Goal: Transaction & Acquisition: Obtain resource

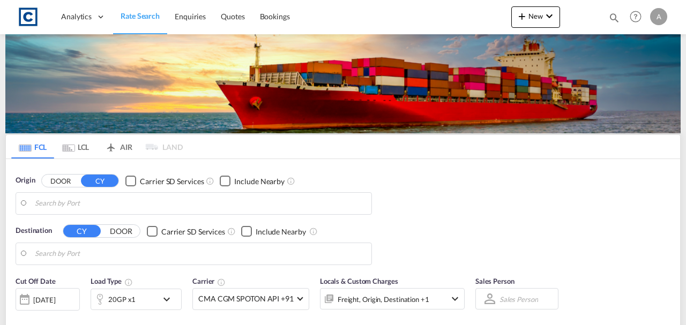
type input "GB-[GEOGRAPHIC_DATA], [GEOGRAPHIC_DATA]"
type input "Sohar, OMSOH"
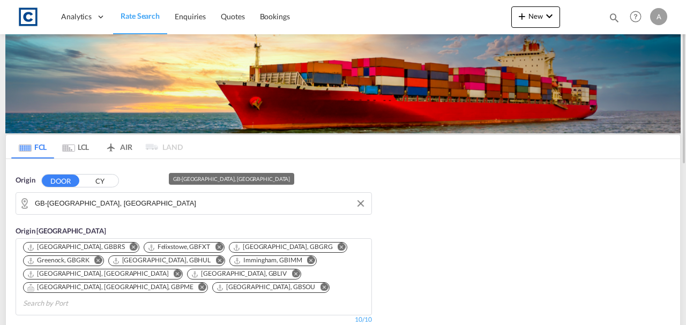
click at [121, 201] on input "GB-SA7, Swansea" at bounding box center [200, 204] width 331 height 16
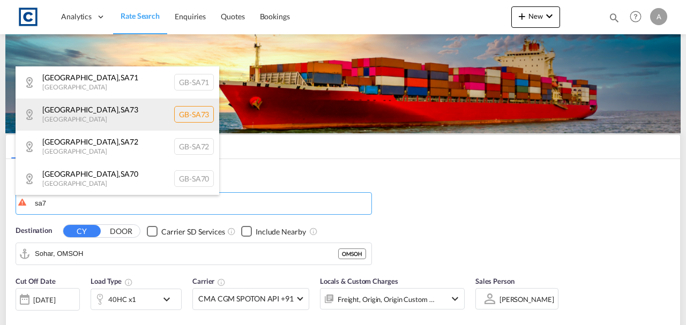
scroll to position [32, 0]
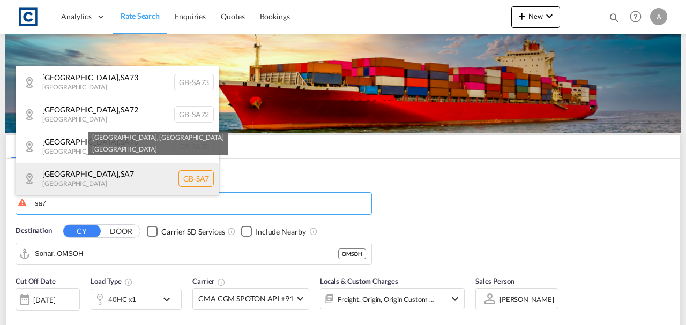
click at [108, 182] on div "Swansea , SA7 United Kingdom GB-SA7" at bounding box center [118, 179] width 204 height 32
type input "GB-[GEOGRAPHIC_DATA], [GEOGRAPHIC_DATA]"
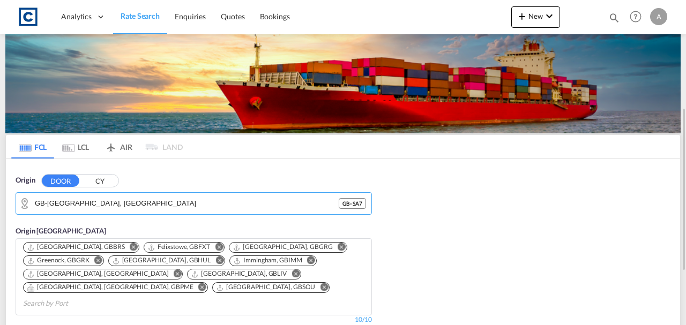
scroll to position [179, 0]
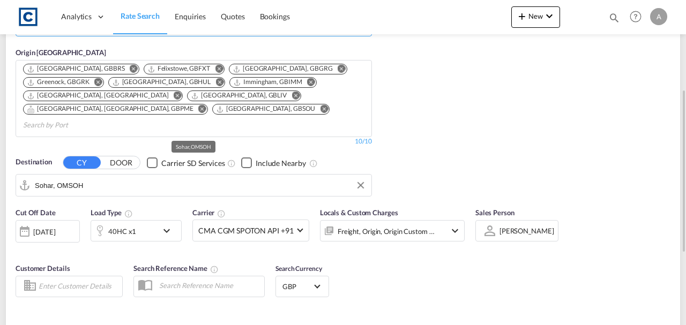
click at [104, 177] on input "Sohar, OMSOH" at bounding box center [200, 185] width 331 height 16
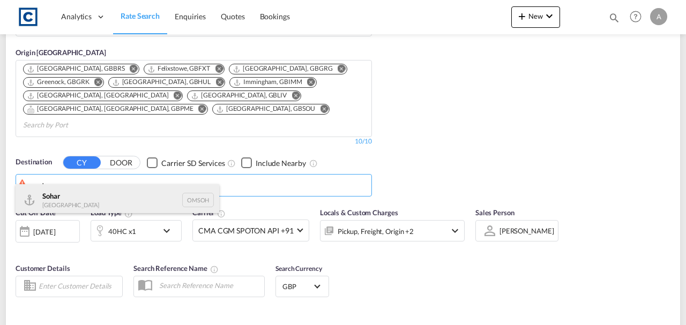
click at [88, 198] on div "Sohar Oman OMSOH" at bounding box center [118, 200] width 204 height 32
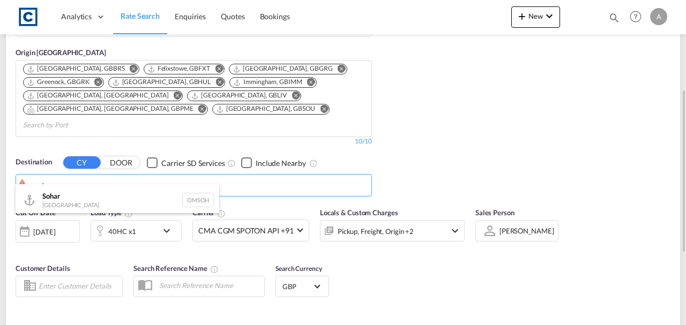
type input "Sohar, OMSOH"
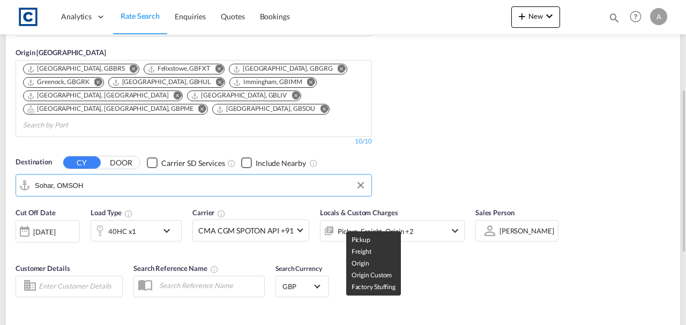
click at [356, 224] on div "Pickup, Freight, Origin +2" at bounding box center [376, 231] width 76 height 15
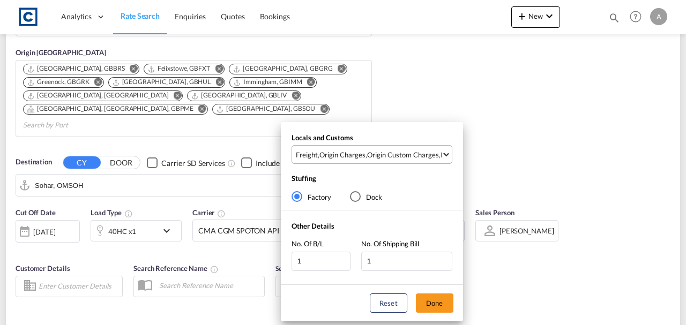
click at [373, 159] on div "Origin Custom Charges" at bounding box center [403, 155] width 72 height 10
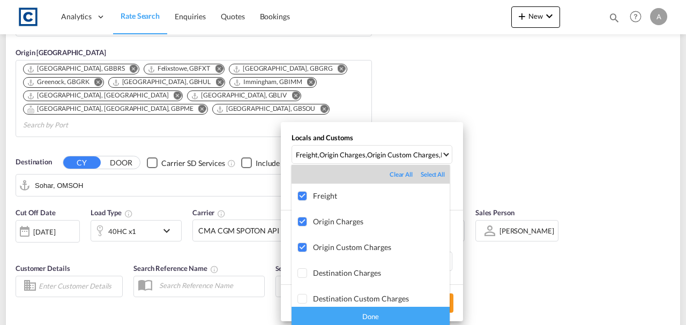
click at [429, 323] on div "Done" at bounding box center [371, 316] width 158 height 19
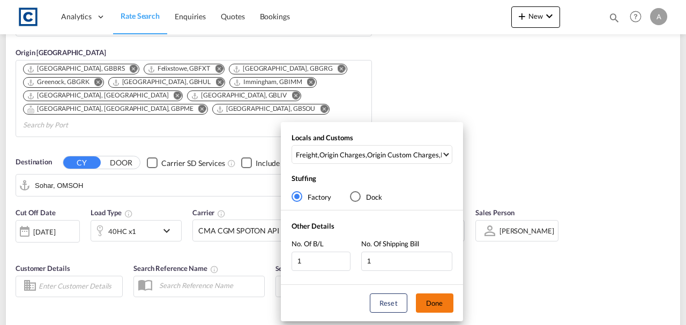
click at [439, 307] on button "Done" at bounding box center [435, 303] width 38 height 19
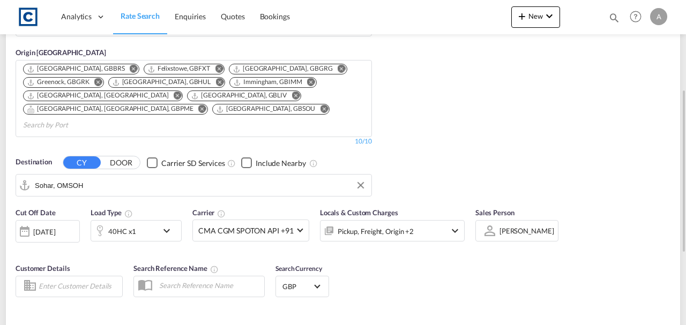
click at [457, 279] on div "Cut Off Date 14 Aug 2025 14/08/2025 Load Type 40HC x1 Carrier CMA CGM SPOTON AP…" at bounding box center [343, 254] width 675 height 105
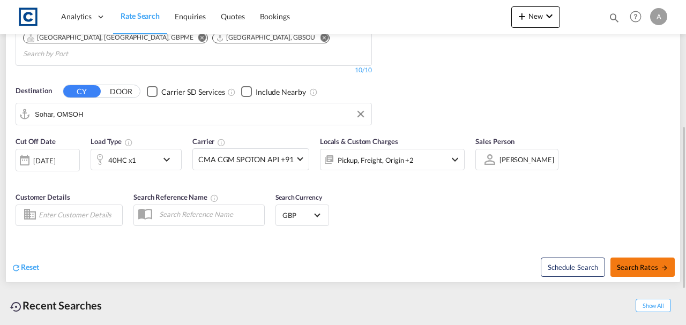
click at [644, 263] on span "Search Rates" at bounding box center [642, 267] width 51 height 9
type input "SA7 to OMSOH / 14 Aug 2025"
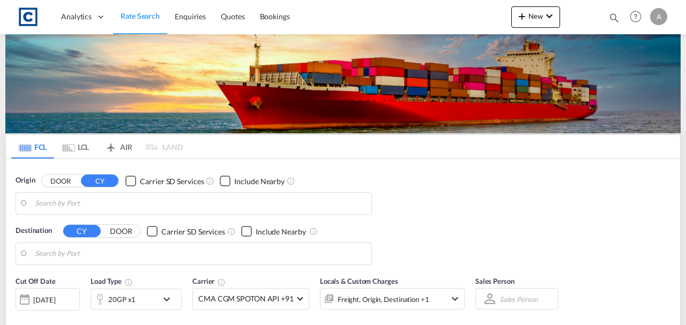
type input "GB-SA7, Swansea"
type input "Sohar, OMSOH"
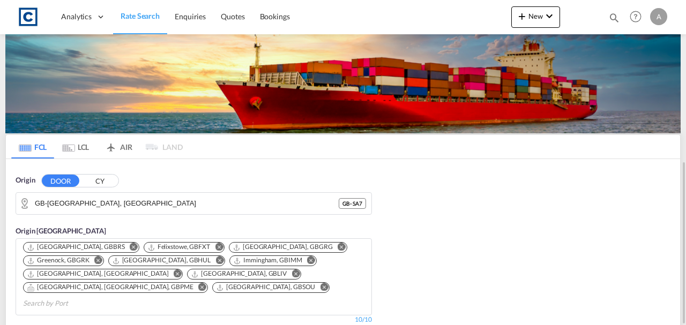
scroll to position [286, 0]
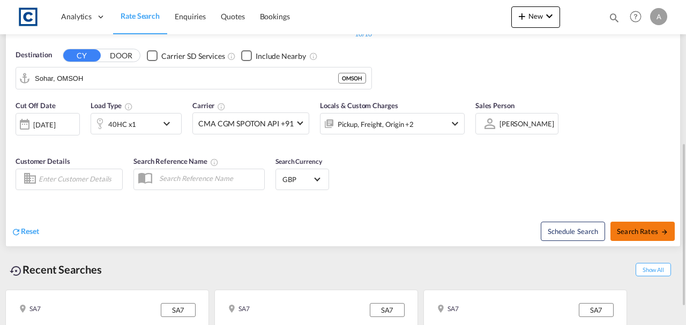
click at [651, 225] on button "Search Rates" at bounding box center [643, 231] width 64 height 19
type input "SA7 to OMSOH / 14 Aug 2025"
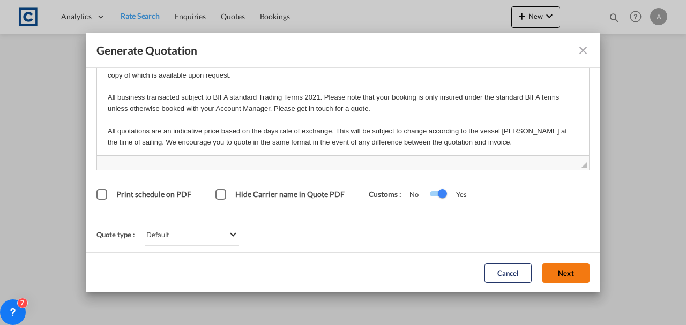
click at [561, 270] on button "Next" at bounding box center [566, 272] width 47 height 19
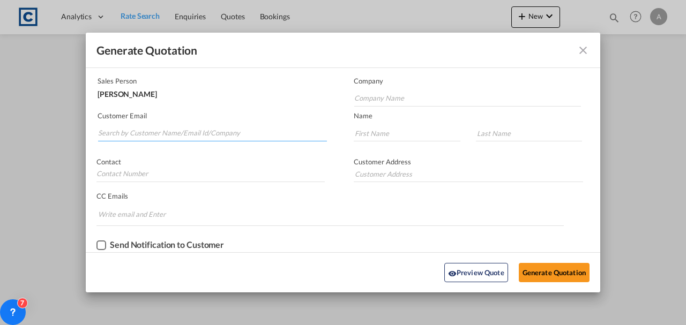
click at [226, 136] on input "Search by Customer Name/Email Id/Company" at bounding box center [212, 133] width 229 height 16
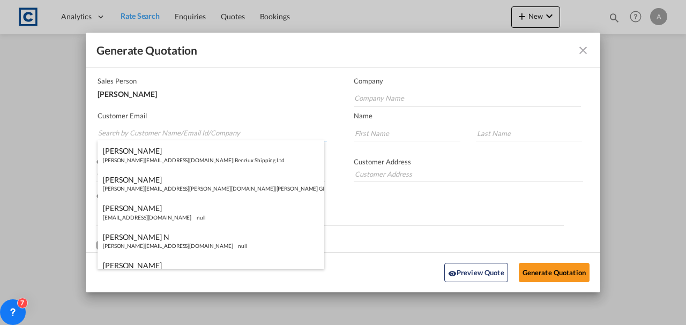
paste input "exports@simfreight.com"
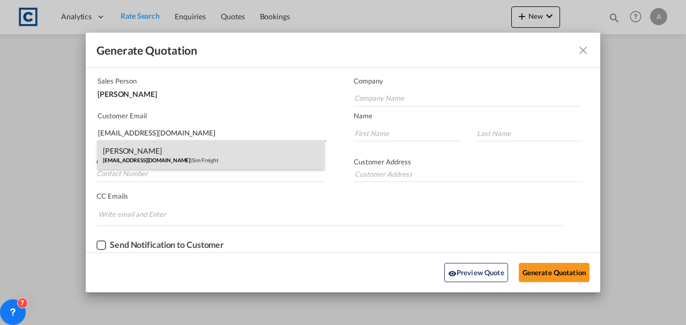
type input "exports@simfreight.com"
click at [214, 150] on div "Francesca Haiphong exports@simfreight.com | Sim Freight" at bounding box center [211, 154] width 227 height 29
type input "Sim Freight"
type input "Francesca"
type input "Haiphong"
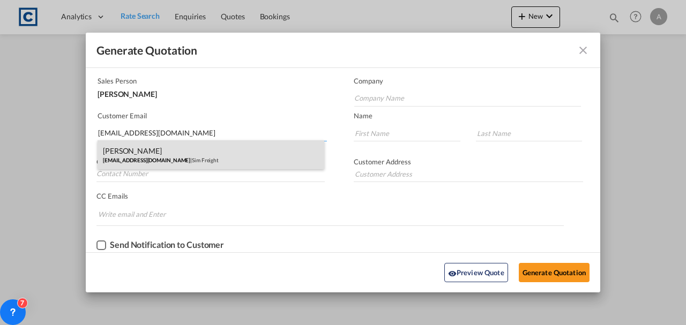
type input "0203 137 1093"
type input "Unit 2B, Polar Park, West Drayton UB7 0DG, United Kingdom"
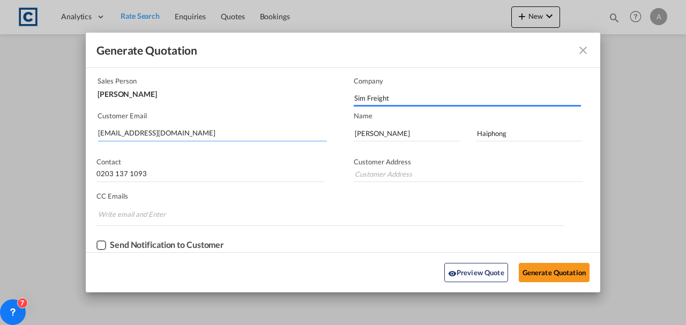
type input "Unit 2B, Polar Park, West Drayton UB7 0DG, United Kingdom"
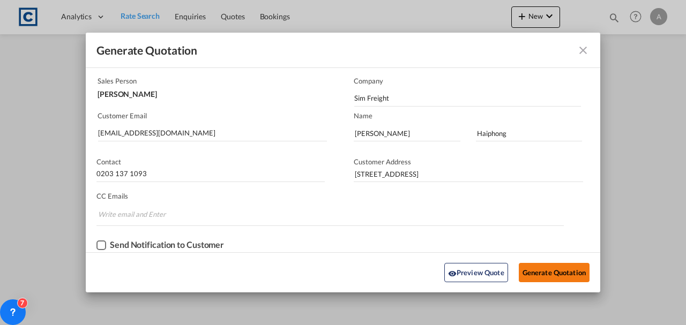
click at [532, 270] on button "Generate Quotation" at bounding box center [554, 272] width 71 height 19
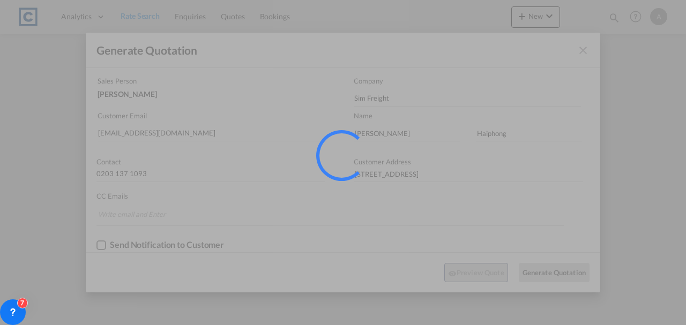
scroll to position [0, 0]
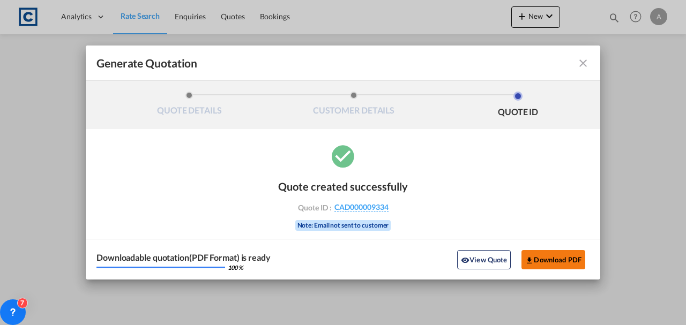
click at [533, 256] on span "Generate QuotationQUOTE ..." at bounding box center [529, 260] width 9 height 9
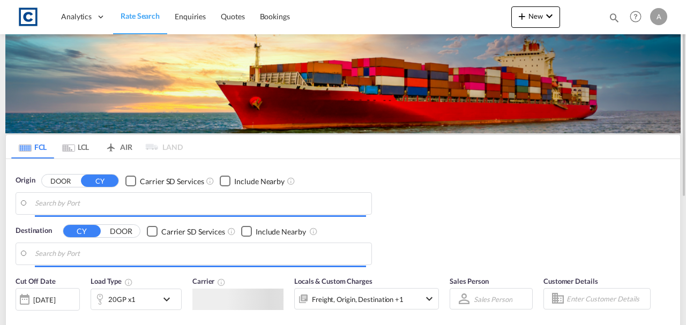
type input "GB-[GEOGRAPHIC_DATA], [GEOGRAPHIC_DATA]"
type input "Sohar, OMSOH"
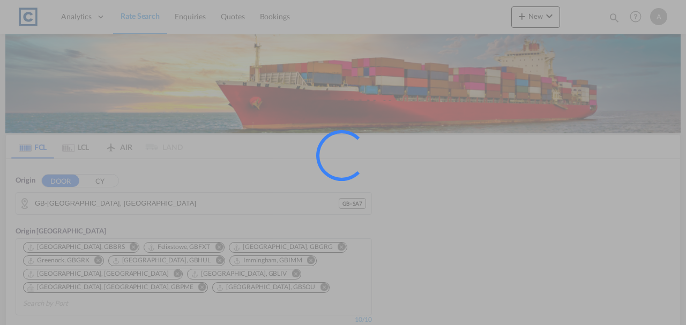
click at [181, 200] on div at bounding box center [343, 162] width 686 height 325
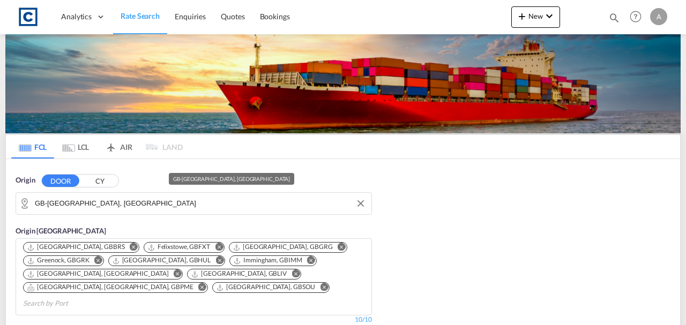
click at [181, 200] on input "GB-SA7, Swansea" at bounding box center [200, 204] width 331 height 16
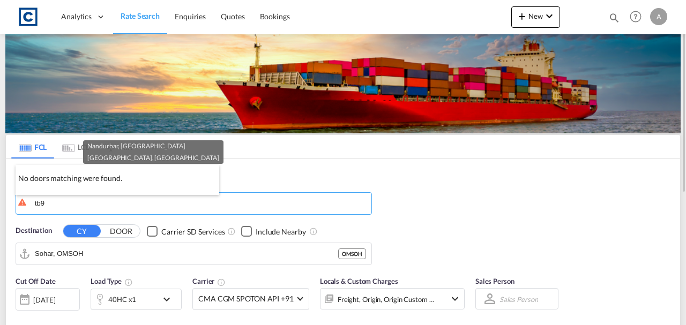
type input "tb9"
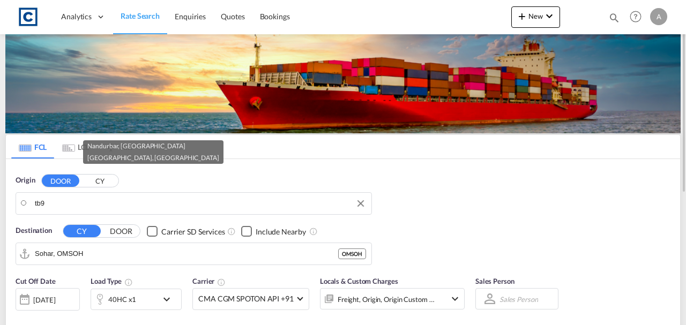
click at [103, 200] on input "tb9" at bounding box center [200, 204] width 331 height 16
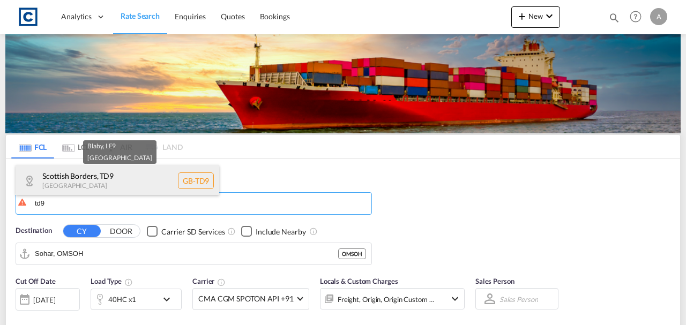
click at [106, 186] on div "Scottish Borders , TD9 United Kingdom GB-TD9" at bounding box center [118, 181] width 204 height 32
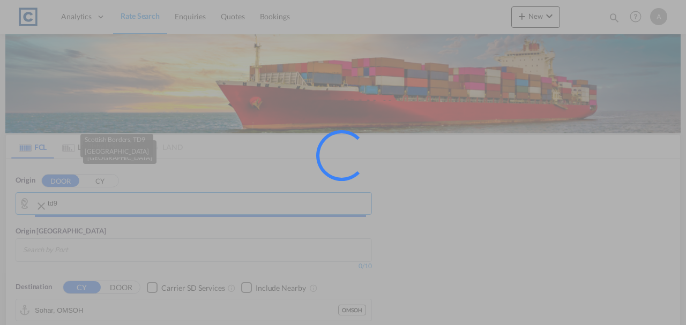
type input "GB-TD9, Scottish Borders"
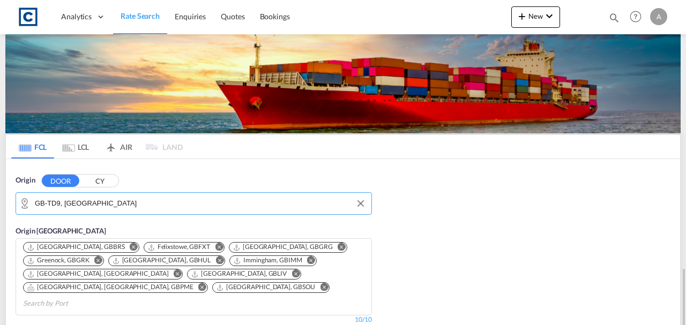
scroll to position [250, 0]
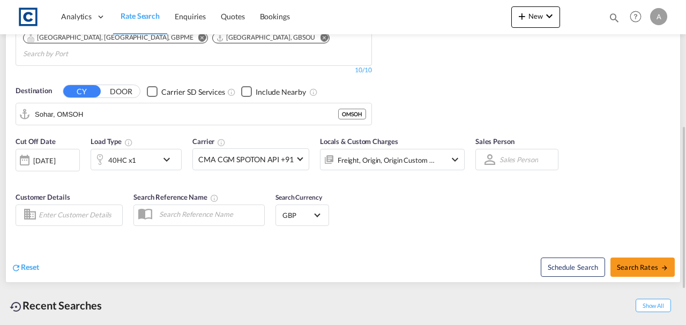
click at [109, 153] on div "40HC x1" at bounding box center [122, 160] width 28 height 15
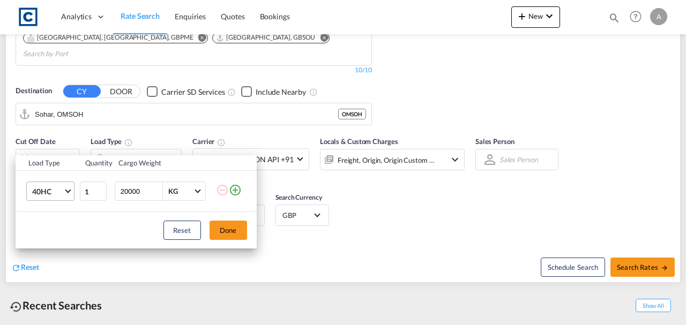
click at [56, 192] on span "40HC" at bounding box center [47, 192] width 31 height 11
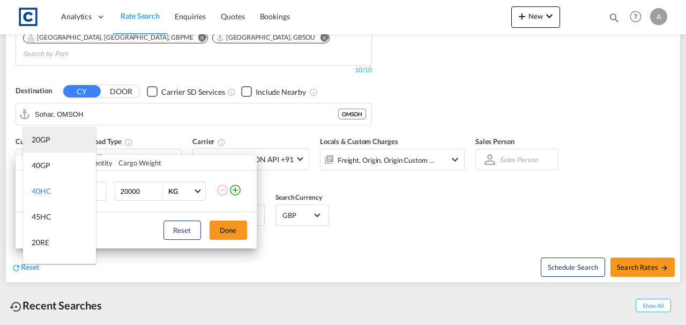
click at [50, 152] on md-option "20GP" at bounding box center [59, 140] width 73 height 26
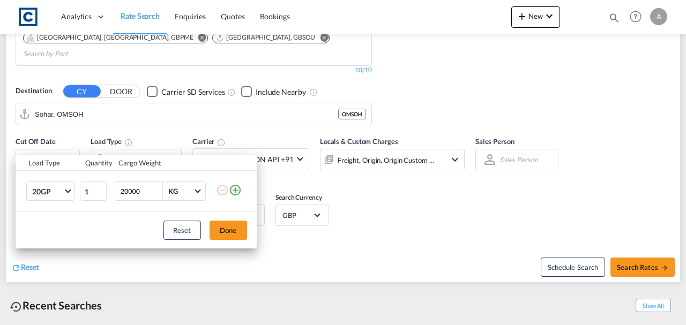
click at [232, 188] on md-icon "icon-plus-circle-outline" at bounding box center [235, 190] width 13 height 13
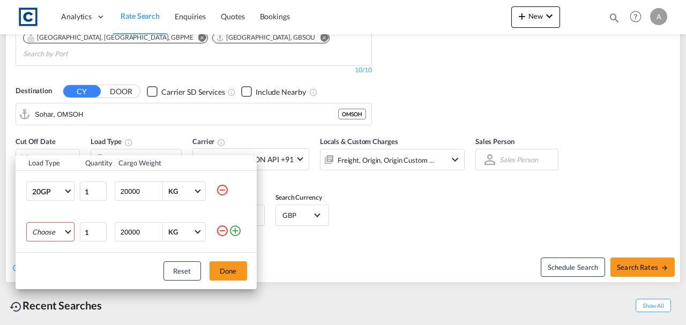
click at [57, 226] on md-select "Choose 20GP 40GP 40HC 45HC 20RE 40RE 40HR 20OT 40OT 20FR 40FR 40NR 20NR 45S 20T…" at bounding box center [50, 232] width 48 height 19
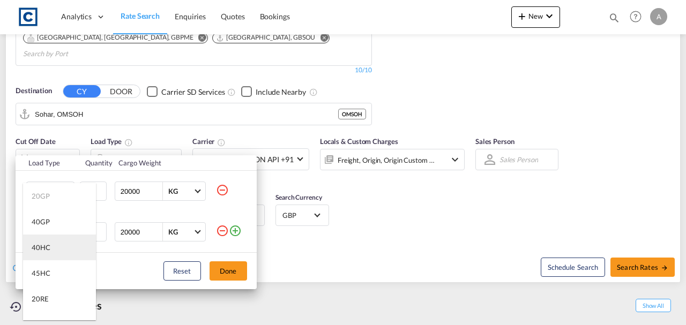
drag, startPoint x: 49, startPoint y: 248, endPoint x: 80, endPoint y: 246, distance: 31.2
click at [50, 248] on md-option "40HC" at bounding box center [59, 248] width 73 height 26
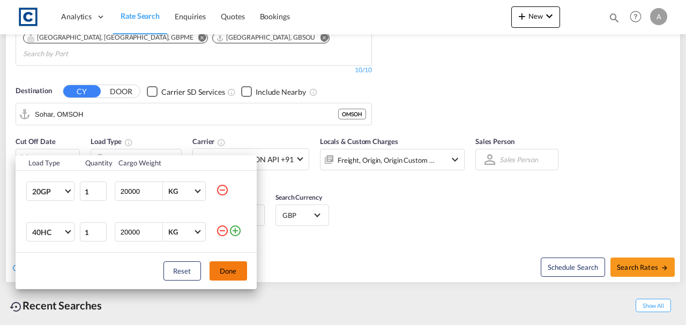
click at [218, 264] on button "Done" at bounding box center [229, 271] width 38 height 19
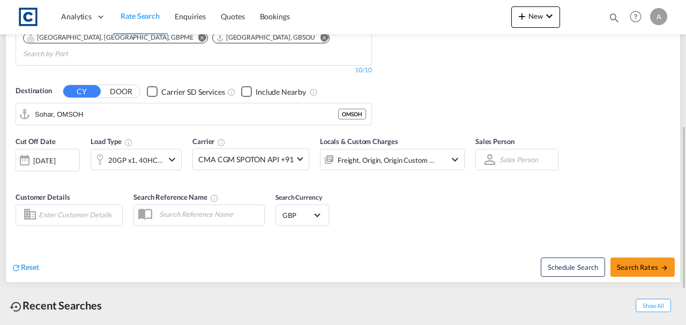
click at [391, 154] on div "Freight, Origin, Origin Custom +1" at bounding box center [378, 159] width 115 height 21
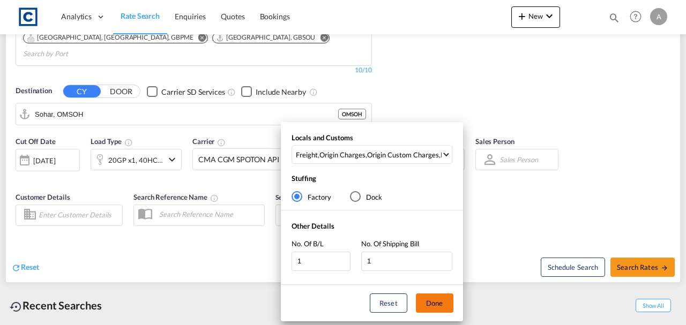
click at [435, 305] on button "Done" at bounding box center [435, 303] width 38 height 19
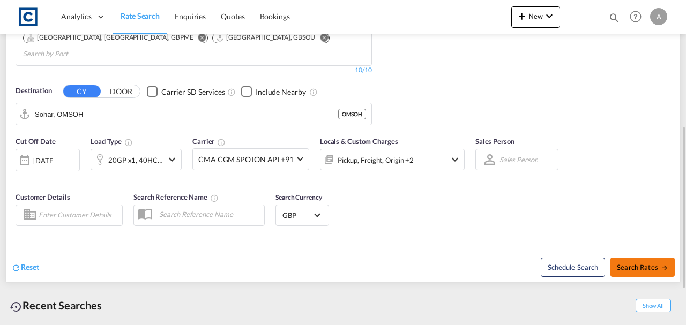
click at [647, 263] on span "Search Rates" at bounding box center [642, 267] width 51 height 9
type input "TD9 to OMSOH / 14 Aug 2025"
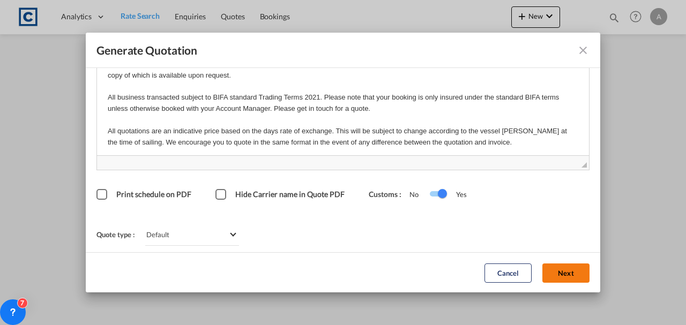
click at [554, 273] on button "Next" at bounding box center [566, 272] width 47 height 19
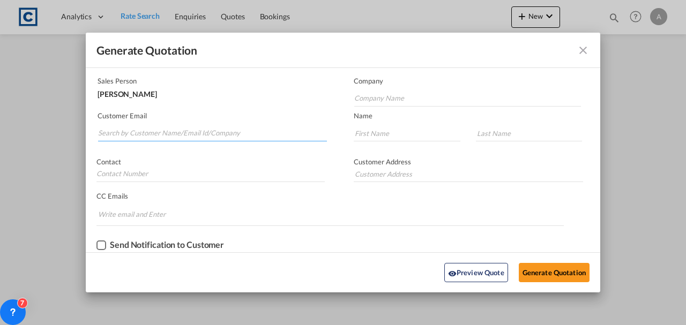
click at [129, 133] on input "Search by Customer Name/Email Id/Company" at bounding box center [212, 133] width 229 height 16
paste input "Ops@bifs.net"
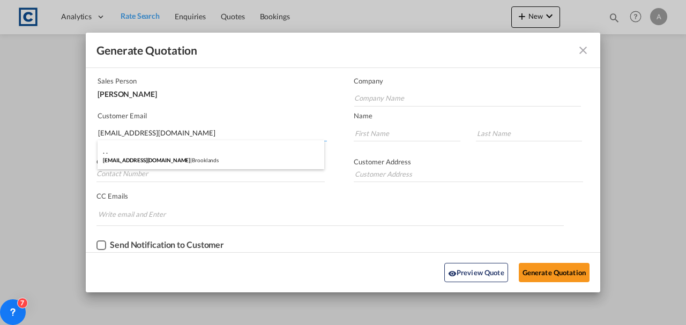
type input "Ops@bifs.net"
click at [172, 158] on div ". . Ops@bifs.net | Brooklands" at bounding box center [211, 154] width 227 height 29
type input "Brooklands"
type input "."
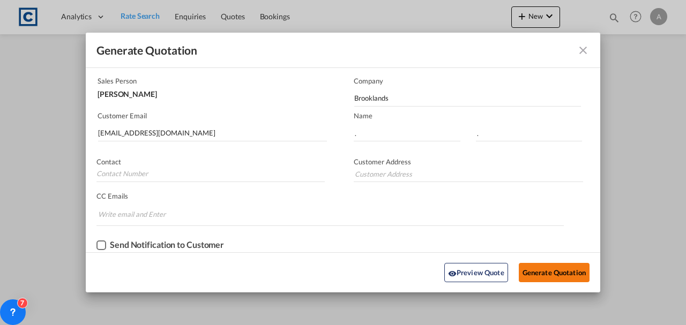
click at [549, 275] on button "Generate Quotation" at bounding box center [554, 272] width 71 height 19
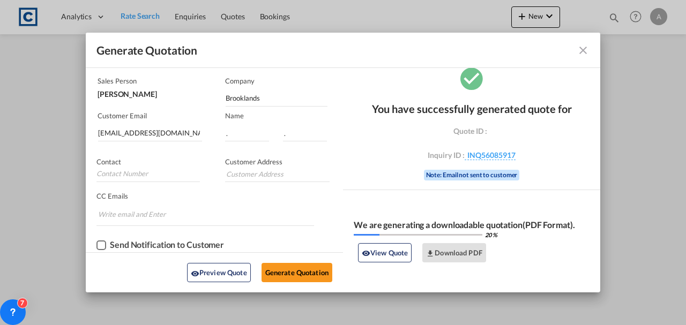
scroll to position [0, 0]
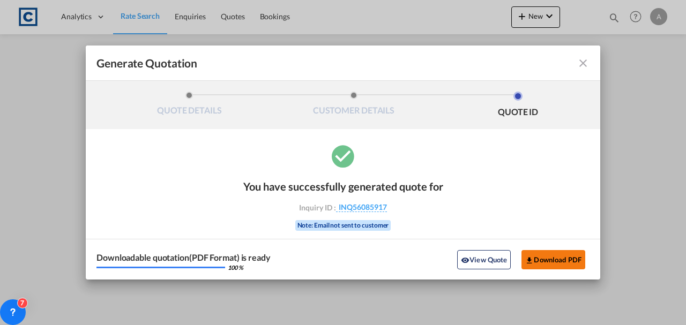
click at [554, 257] on button "Download PDF" at bounding box center [554, 259] width 64 height 19
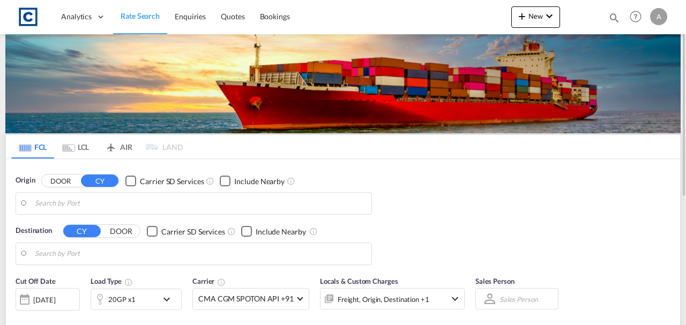
type input "GB-TD9, [GEOGRAPHIC_DATA]"
type input "Sohar, OMSOH"
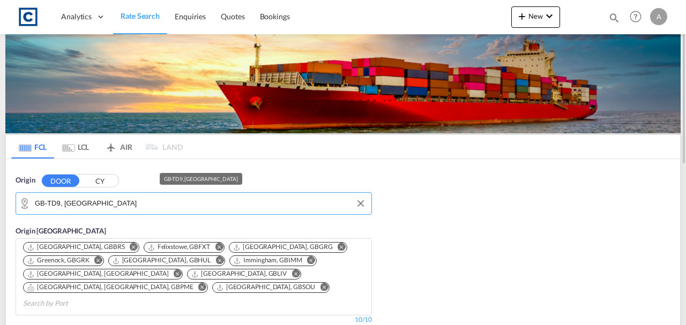
click at [143, 202] on input "GB-TD9, [GEOGRAPHIC_DATA]" at bounding box center [200, 204] width 331 height 16
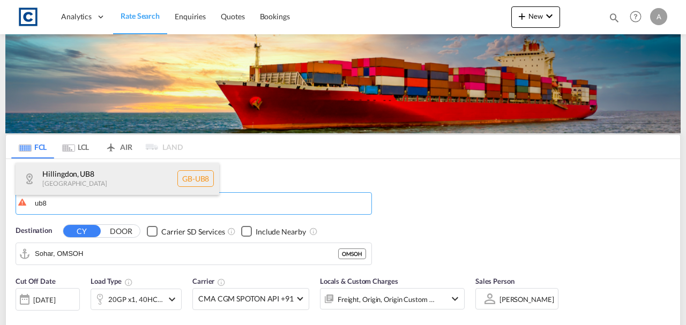
click at [90, 183] on div "Hillingdon , UB8 United Kingdom GB-UB8" at bounding box center [118, 179] width 204 height 32
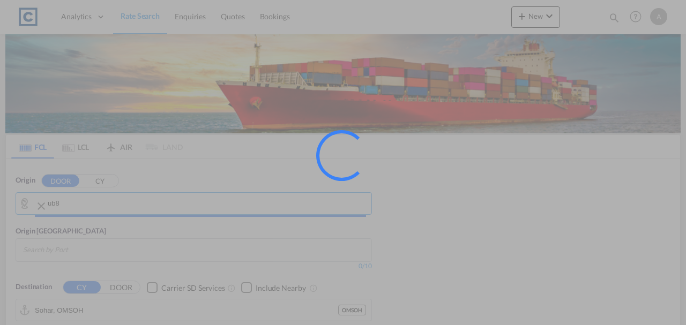
type input "GB-UB8, Hillingdon"
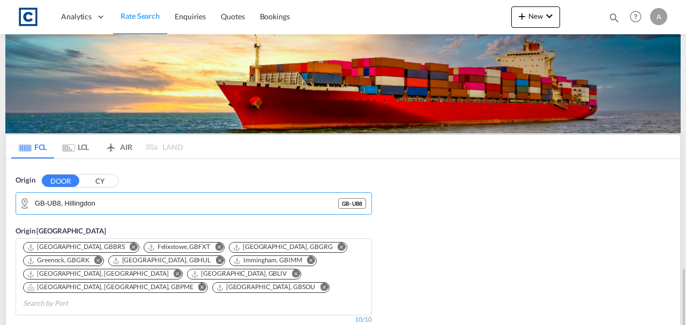
scroll to position [214, 0]
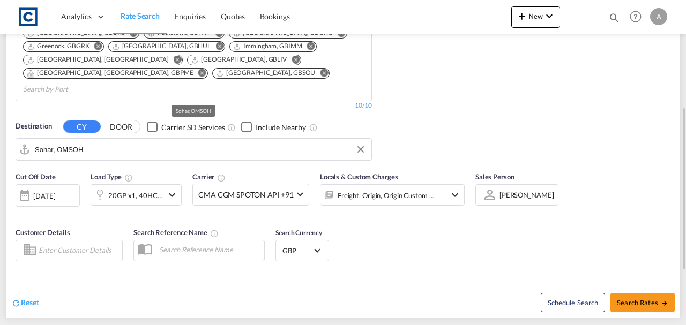
click at [119, 142] on input "Sohar, OMSOH" at bounding box center [200, 150] width 331 height 16
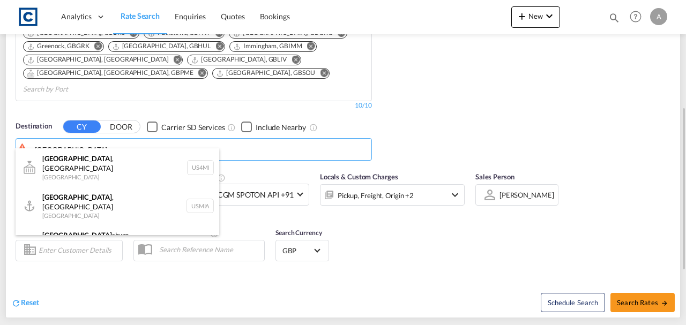
drag, startPoint x: 87, startPoint y: 192, endPoint x: 328, endPoint y: 188, distance: 240.8
click at [87, 192] on div "Miami , FL United States USMIA" at bounding box center [118, 206] width 204 height 39
type input "Miami, FL, USMIA"
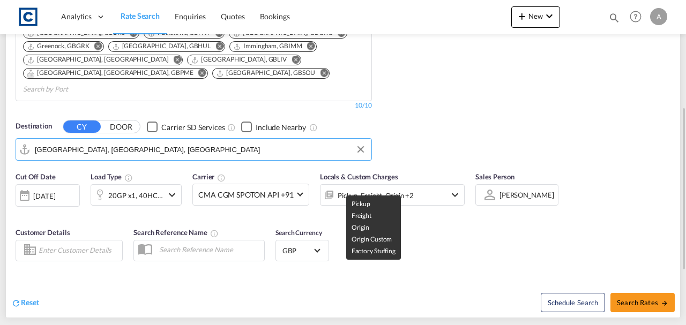
click at [411, 188] on div "Pickup, Freight, Origin +2" at bounding box center [376, 195] width 76 height 15
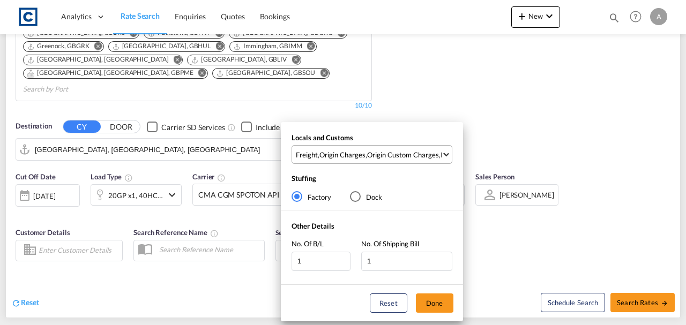
drag, startPoint x: 382, startPoint y: 133, endPoint x: 388, endPoint y: 151, distance: 19.0
click at [382, 134] on div "Locals and Customs Freight , Origin Charges , Origin Custom Charges , Pickup Ch…" at bounding box center [372, 151] width 182 height 36
click at [388, 151] on div "Origin Custom Charges" at bounding box center [403, 155] width 72 height 10
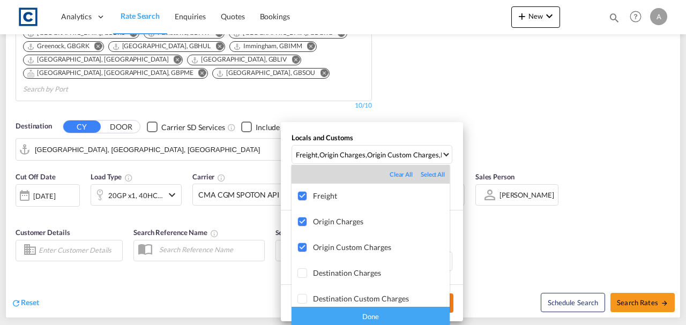
drag, startPoint x: 391, startPoint y: 317, endPoint x: 417, endPoint y: 311, distance: 27.0
click at [390, 317] on div "Done" at bounding box center [371, 316] width 158 height 19
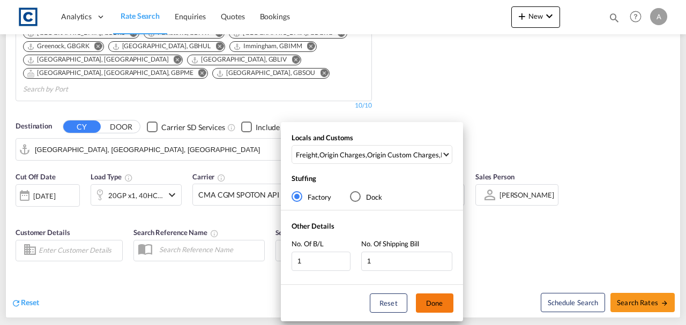
click at [433, 306] on button "Done" at bounding box center [435, 303] width 38 height 19
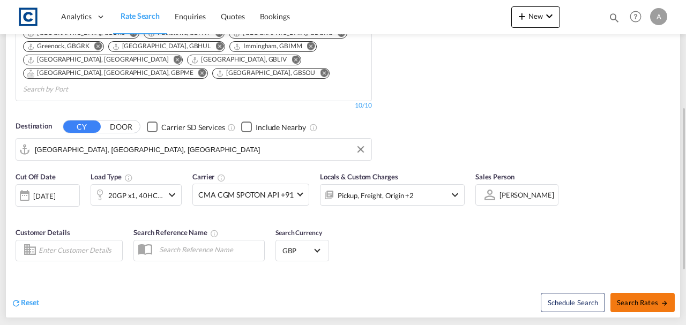
click at [666, 300] on md-icon "icon-arrow-right" at bounding box center [665, 304] width 8 height 8
type input "UB8 to USMIA / 14 Aug 2025"
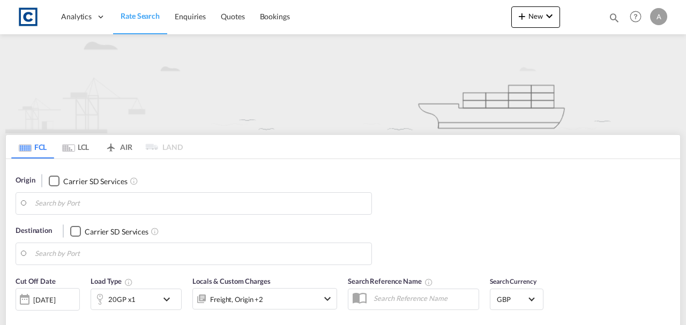
type input "UB8"
type input "[GEOGRAPHIC_DATA], [GEOGRAPHIC_DATA], [GEOGRAPHIC_DATA]"
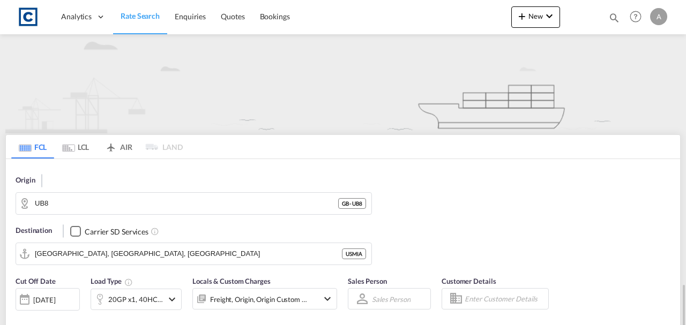
scroll to position [179, 0]
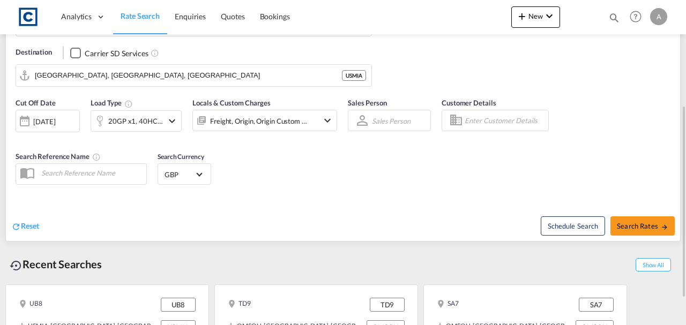
click at [129, 247] on div "Recent Searches Show All" at bounding box center [343, 261] width 676 height 29
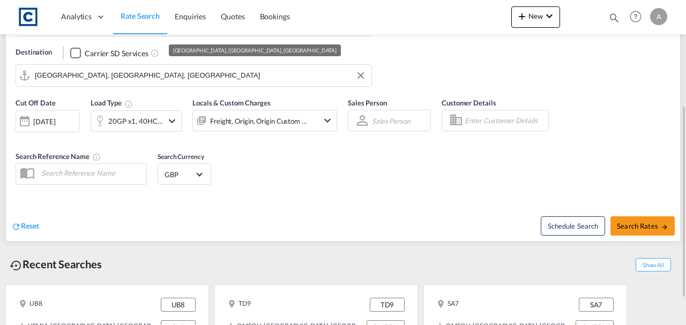
click at [136, 75] on input "[GEOGRAPHIC_DATA], [GEOGRAPHIC_DATA], [GEOGRAPHIC_DATA]" at bounding box center [200, 76] width 331 height 16
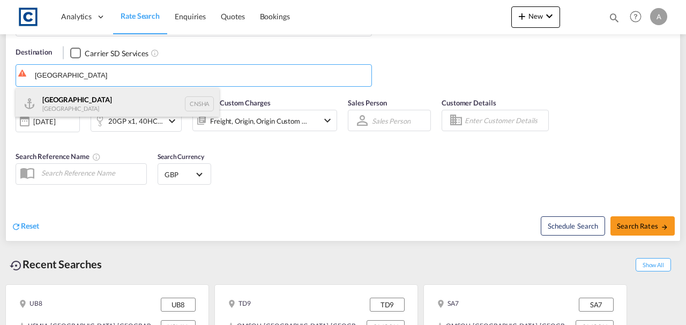
click at [92, 107] on div "Shanghai China CNSHA" at bounding box center [118, 104] width 204 height 32
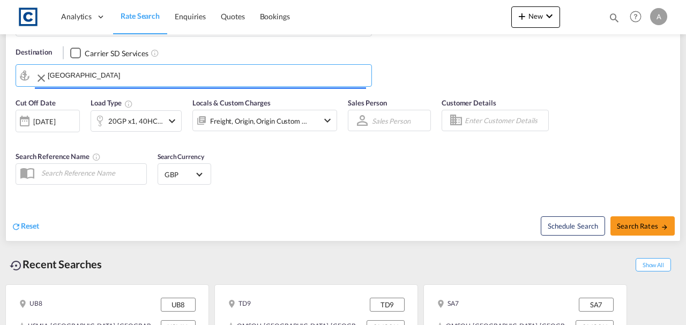
type input "Shanghai, CNSHA"
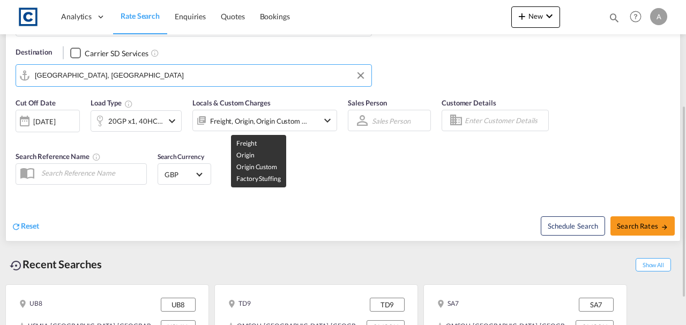
click at [268, 121] on div "Freight, Origin, Origin Custom +1" at bounding box center [259, 121] width 98 height 15
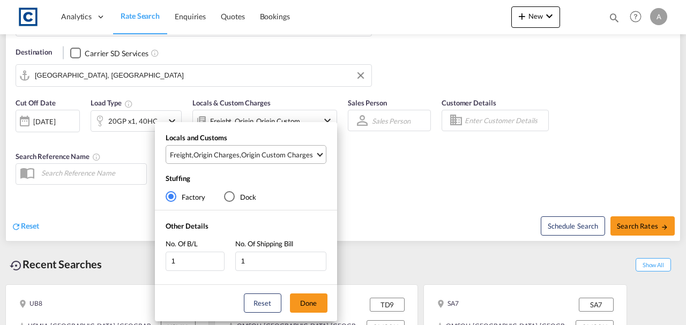
click at [276, 155] on div "Origin Custom Charges" at bounding box center [277, 155] width 72 height 10
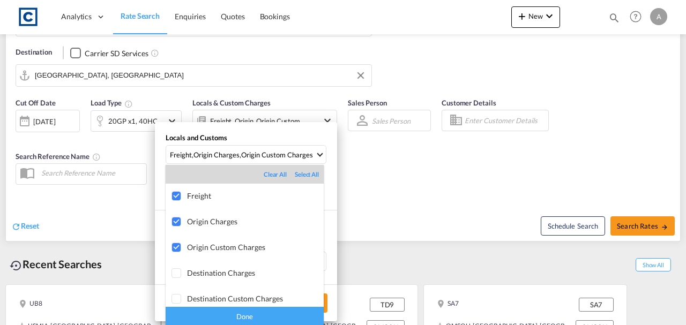
click at [272, 316] on div "Done" at bounding box center [245, 316] width 158 height 19
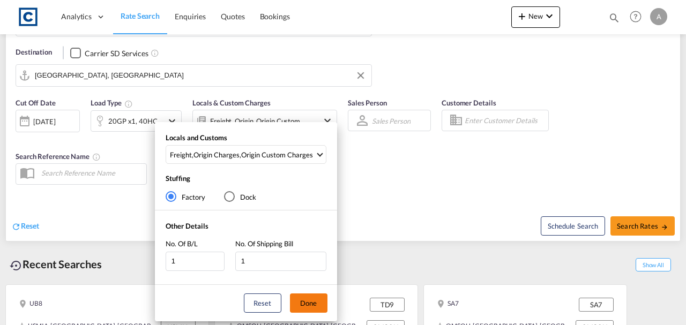
click at [311, 303] on button "Done" at bounding box center [309, 303] width 38 height 19
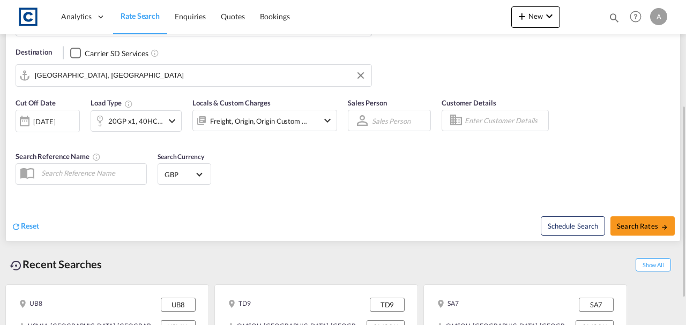
click at [395, 195] on div "Reset Schedule Search Search Rates" at bounding box center [343, 218] width 675 height 47
click at [142, 116] on div "20GP x1, 40HC x1" at bounding box center [135, 121] width 55 height 15
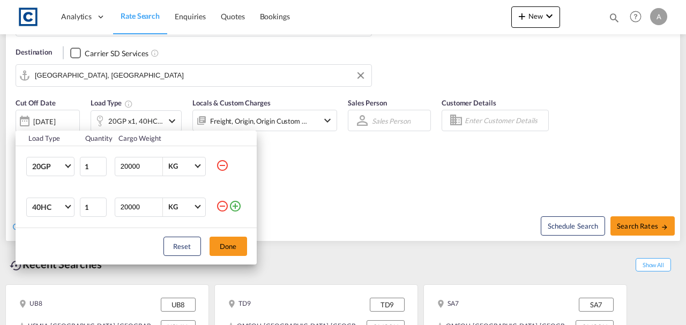
click at [219, 206] on md-icon "icon-minus-circle-outline" at bounding box center [222, 206] width 13 height 13
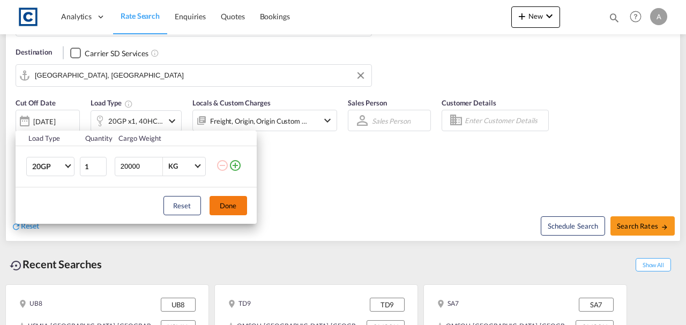
click at [214, 206] on button "Done" at bounding box center [229, 205] width 38 height 19
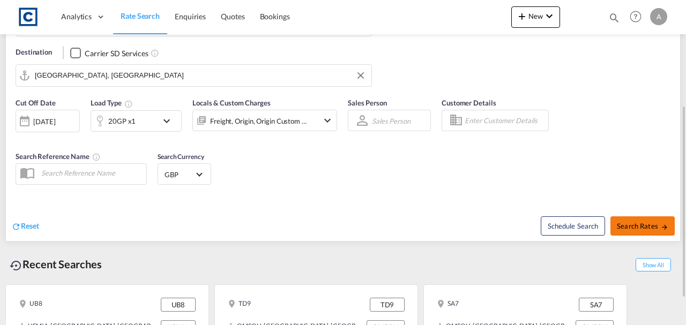
click at [636, 218] on button "Search Rates" at bounding box center [643, 226] width 64 height 19
type input "UB8 to CNSHA / 14 Aug 2025"
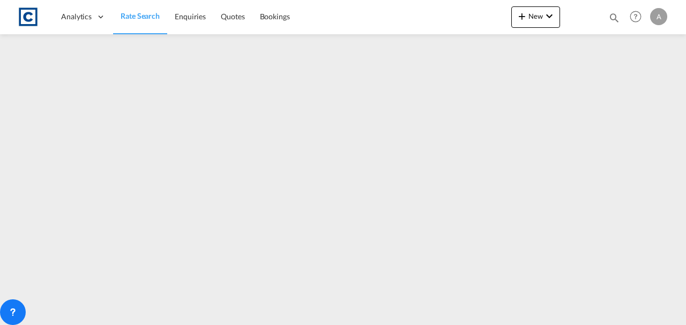
click at [135, 16] on span "Rate Search" at bounding box center [140, 15] width 39 height 9
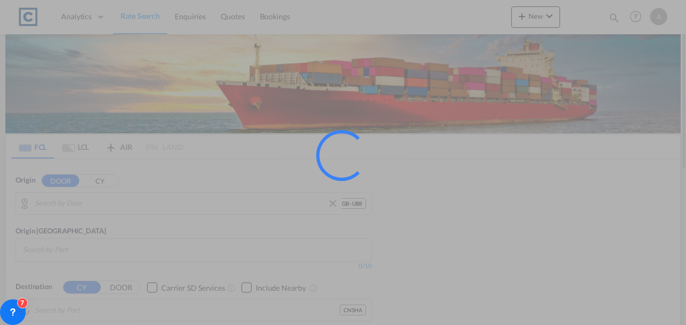
type input "GB-UB8, Hillingdon"
type input "Shanghai, CNSHA"
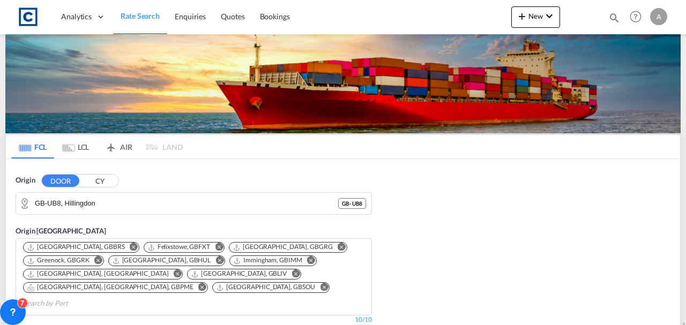
scroll to position [214, 0]
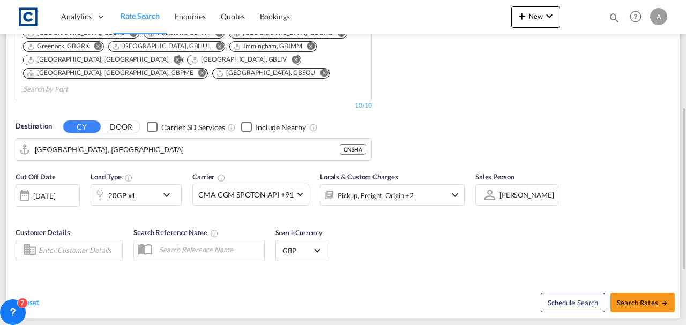
click at [371, 182] on md-input-container "Pickup, Freight, Origin +2" at bounding box center [392, 192] width 145 height 21
click at [375, 184] on div "Pickup, Freight, Origin +2" at bounding box center [378, 194] width 115 height 21
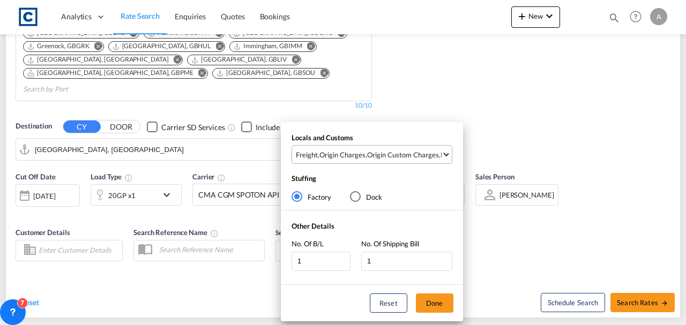
click at [379, 164] on md-select-value "Freight , Origin Charges , Origin Custom Charges , Pickup Charges" at bounding box center [373, 155] width 157 height 18
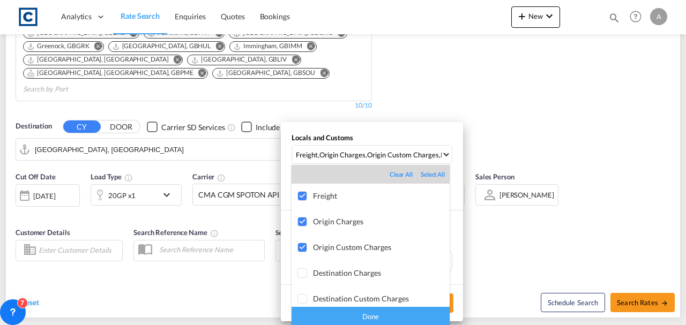
click at [358, 318] on div "Done" at bounding box center [371, 316] width 158 height 19
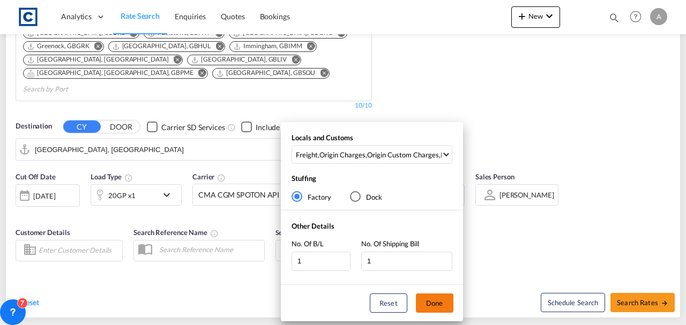
click at [444, 302] on button "Done" at bounding box center [435, 303] width 38 height 19
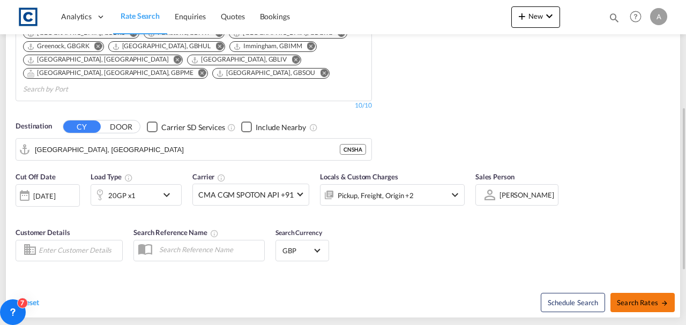
click at [644, 299] on span "Search Rates" at bounding box center [642, 303] width 51 height 9
type input "UB8 to CNSHA / 14 Aug 2025"
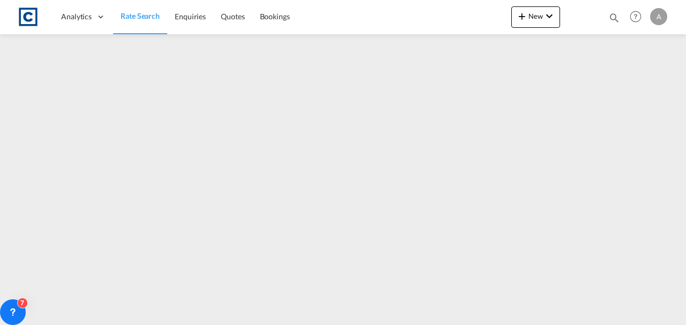
click at [139, 12] on span "Rate Search" at bounding box center [140, 15] width 39 height 9
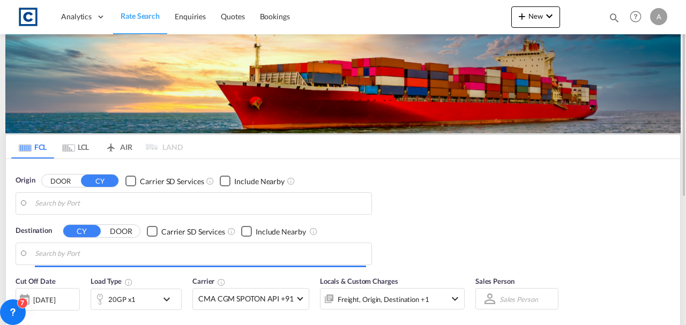
type input "GB-UB8, Hillingdon"
type input "Shanghai, CNSHA"
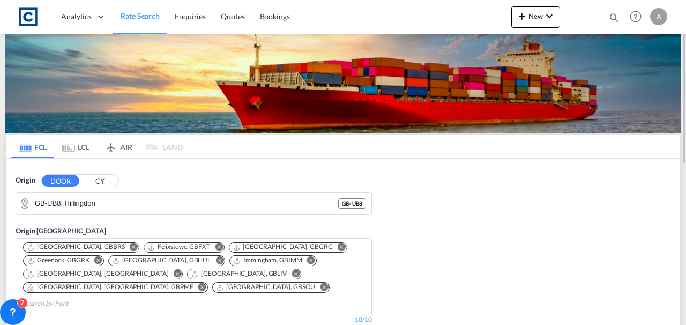
click at [177, 206] on input "GB-UB8, Hillingdon" at bounding box center [186, 204] width 303 height 16
click at [108, 191] on div "Origin DOOR CY GB-UB8, Hillingdon GB - UB8" at bounding box center [194, 195] width 357 height 40
click at [142, 207] on input "GB-UB8, Hillingdon" at bounding box center [186, 204] width 303 height 16
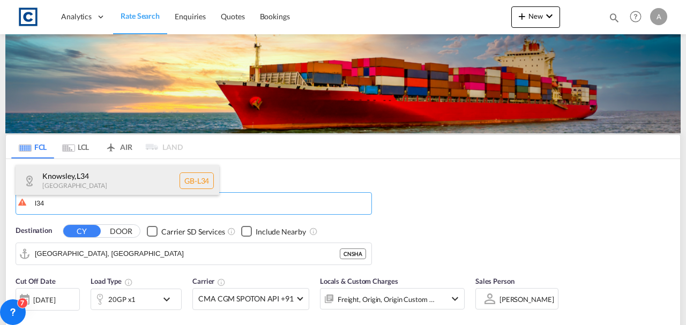
click at [107, 181] on div "Knowsley , L34 United Kingdom GB-L34" at bounding box center [118, 181] width 204 height 32
type input "GB-L34, Knowsley"
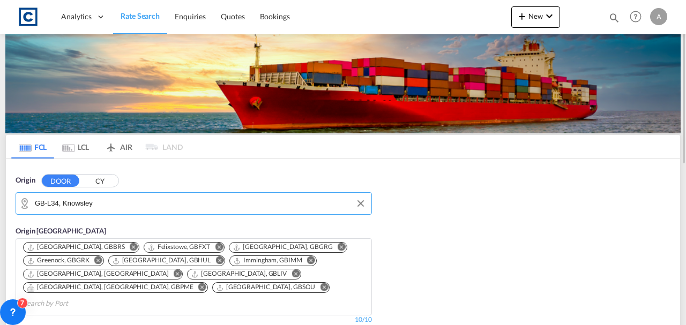
scroll to position [179, 0]
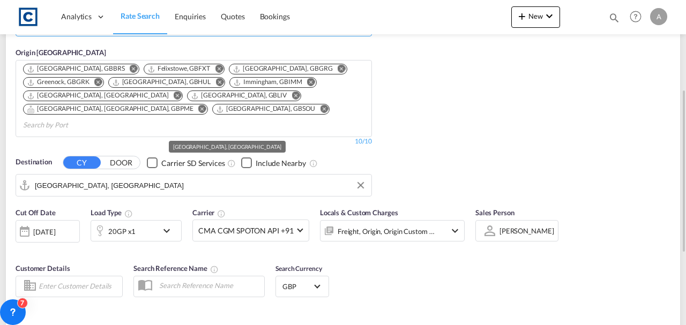
click at [123, 177] on input "Shanghai, CNSHA" at bounding box center [200, 185] width 331 height 16
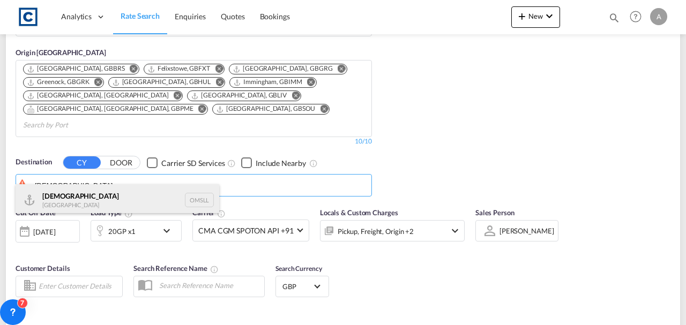
click at [107, 195] on div "Salalah Oman OMSLL" at bounding box center [118, 200] width 204 height 32
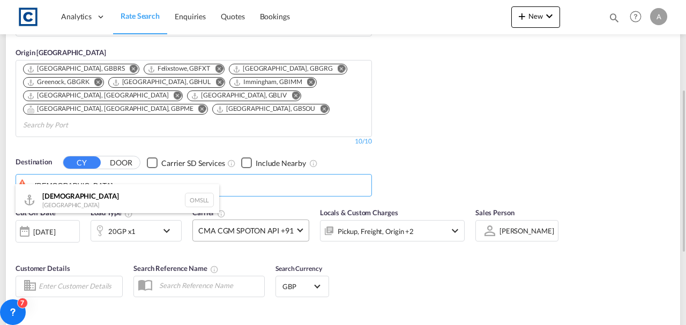
type input "Salalah, OMSLL"
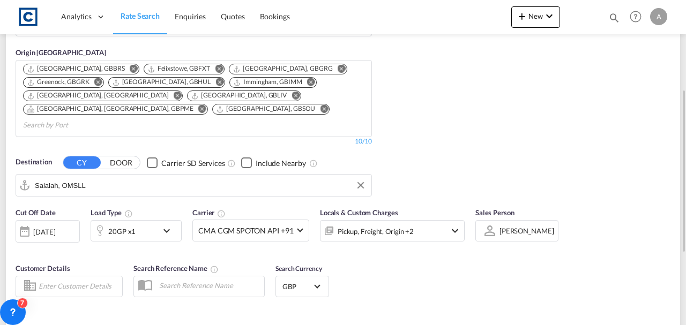
click at [433, 220] on div "Pickup, Freight, Origin +2" at bounding box center [378, 230] width 115 height 21
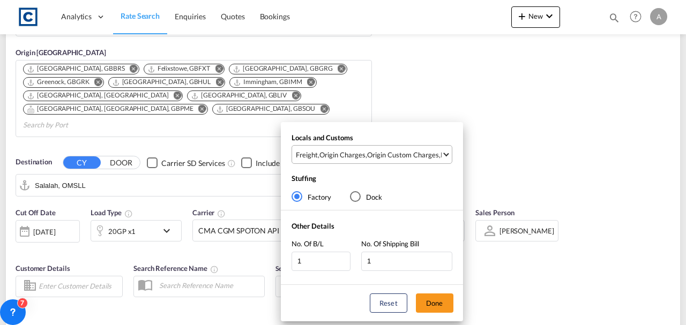
click at [408, 157] on div "Origin Custom Charges" at bounding box center [403, 155] width 72 height 10
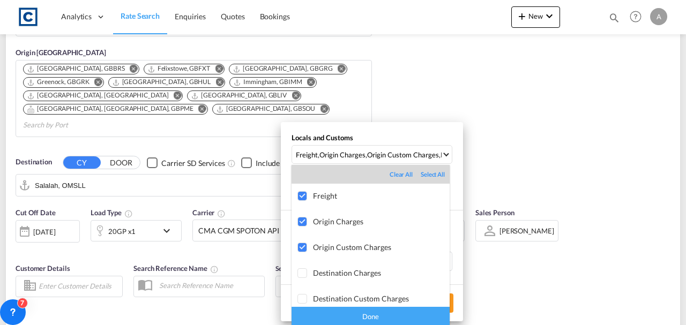
click at [400, 318] on div "Done" at bounding box center [371, 316] width 158 height 19
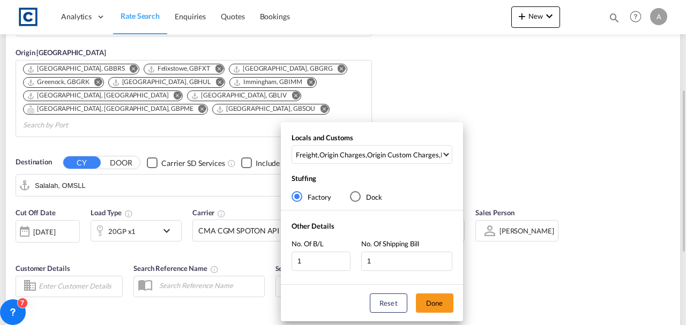
drag, startPoint x: 441, startPoint y: 306, endPoint x: 479, endPoint y: 283, distance: 44.2
click at [443, 302] on button "Done" at bounding box center [435, 303] width 38 height 19
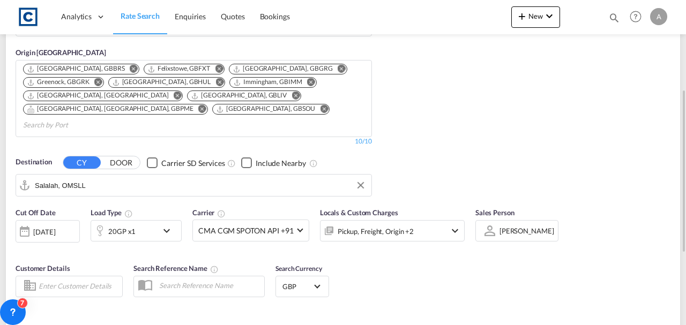
scroll to position [286, 0]
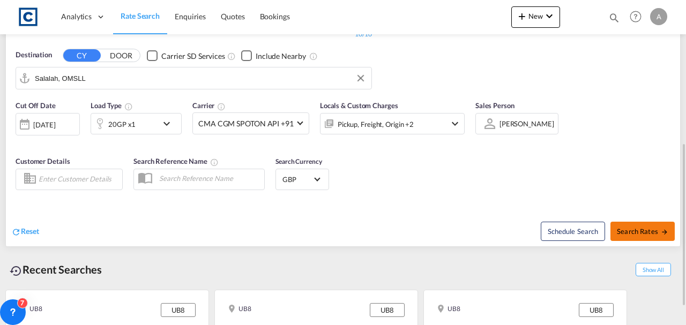
click at [629, 227] on span "Search Rates" at bounding box center [642, 231] width 51 height 9
type input "L34 to OMSLL / 14 Aug 2025"
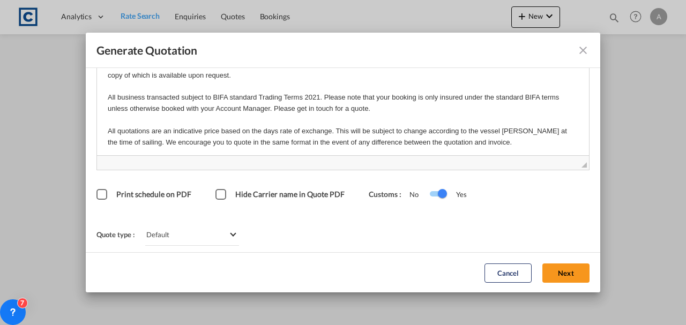
click at [577, 51] on md-icon "icon-close fg-AAA8AD cursor m-0" at bounding box center [583, 50] width 13 height 13
click at [562, 272] on button "Next" at bounding box center [566, 272] width 47 height 19
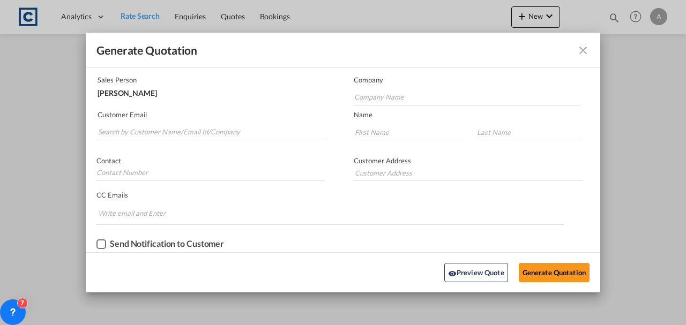
scroll to position [65, 0]
click at [224, 134] on input "Search by Customer Name/Email Id/Company" at bounding box center [212, 133] width 229 height 16
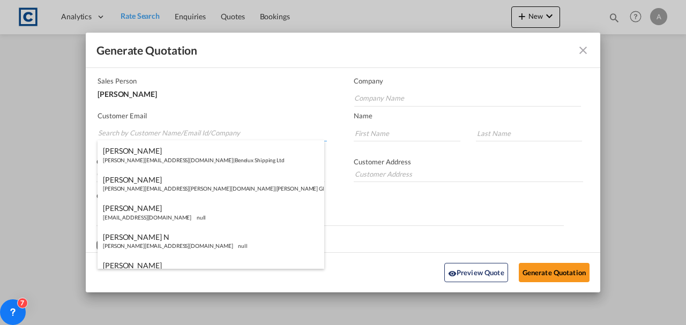
paste input "Ops@bifs.net"
click at [213, 135] on input "Ops@bifs.net" at bounding box center [212, 133] width 229 height 16
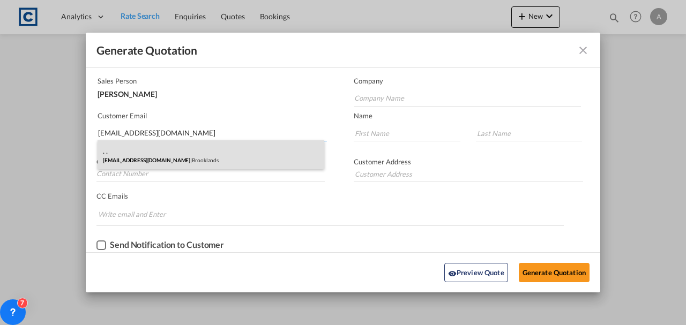
type input "Ops@bifs.net"
click at [207, 152] on div ". . Ops@bifs.net | Brooklands" at bounding box center [211, 154] width 227 height 29
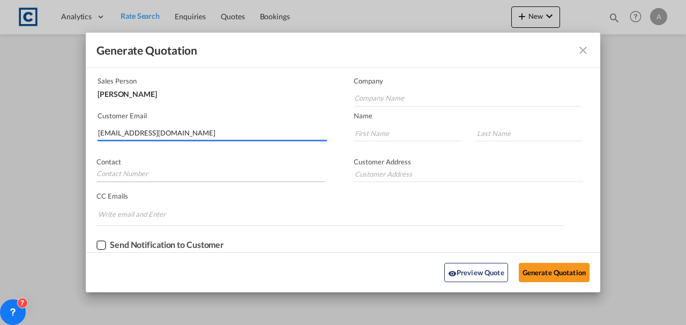
type input "Brooklands"
type input "."
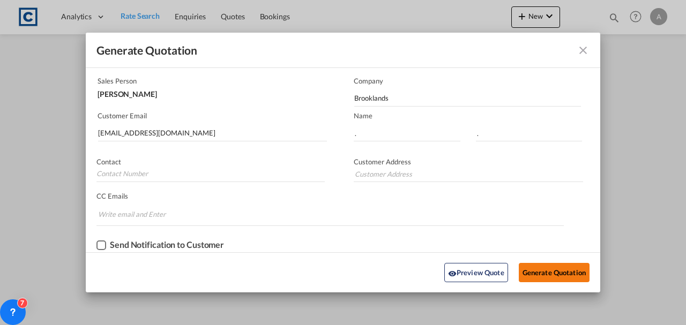
click at [544, 271] on button "Generate Quotation" at bounding box center [554, 272] width 71 height 19
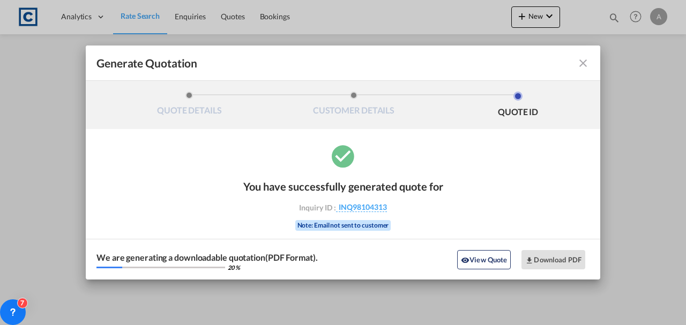
scroll to position [0, 0]
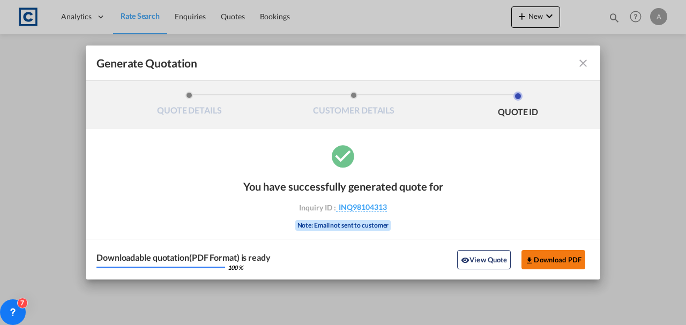
click at [548, 251] on button "Download PDF" at bounding box center [554, 259] width 64 height 19
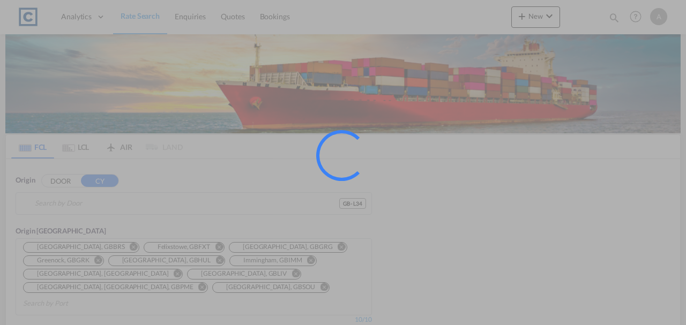
type input "GB-L34, Knowsley"
type input "Salalah, OMSLL"
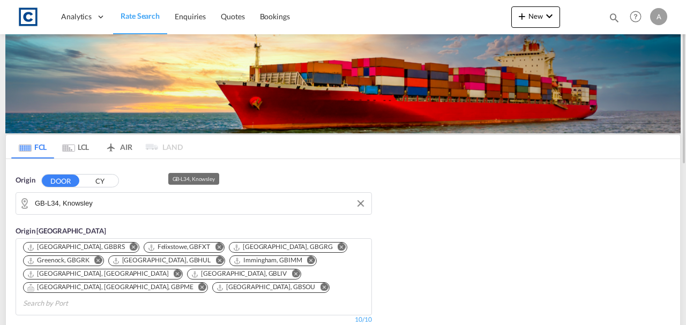
click at [191, 206] on input "GB-L34, Knowsley" at bounding box center [200, 204] width 331 height 16
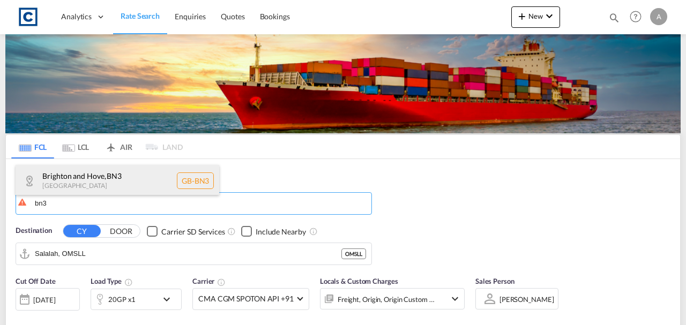
click at [127, 179] on div "[GEOGRAPHIC_DATA] and Hove , BN3 [GEOGRAPHIC_DATA] [GEOGRAPHIC_DATA]-BN3" at bounding box center [118, 181] width 204 height 32
type input "GB-BN3, [GEOGRAPHIC_DATA] and Hove"
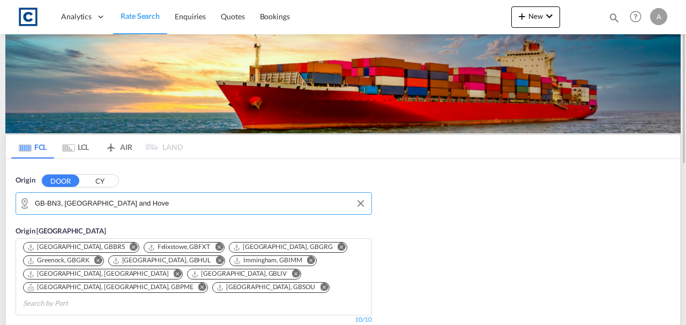
scroll to position [250, 0]
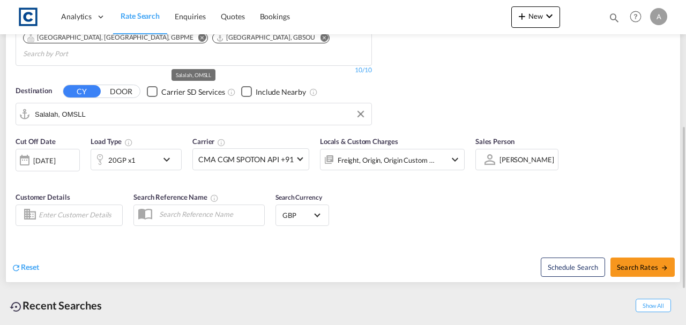
click at [97, 106] on input "Salalah, OMSLL" at bounding box center [200, 114] width 331 height 16
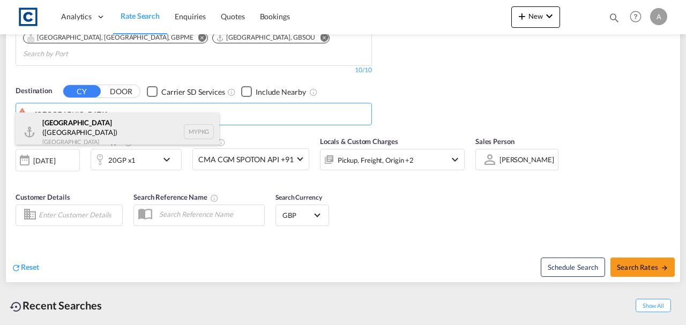
click at [122, 130] on div "[GEOGRAPHIC_DATA] ([GEOGRAPHIC_DATA]) [GEOGRAPHIC_DATA] MYPKG" at bounding box center [118, 132] width 204 height 39
type input "[GEOGRAPHIC_DATA] ([GEOGRAPHIC_DATA]), MYPKG"
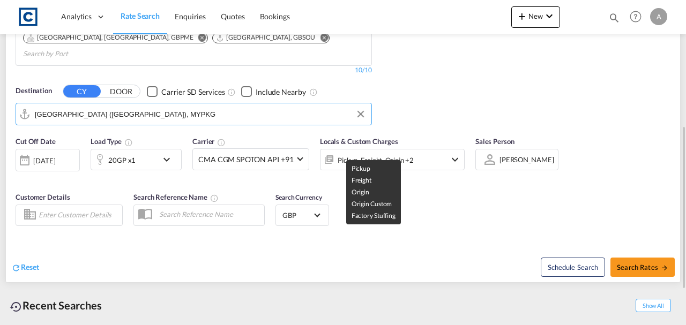
click at [384, 153] on div "Pickup, Freight, Origin +2" at bounding box center [376, 160] width 76 height 15
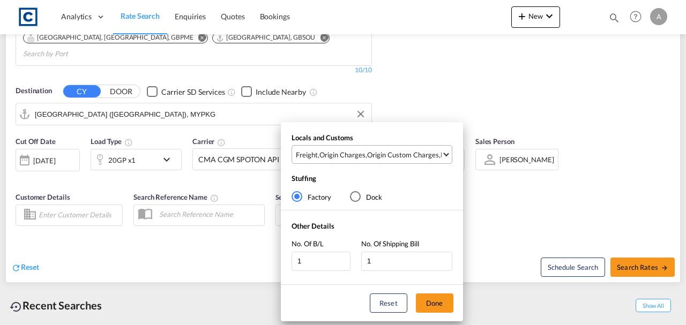
click at [390, 154] on div "Origin Custom Charges" at bounding box center [403, 155] width 72 height 10
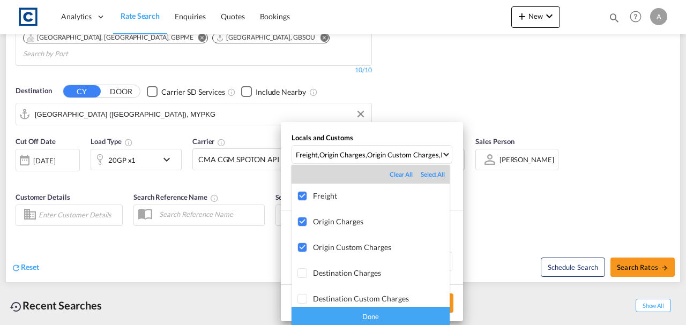
click at [401, 314] on div "Done" at bounding box center [371, 316] width 158 height 19
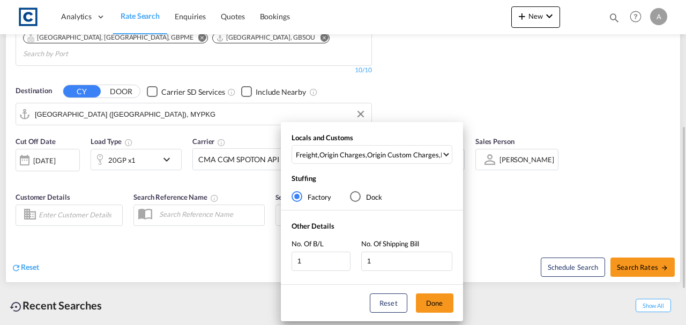
drag, startPoint x: 429, startPoint y: 305, endPoint x: 441, endPoint y: 292, distance: 17.1
click at [433, 300] on button "Done" at bounding box center [435, 303] width 38 height 19
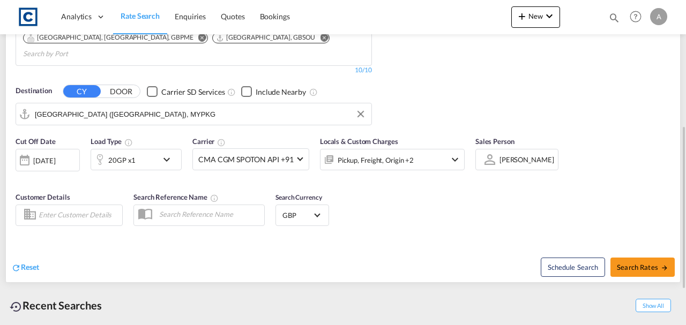
click at [451, 241] on div "Schedule Search Search Rates" at bounding box center [513, 261] width 335 height 41
click at [632, 263] on span "Search Rates" at bounding box center [642, 267] width 51 height 9
type input "BN3 to MYPKG / 14 Aug 2025"
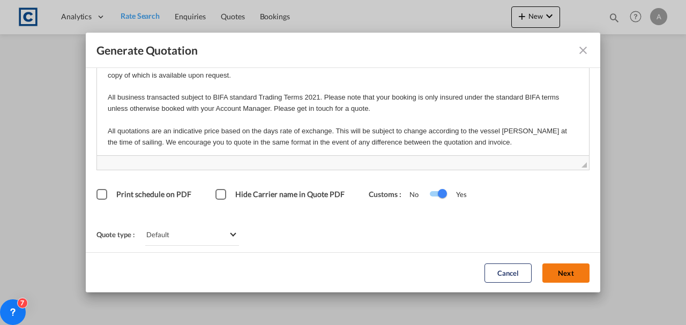
click at [553, 270] on button "Next" at bounding box center [566, 272] width 47 height 19
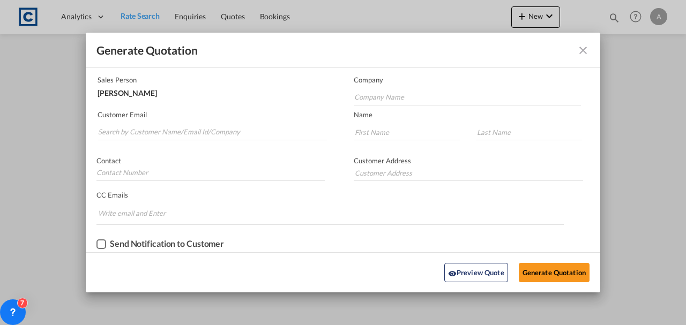
scroll to position [65, 0]
click at [195, 130] on input "Search by Customer Name/Email Id/Company" at bounding box center [212, 133] width 229 height 16
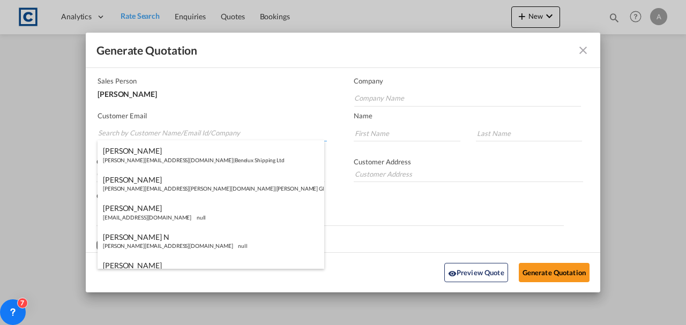
paste input "Ops@bifs.net"
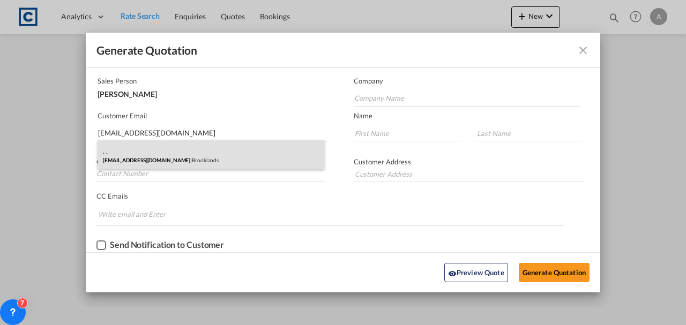
type input "Ops@bifs.net"
click at [226, 161] on div ". . Ops@bifs.net | Brooklands" at bounding box center [211, 154] width 227 height 29
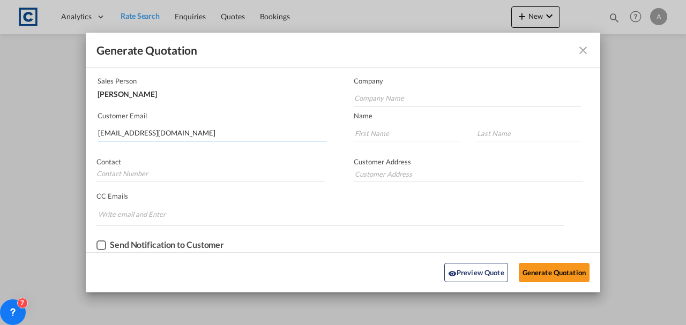
type input "Brooklands"
type input "."
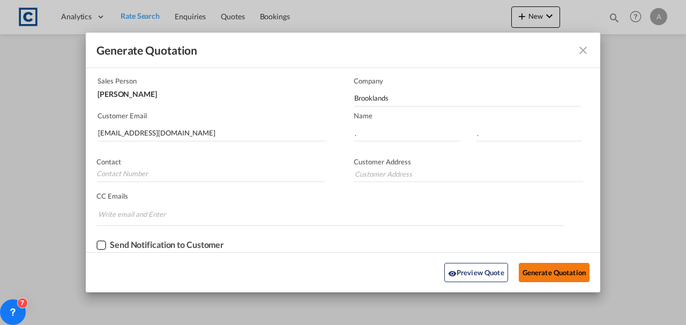
click at [544, 273] on button "Generate Quotation" at bounding box center [554, 272] width 71 height 19
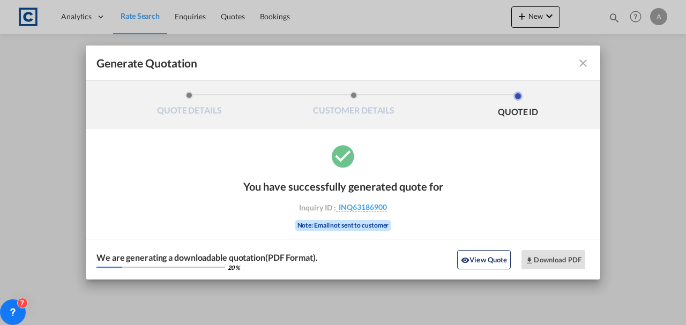
scroll to position [0, 0]
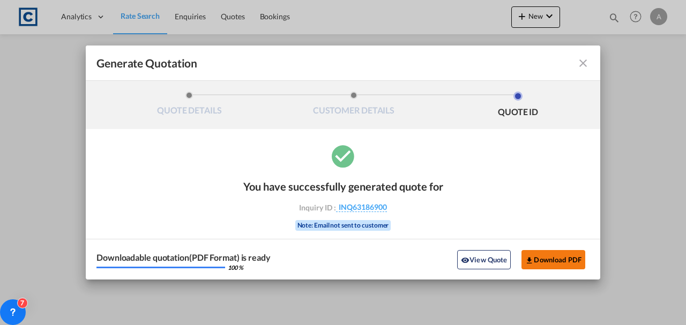
click at [547, 262] on button "Download PDF" at bounding box center [554, 259] width 64 height 19
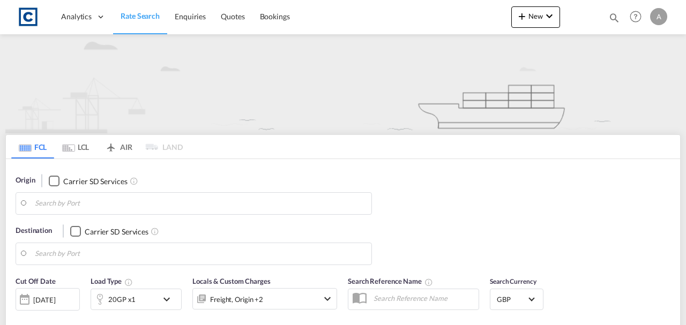
type input "BN3"
type input "[GEOGRAPHIC_DATA] ([GEOGRAPHIC_DATA]), MYPKG"
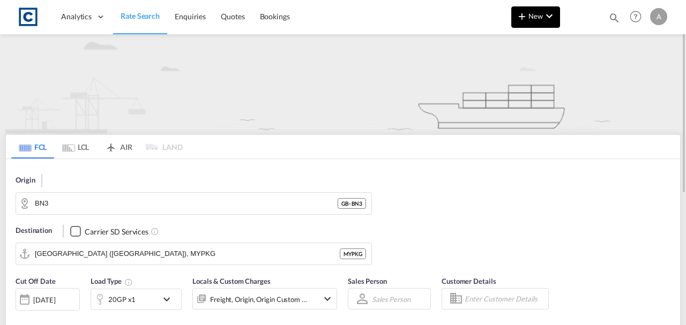
click at [537, 23] on button "New" at bounding box center [536, 16] width 49 height 21
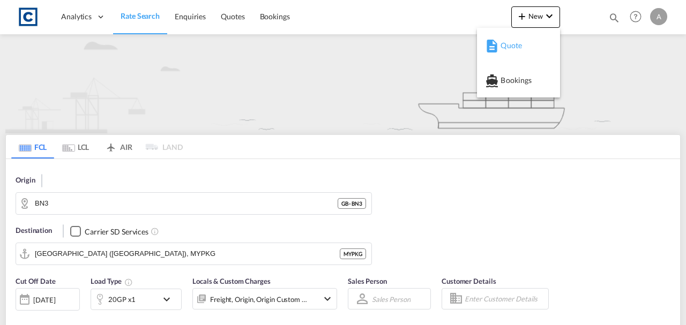
click at [500, 51] on div "Quote" at bounding box center [519, 45] width 66 height 27
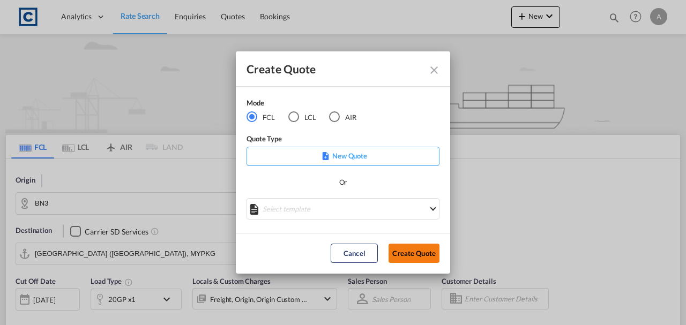
click at [413, 258] on button "Create Quote" at bounding box center [414, 253] width 51 height 19
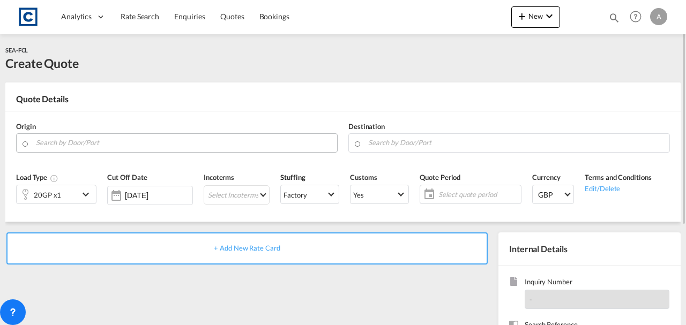
click at [119, 137] on input "Search by Door/Port" at bounding box center [184, 143] width 296 height 19
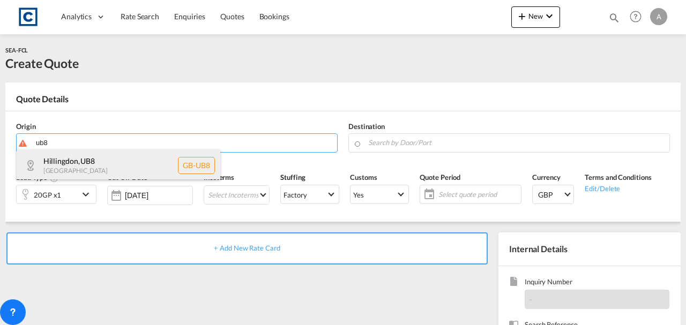
click at [109, 165] on div "Hillingdon , UB8 United Kingdom GB-UB8" at bounding box center [119, 166] width 204 height 32
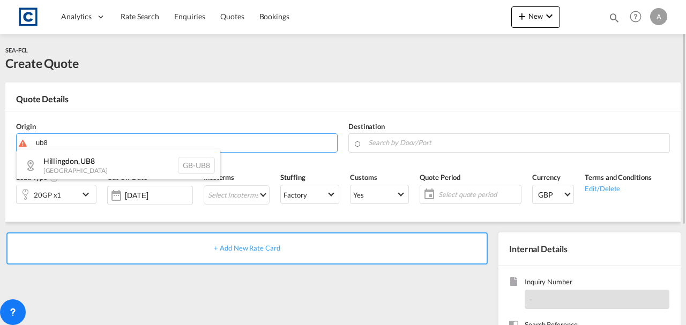
type input "GB-UB8, Hillingdon"
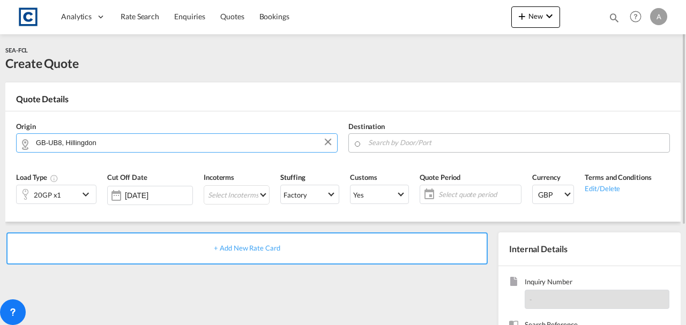
click at [411, 142] on input "Search by Door/Port" at bounding box center [516, 143] width 296 height 19
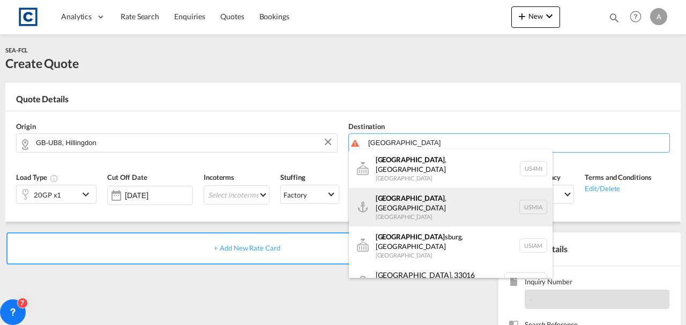
click at [416, 194] on div "Miami , FL United States USMIA" at bounding box center [451, 207] width 204 height 39
type input "Miami, FL, USMIA"
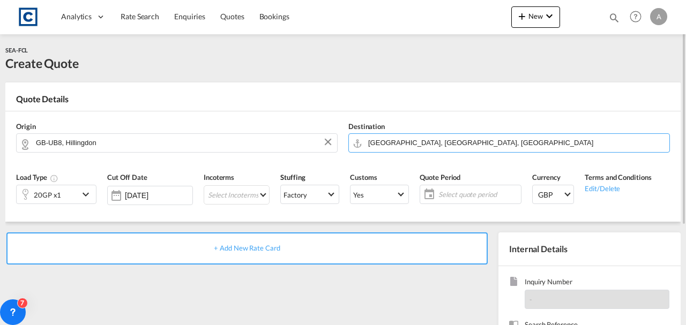
click at [57, 202] on div "20GP x1" at bounding box center [47, 195] width 27 height 15
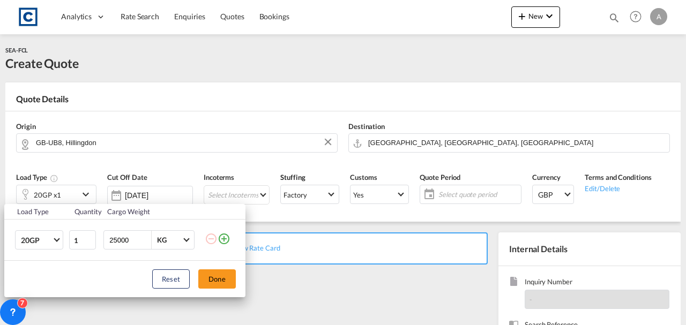
click at [227, 242] on md-icon "icon-plus-circle-outline" at bounding box center [224, 239] width 13 height 13
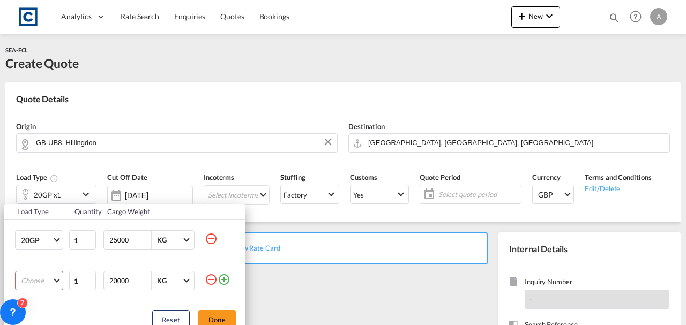
click at [39, 288] on md-select "Choose 20GP 40GP 40HC 45HC 20RE 40RE 40HR 20OT 40OT 20FR 40FR 40NR 20NR 45S 20T…" at bounding box center [39, 280] width 48 height 19
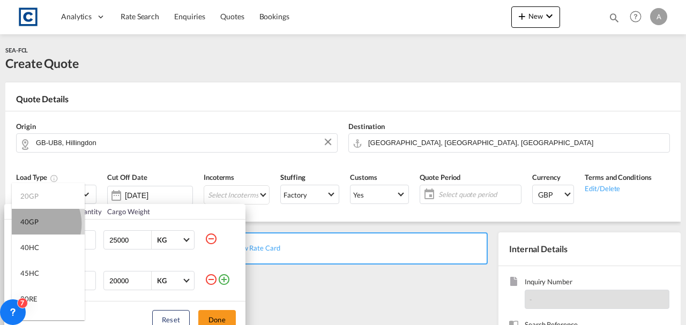
click at [34, 224] on div "40GP" at bounding box center [29, 222] width 18 height 10
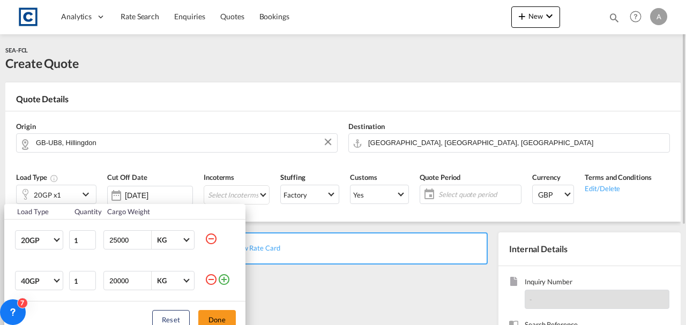
drag, startPoint x: 217, startPoint y: 320, endPoint x: 247, endPoint y: 285, distance: 45.2
click at [218, 320] on button "Done" at bounding box center [217, 319] width 38 height 19
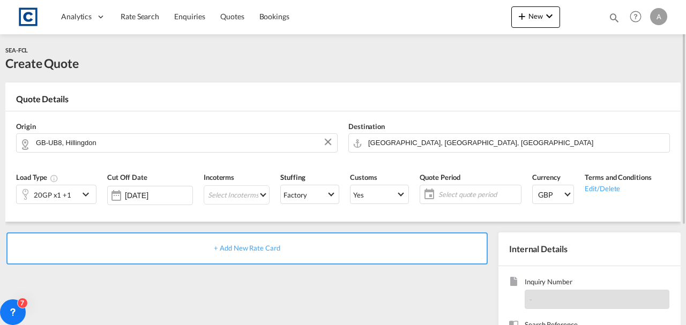
click at [254, 252] on span "+ Add New Rate Card" at bounding box center [247, 248] width 66 height 9
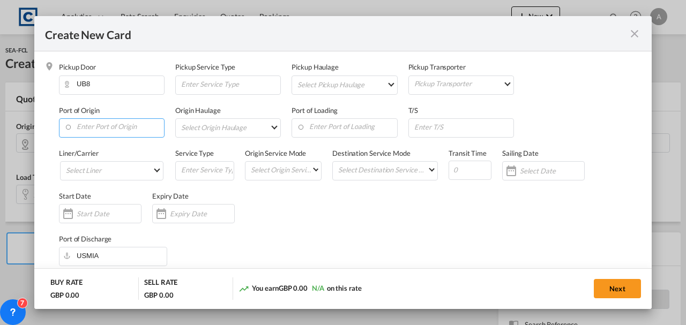
click at [120, 131] on input "Enter Port of Origin" at bounding box center [114, 127] width 100 height 16
select select "per equipment"
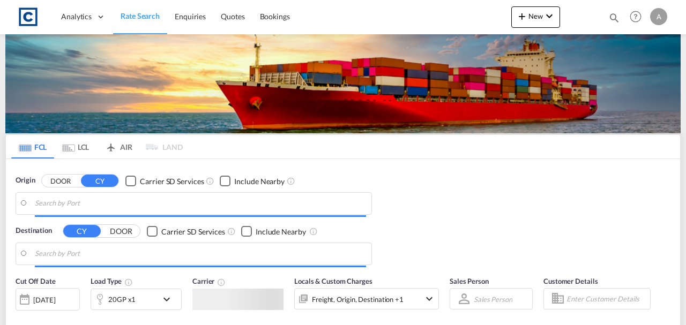
type input "GB-BN3, [GEOGRAPHIC_DATA] and Hove"
type input "[GEOGRAPHIC_DATA] ([GEOGRAPHIC_DATA]), MYPKG"
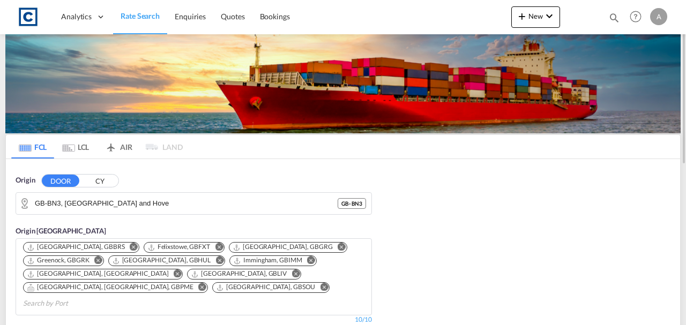
click at [139, 205] on input "GB-BN3, [GEOGRAPHIC_DATA] and Hove" at bounding box center [186, 204] width 303 height 16
click at [142, 201] on input "GB-BN3, [GEOGRAPHIC_DATA] and Hove" at bounding box center [186, 204] width 303 height 16
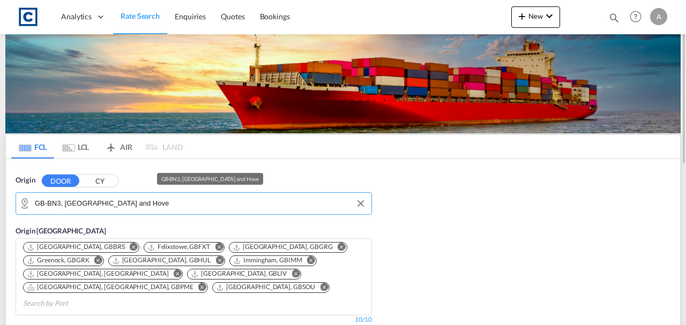
click at [142, 201] on input "GB-BN3, [GEOGRAPHIC_DATA] and Hove" at bounding box center [200, 204] width 331 height 16
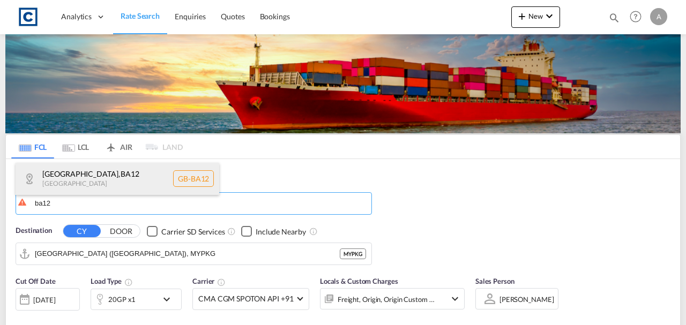
click at [121, 181] on div "[GEOGRAPHIC_DATA] , BA12 [GEOGRAPHIC_DATA] [GEOGRAPHIC_DATA]-BA12" at bounding box center [118, 179] width 204 height 32
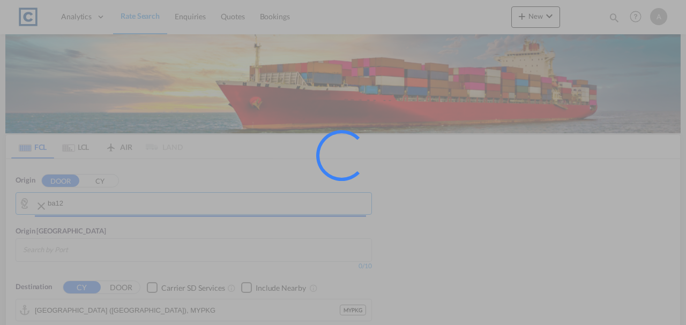
type input "GB-BA12, [GEOGRAPHIC_DATA]"
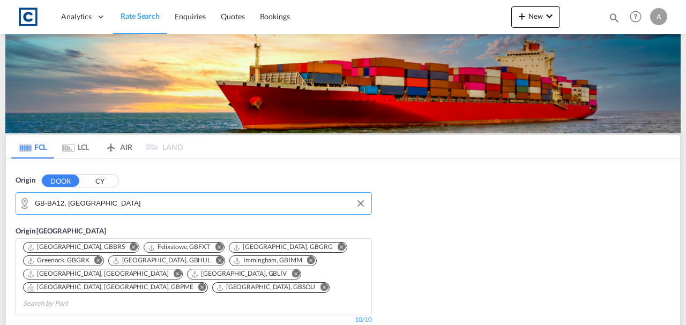
scroll to position [107, 0]
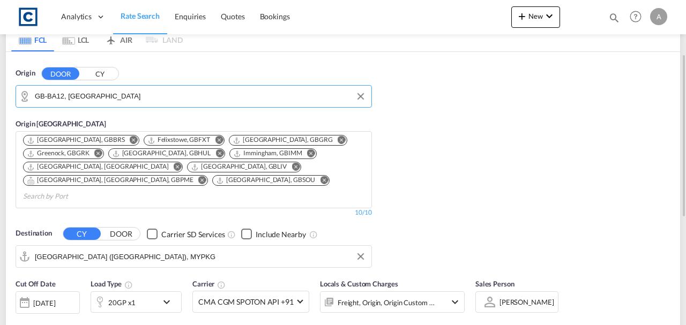
click at [189, 249] on input "[GEOGRAPHIC_DATA] ([GEOGRAPHIC_DATA]), MYPKG" at bounding box center [200, 257] width 331 height 16
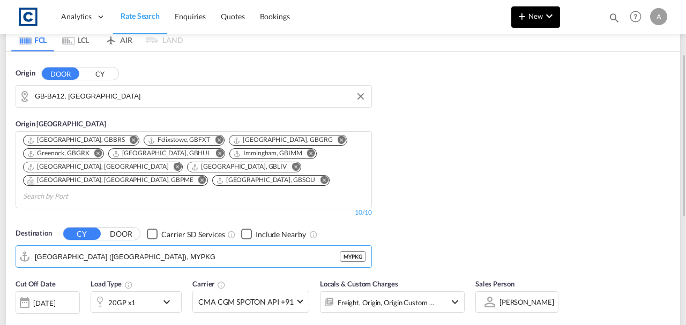
click at [528, 13] on md-icon "icon-plus 400-fg" at bounding box center [522, 16] width 13 height 13
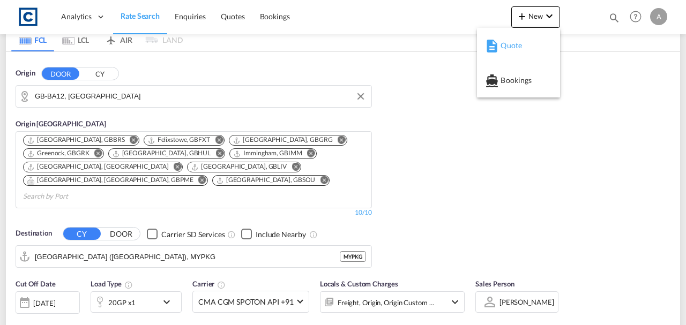
click at [502, 50] on span "Quote" at bounding box center [507, 45] width 12 height 21
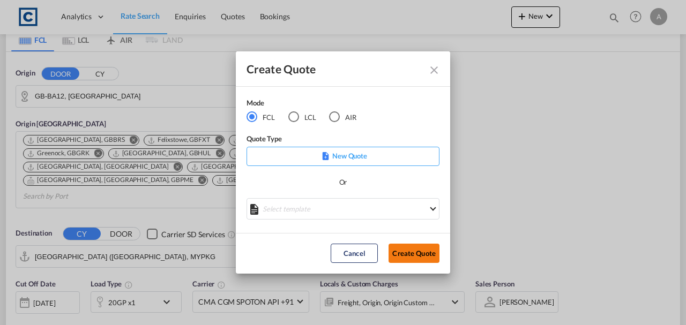
click at [412, 254] on button "Create Quote" at bounding box center [414, 253] width 51 height 19
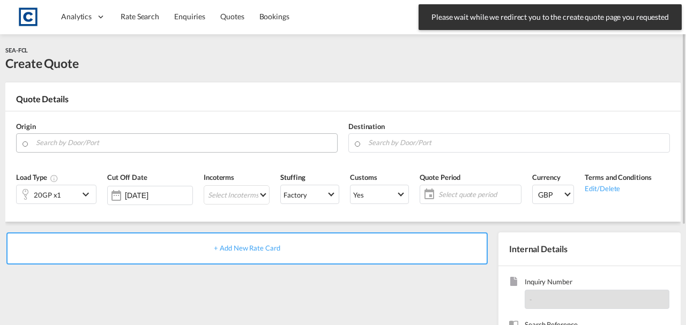
click at [94, 142] on input "Search by Door/Port" at bounding box center [184, 143] width 296 height 19
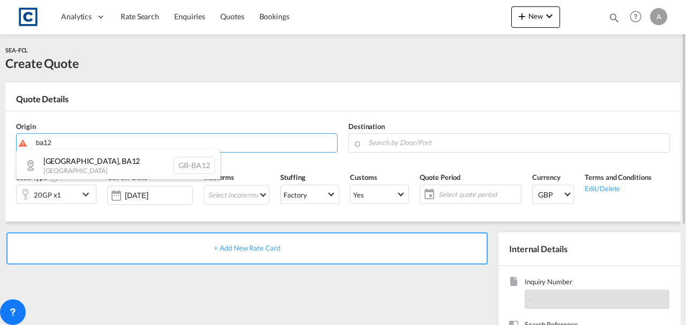
click at [100, 164] on div "[GEOGRAPHIC_DATA] , BA12 [GEOGRAPHIC_DATA] [GEOGRAPHIC_DATA]-BA12" at bounding box center [119, 166] width 204 height 32
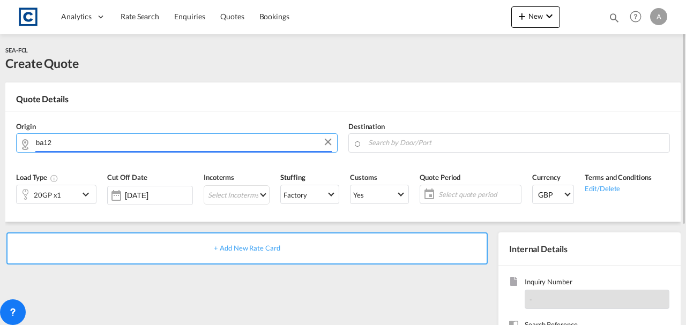
type input "GB-BA12, [GEOGRAPHIC_DATA]"
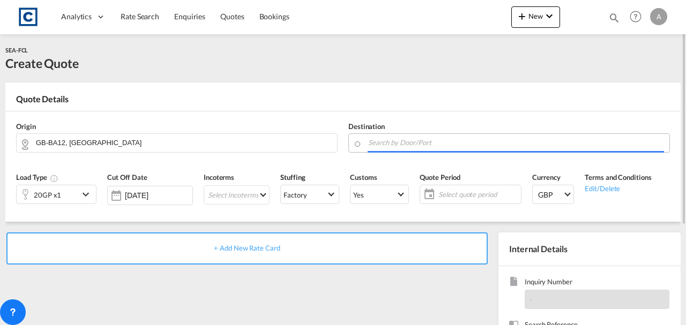
click at [385, 142] on input "Search by Door/Port" at bounding box center [516, 143] width 296 height 19
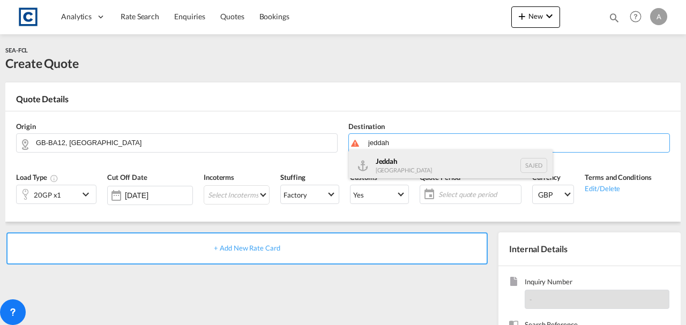
click at [383, 167] on div "Jeddah [GEOGRAPHIC_DATA] SAJED" at bounding box center [451, 166] width 204 height 32
type input "Jeddah, SAJED"
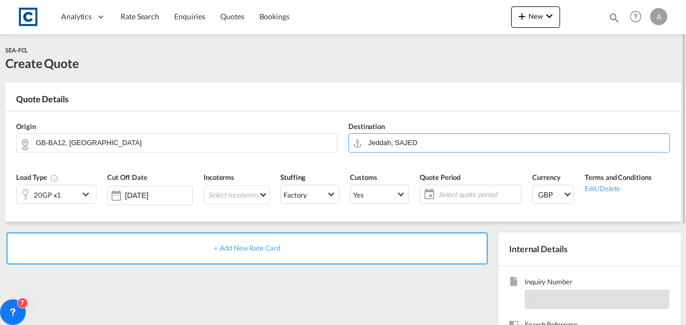
click at [222, 252] on div "+ Add New Rate Card" at bounding box center [246, 249] width 481 height 32
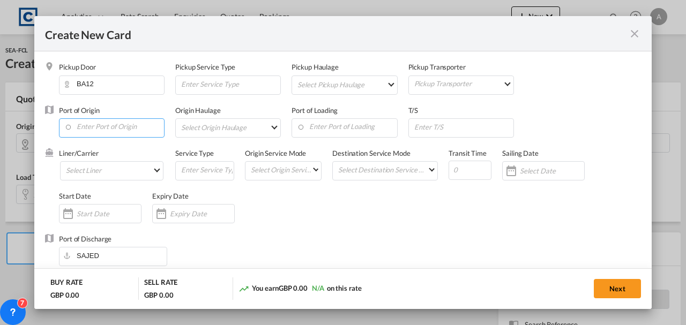
click at [114, 130] on input "Enter Port of Origin" at bounding box center [114, 127] width 100 height 16
type input "Basic Ocean Freight"
select select "per equipment"
click at [116, 132] on input "Enter Port of Origin" at bounding box center [114, 127] width 100 height 16
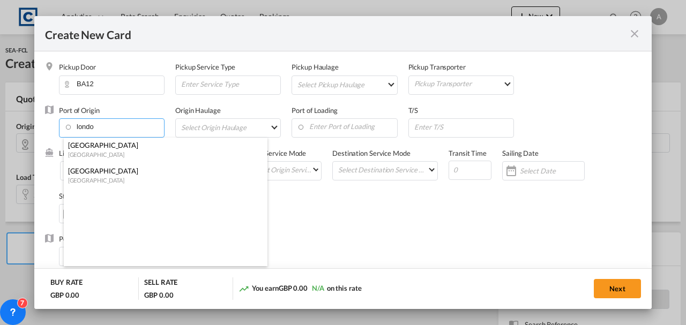
click at [122, 172] on div "[GEOGRAPHIC_DATA]" at bounding box center [162, 171] width 189 height 10
type input "[GEOGRAPHIC_DATA], [GEOGRAPHIC_DATA]"
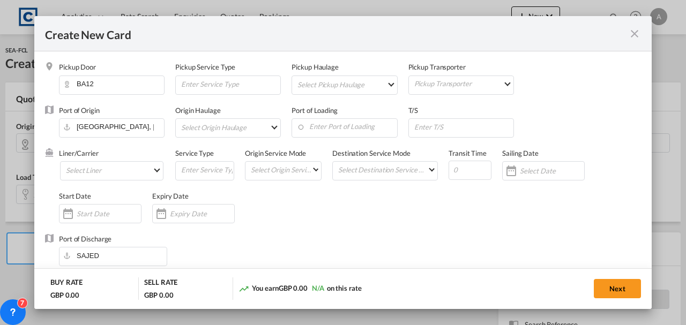
click at [110, 161] on div "Liner/Carrier Select Liner 2HM LOGISTICS D.O.O 2M Alliance AAXL GLOBAL SHIPPING…" at bounding box center [117, 170] width 116 height 43
click at [109, 167] on md-select "Select Liner 2HM LOGISTICS D.O.O 2M Alliance AAXL GLOBAL SHIPPING LINES LLC [PE…" at bounding box center [111, 170] width 103 height 19
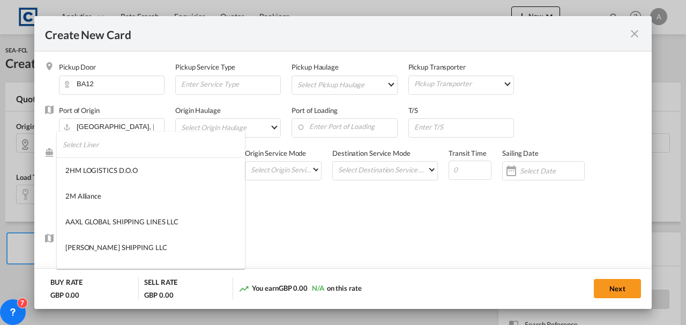
click at [105, 149] on input "search" at bounding box center [154, 145] width 182 height 26
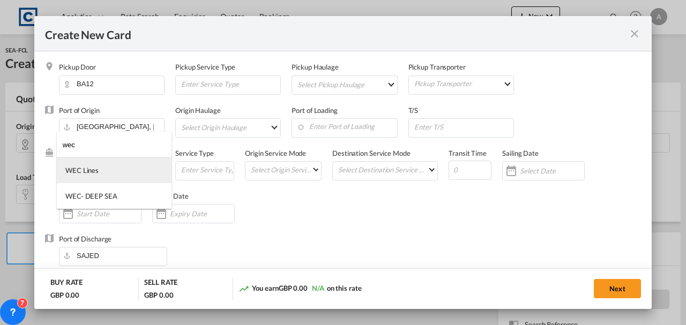
type input "wec"
drag, startPoint x: 90, startPoint y: 173, endPoint x: 106, endPoint y: 173, distance: 16.1
click at [90, 173] on div "WEC Lines" at bounding box center [81, 171] width 33 height 10
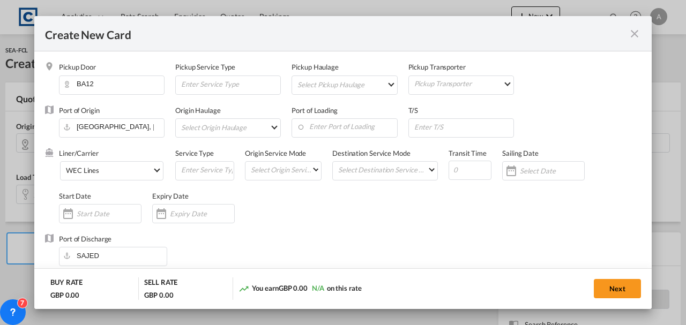
click at [189, 216] on input "Create New Card ..." at bounding box center [202, 214] width 64 height 9
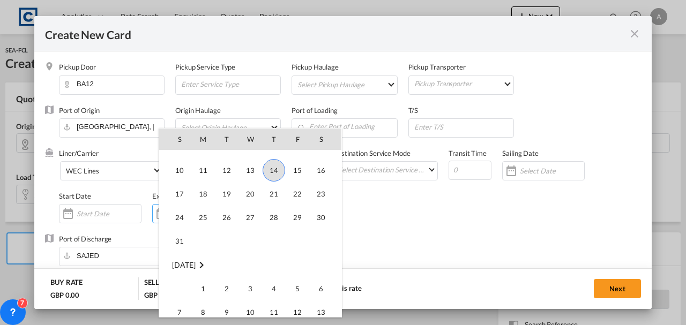
scroll to position [248227, 0]
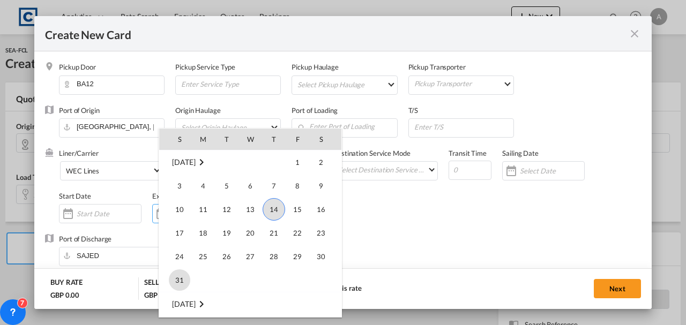
click at [183, 285] on span "31" at bounding box center [179, 280] width 21 height 21
type input "[DATE]"
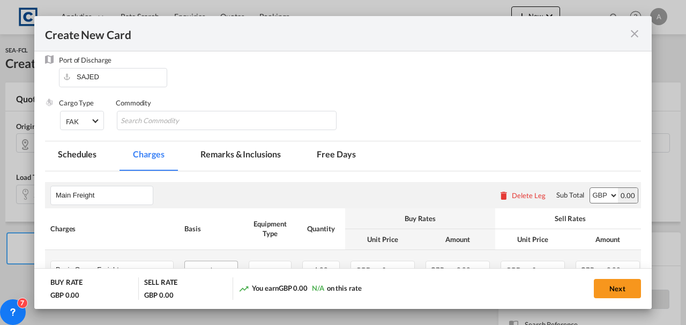
scroll to position [250, 0]
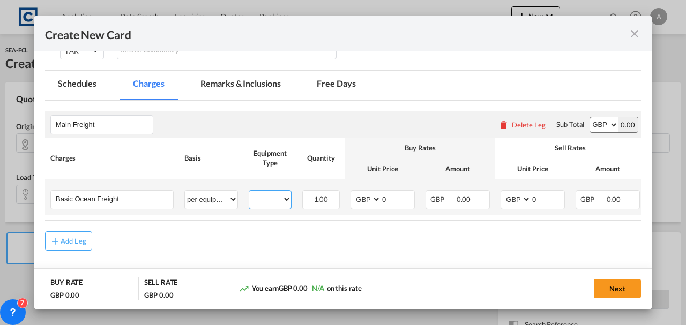
click at [268, 196] on select "20GP" at bounding box center [270, 199] width 42 height 14
select select "20GP"
click at [249, 192] on select "20GP" at bounding box center [270, 199] width 42 height 14
click at [386, 197] on input "0" at bounding box center [397, 199] width 33 height 16
click at [370, 198] on select "AED AFN ALL AMD ANG AOA ARS AUD AWG AZN BAM BBD BDT BGN BHD BIF BMD BND [PERSON…" at bounding box center [367, 199] width 28 height 14
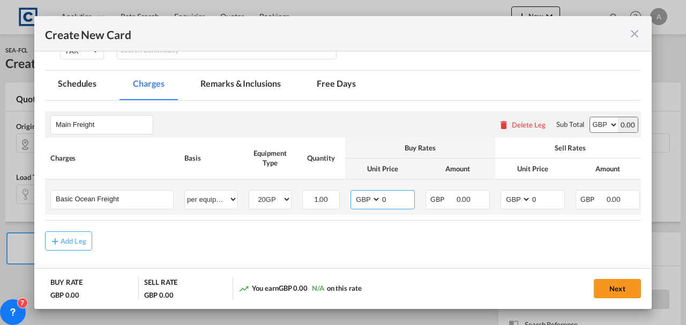
select select "string:USD"
click at [353, 192] on select "AED AFN ALL AMD ANG AOA ARS AUD AWG AZN BAM BBD BDT BGN BHD BIF BMD BND [PERSON…" at bounding box center [367, 199] width 28 height 14
click at [518, 205] on select "AED AFN ALL AMD ANG AOA ARS AUD AWG AZN BAM BBD BDT BGN BHD BIF BMD BND [PERSON…" at bounding box center [517, 199] width 28 height 14
select select "string:USD"
click at [503, 192] on select "AED AFN ALL AMD ANG AOA ARS AUD AWG AZN BAM BBD BDT BGN BHD BIF BMD BND [PERSON…" at bounding box center [517, 199] width 28 height 14
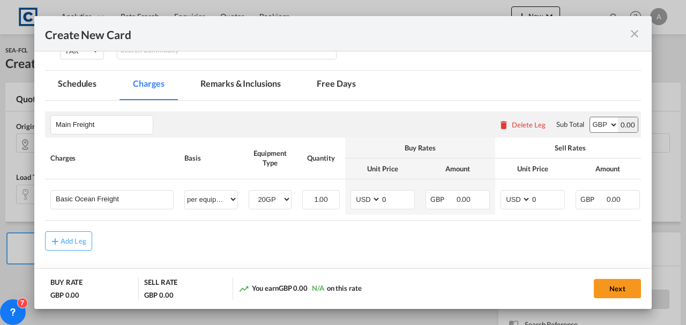
click at [602, 127] on select "AED AFN ALL AMD ANG AOA ARS AUD AWG AZN BAM BBD BDT BGN BHD BIF BMD BND [PERSON…" at bounding box center [604, 124] width 28 height 15
select select "string:USD"
click at [590, 117] on select "AED AFN ALL AMD ANG AOA ARS AUD AWG AZN BAM BBD BDT BGN BHD BIF BMD BND [PERSON…" at bounding box center [604, 124] width 28 height 15
click at [396, 197] on input "0" at bounding box center [397, 199] width 33 height 16
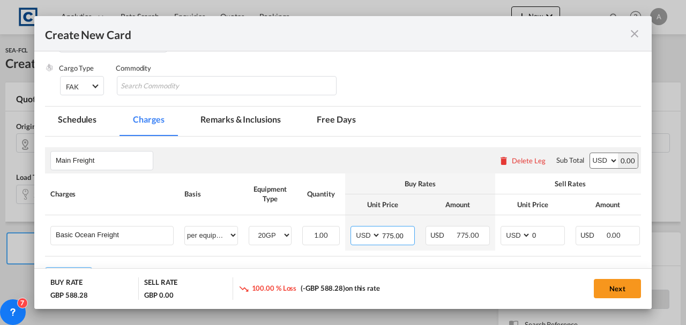
scroll to position [214, 0]
type input "775.00"
click at [546, 234] on input "0" at bounding box center [547, 234] width 33 height 16
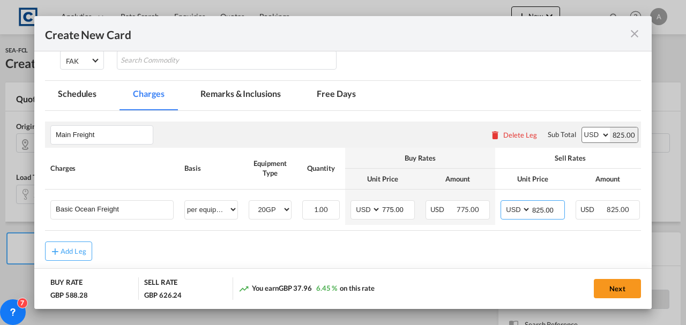
scroll to position [291, 0]
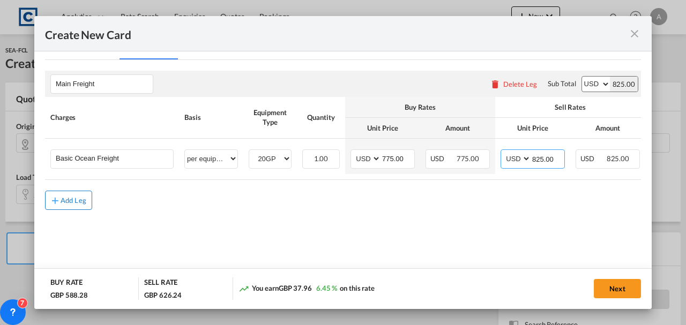
type input "825.00"
click at [77, 202] on div "Add Leg" at bounding box center [74, 200] width 26 height 6
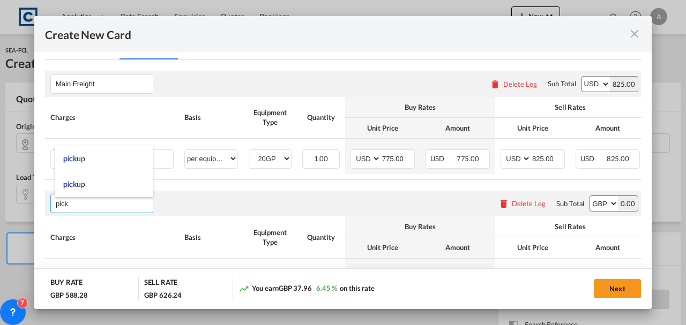
click at [118, 197] on li "pick up" at bounding box center [104, 185] width 98 height 26
type input "pick up"
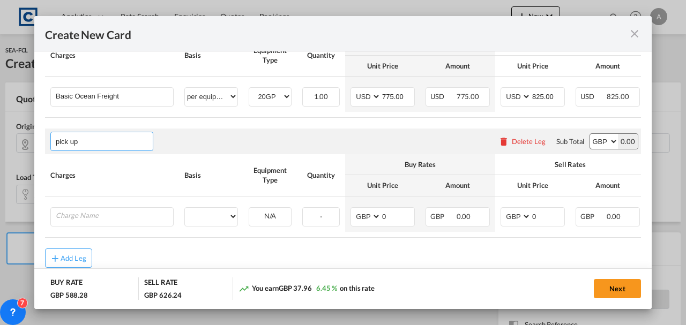
scroll to position [384, 0]
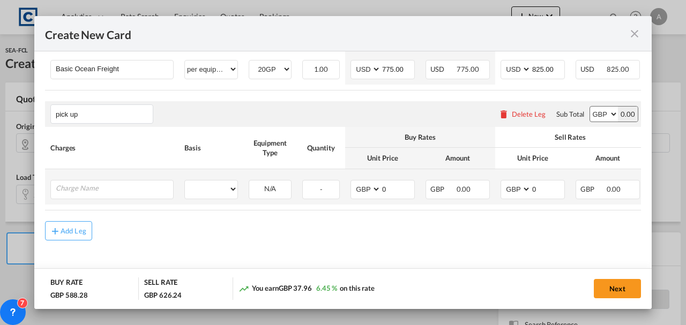
click at [109, 199] on td "Please Enter User Defined Charges Cannot Be Published" at bounding box center [112, 186] width 134 height 35
click at [107, 196] on div "Create New Card ..." at bounding box center [111, 189] width 123 height 19
click at [105, 191] on input "Charge Name" at bounding box center [114, 189] width 117 height 16
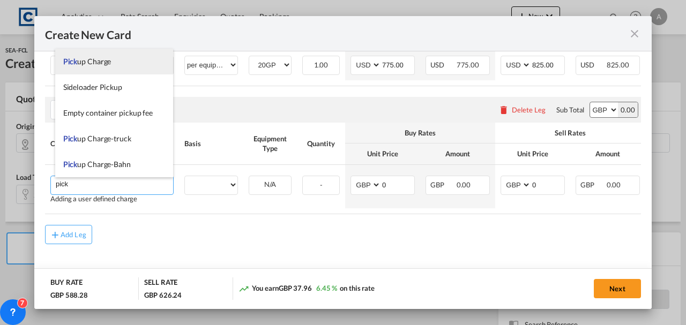
click at [116, 68] on li "Pick up Charge" at bounding box center [114, 62] width 118 height 26
type input "Pickup Charge"
select select "per equipment"
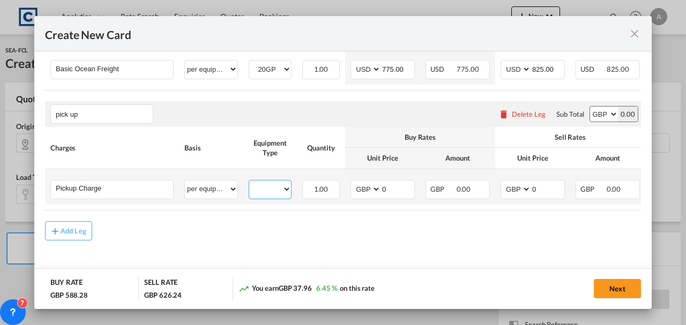
drag, startPoint x: 262, startPoint y: 184, endPoint x: 265, endPoint y: 189, distance: 5.8
click at [262, 184] on select "20GP" at bounding box center [270, 189] width 42 height 14
select select "20GP"
click at [249, 182] on select "20GP" at bounding box center [270, 189] width 42 height 14
click at [401, 186] on input "0" at bounding box center [397, 189] width 33 height 16
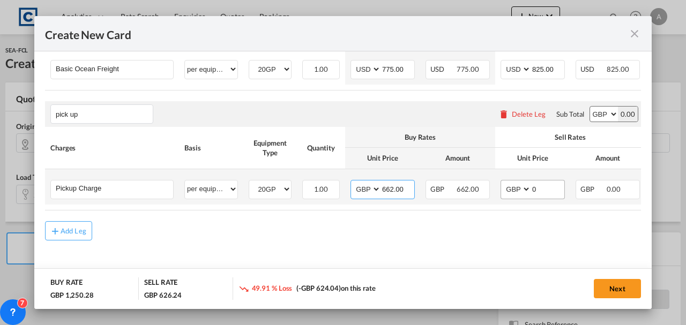
type input "662.00"
click at [543, 186] on input "0" at bounding box center [547, 189] width 33 height 16
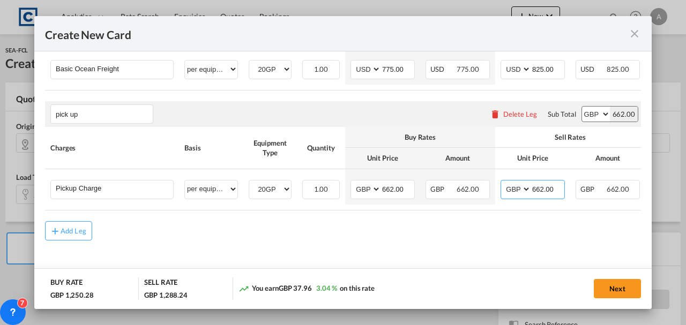
type input "662.00"
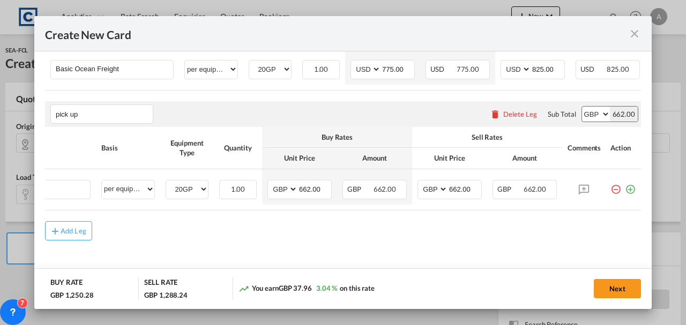
scroll to position [0, 0]
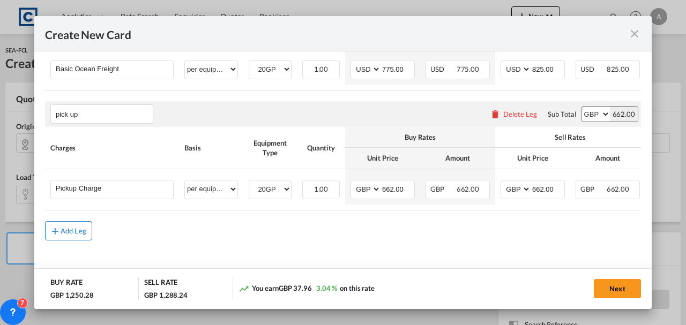
click at [54, 236] on md-icon "icon-plus md-link-fg s20" at bounding box center [55, 231] width 11 height 11
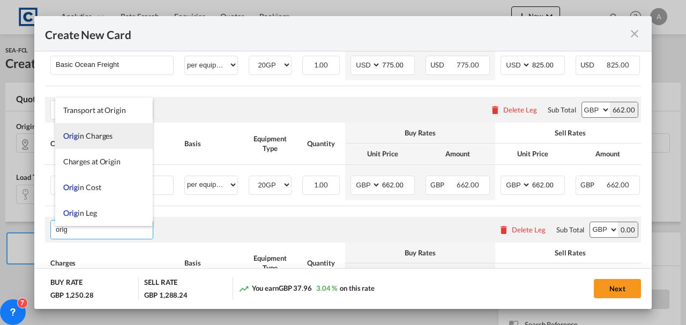
click at [84, 144] on li "Orig in Charges" at bounding box center [104, 136] width 98 height 26
type input "Origin Charges"
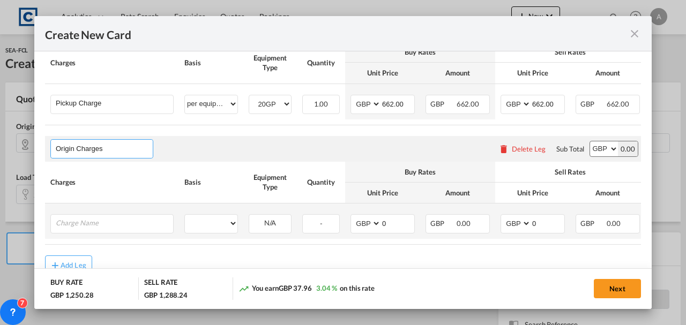
scroll to position [507, 0]
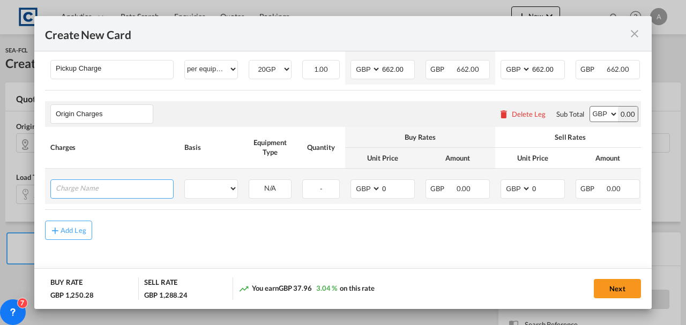
click at [93, 193] on input "Charge Name" at bounding box center [114, 188] width 117 height 16
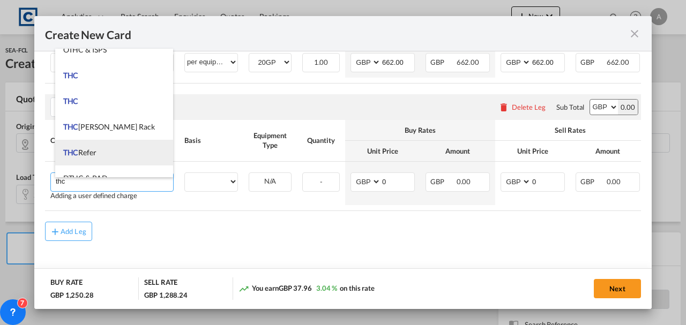
scroll to position [129, 0]
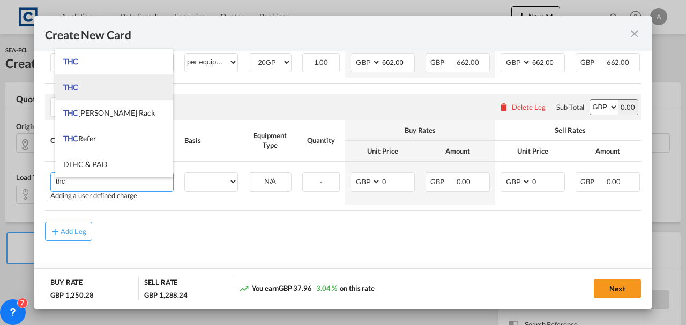
click at [75, 86] on span "THC" at bounding box center [71, 87] width 16 height 9
type input "THC"
select select "per equipment"
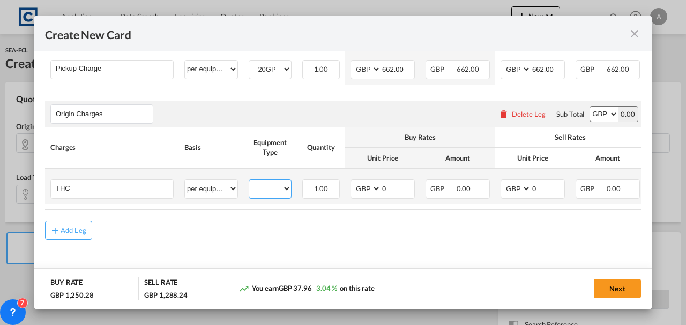
click at [276, 190] on select "20GP" at bounding box center [270, 189] width 42 height 14
select select "20GP"
click at [249, 182] on select "20GP" at bounding box center [270, 189] width 42 height 14
click at [401, 188] on input "0" at bounding box center [397, 188] width 33 height 16
type input "190.00"
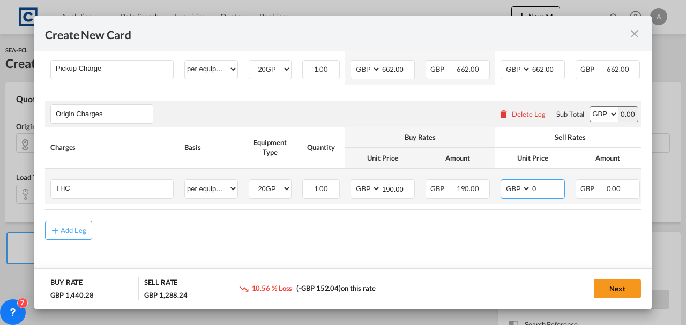
click at [559, 182] on input "0" at bounding box center [547, 188] width 33 height 16
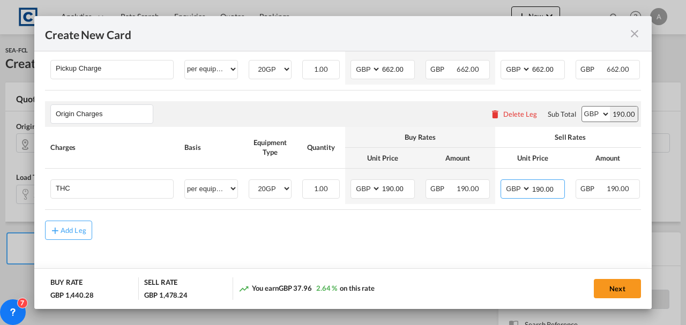
type input "190.00"
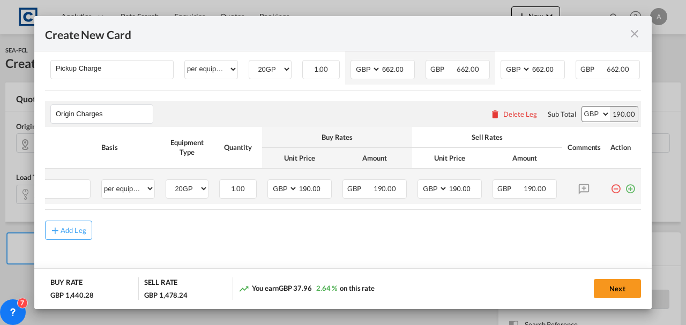
click at [625, 187] on md-icon "icon-plus-circle-outline green-400-fg" at bounding box center [630, 185] width 11 height 11
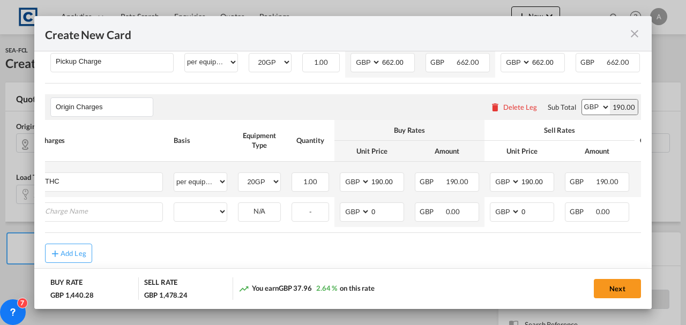
scroll to position [0, 0]
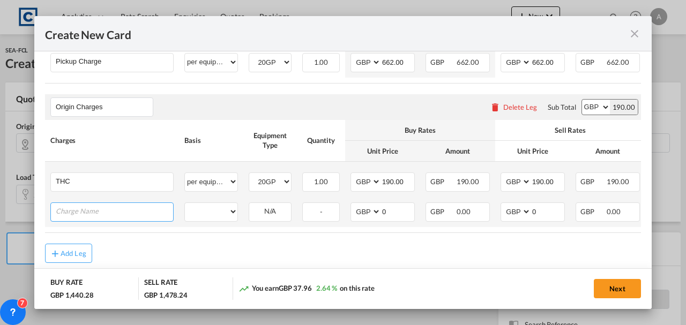
click at [85, 214] on input "Charge Name" at bounding box center [114, 211] width 117 height 16
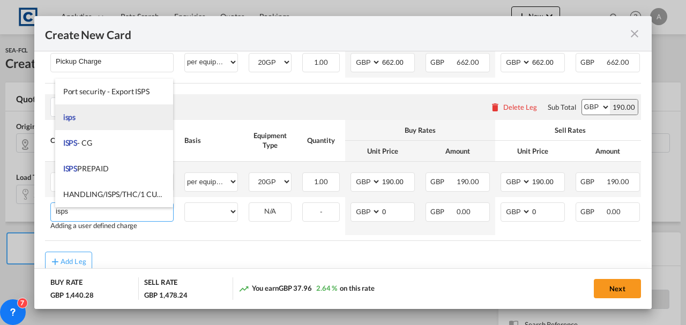
type input "isps"
click at [78, 118] on li "isps" at bounding box center [114, 118] width 118 height 26
select select "per container"
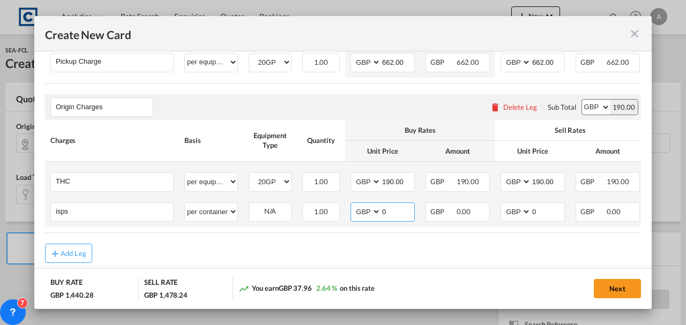
click at [395, 219] on input "0" at bounding box center [397, 211] width 33 height 16
type input "30.00"
click at [559, 219] on input "0" at bounding box center [547, 211] width 33 height 16
type input "30.00"
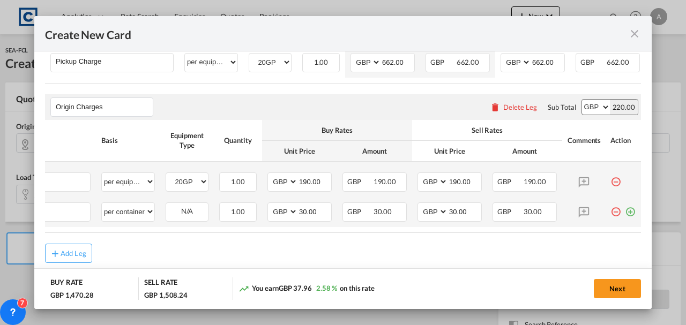
click at [626, 213] on md-icon "icon-plus-circle-outline green-400-fg" at bounding box center [630, 208] width 11 height 11
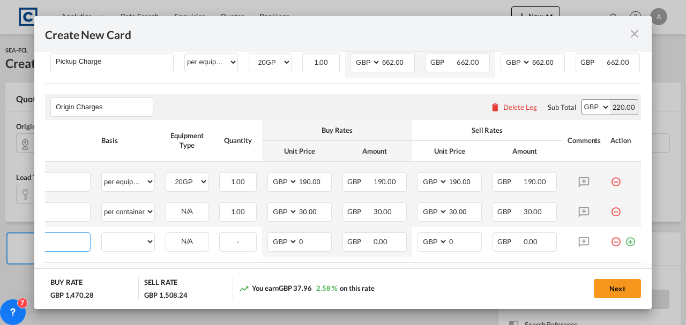
scroll to position [0, 11]
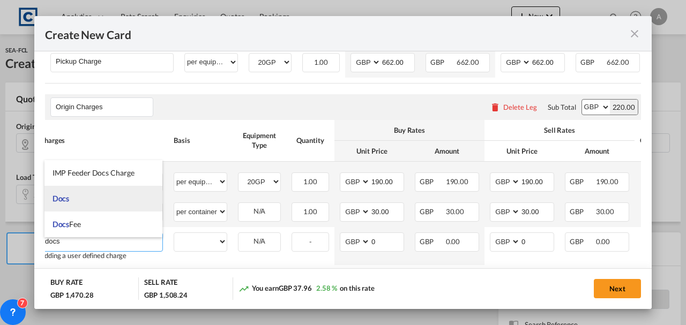
click at [68, 210] on li "Docs" at bounding box center [104, 199] width 118 height 26
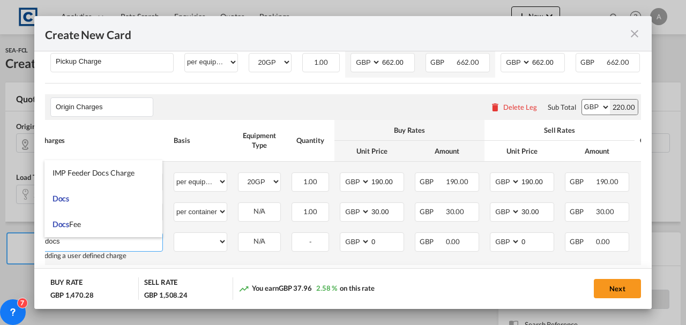
type input "Docs"
select select "per shipment"
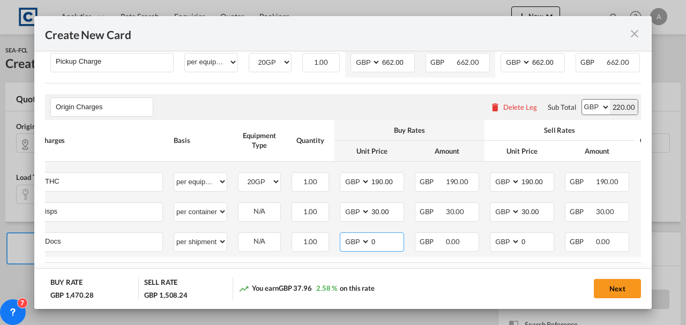
click at [386, 249] on input "0" at bounding box center [387, 241] width 33 height 16
type input "50.00"
click at [537, 241] on input "0" at bounding box center [537, 241] width 33 height 16
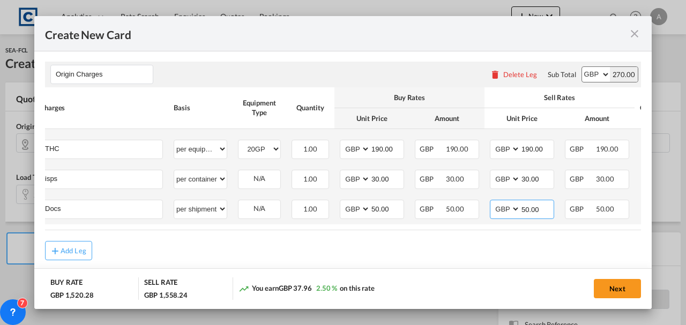
scroll to position [567, 0]
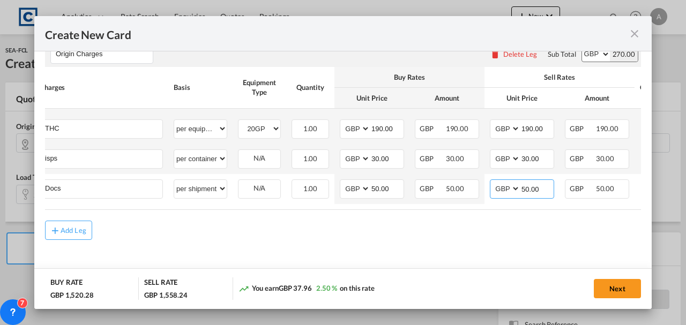
type input "50.00"
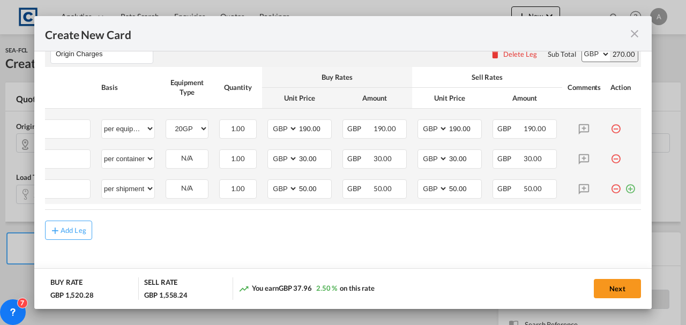
click at [625, 187] on md-icon "icon-plus-circle-outline green-400-fg" at bounding box center [630, 185] width 11 height 11
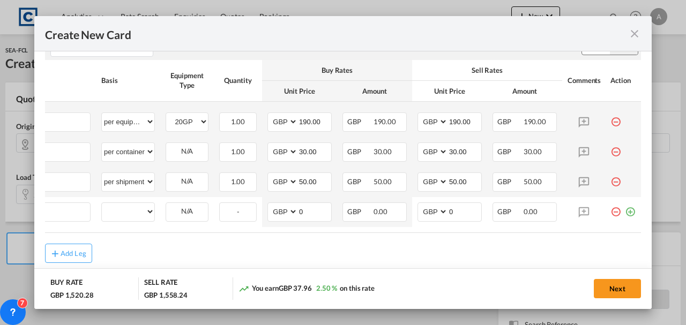
scroll to position [0, 11]
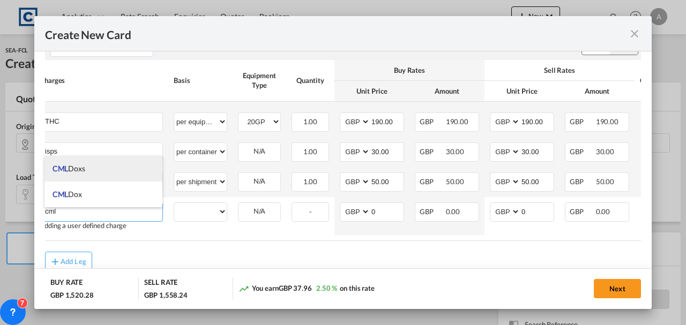
click at [97, 170] on li "CML Doxs" at bounding box center [104, 169] width 118 height 26
type input "CML Doxs"
select select "per B/L"
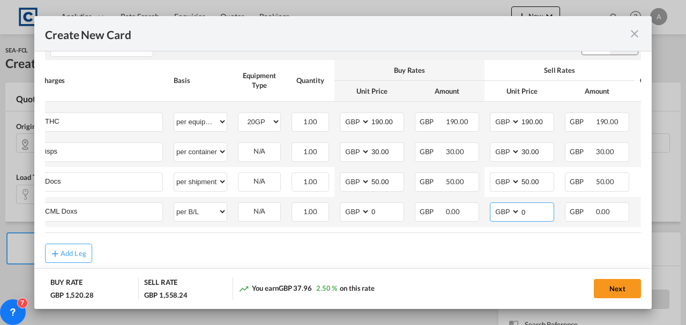
click at [528, 219] on input "0" at bounding box center [537, 211] width 33 height 16
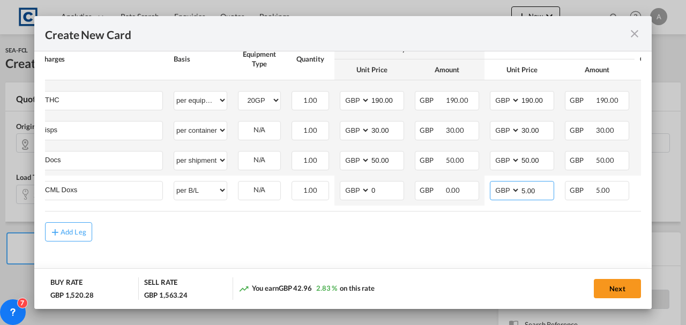
scroll to position [597, 0]
type input "5.00"
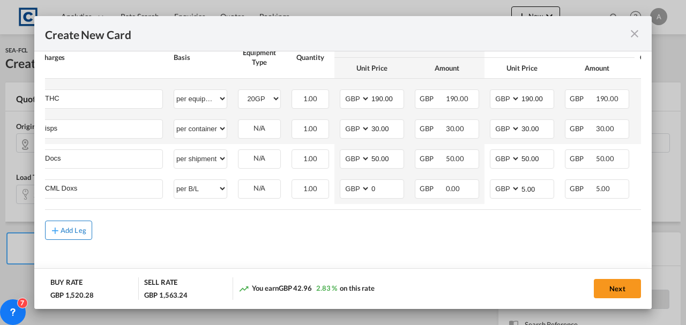
click at [70, 225] on button "Add Leg" at bounding box center [68, 230] width 47 height 19
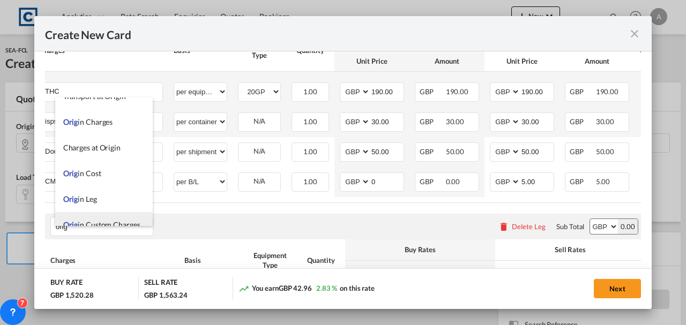
scroll to position [26, 0]
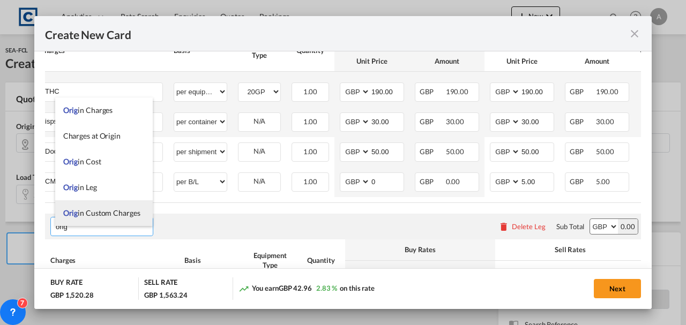
click at [83, 215] on span "Orig in Custom Charges" at bounding box center [101, 213] width 77 height 9
type input "Origin Custom Charges"
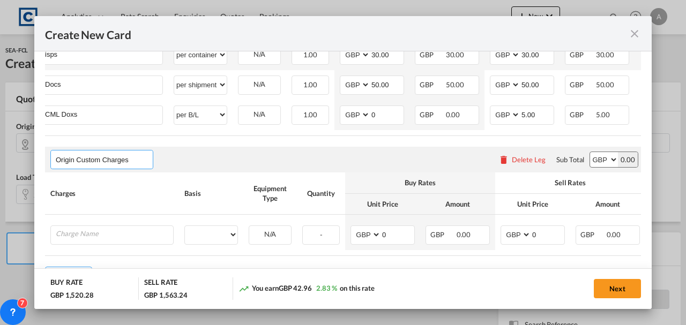
scroll to position [720, 0]
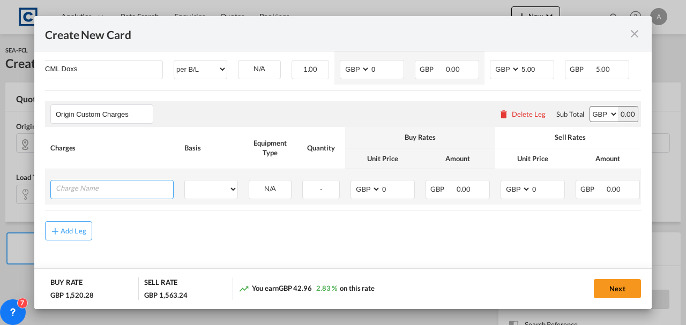
click at [90, 191] on input "Charge Name" at bounding box center [114, 189] width 117 height 16
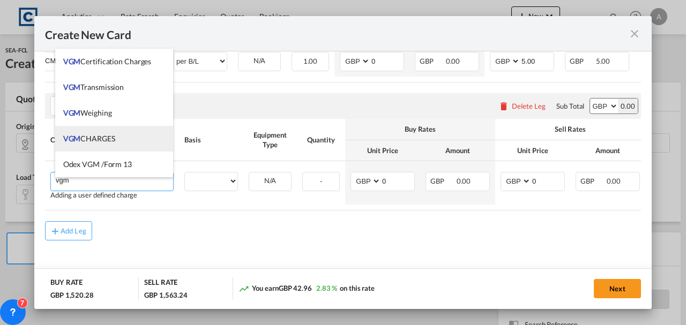
click at [97, 140] on span "VGM CHARGES" at bounding box center [89, 138] width 52 height 9
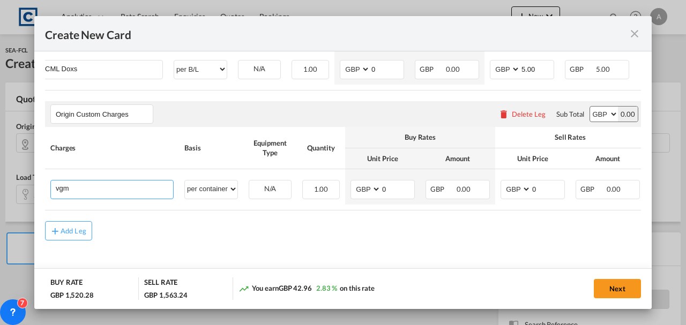
type input "VGM CHARGES"
select select "per container"
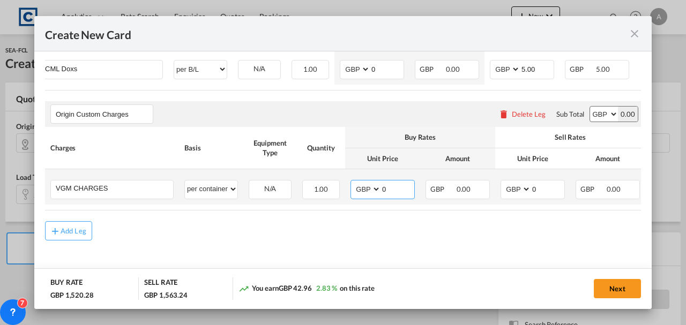
click at [401, 188] on input "0" at bounding box center [397, 189] width 33 height 16
type input "35.00"
click at [542, 184] on input "0" at bounding box center [547, 189] width 33 height 16
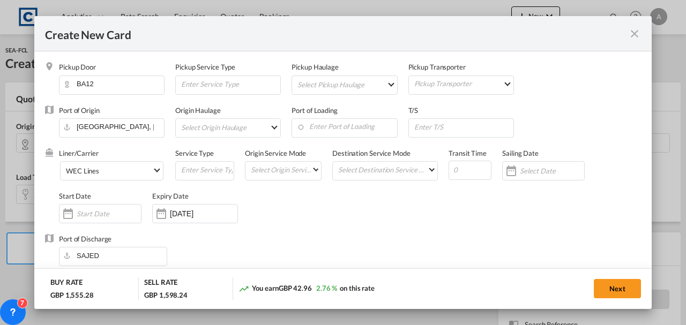
scroll to position [0, 0]
type input "35.00"
click at [626, 287] on button "Next" at bounding box center [617, 288] width 47 height 19
type input "775"
type input "825"
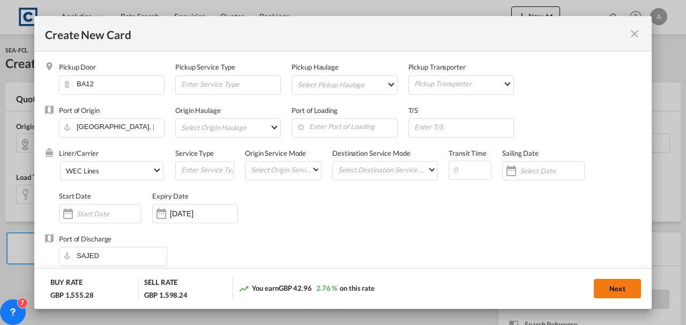
type input "662"
type input "190"
type input "30"
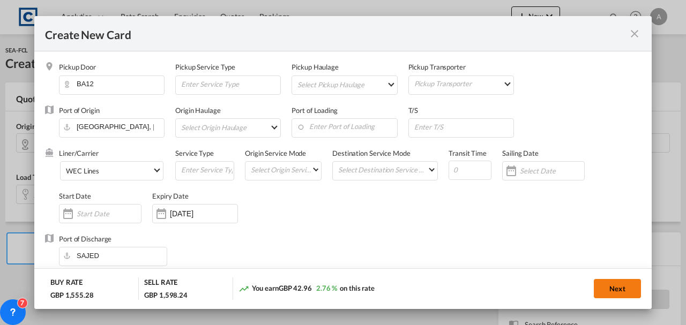
type input "30"
type input "50"
type input "5"
type input "35"
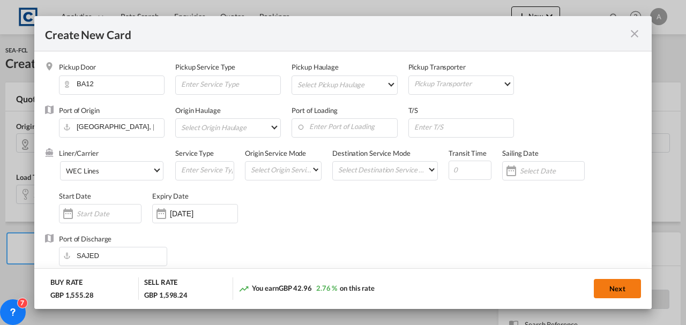
type input "35"
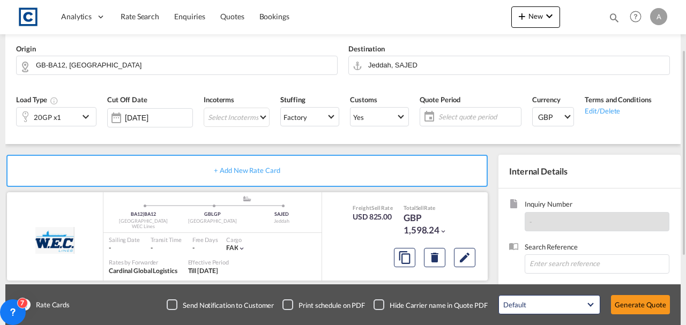
scroll to position [185, 0]
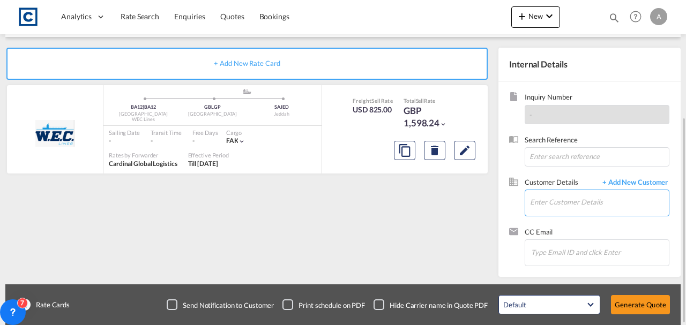
click at [559, 198] on input "Enter Customer Details" at bounding box center [599, 202] width 139 height 24
paste input "exports@simfreight.com"
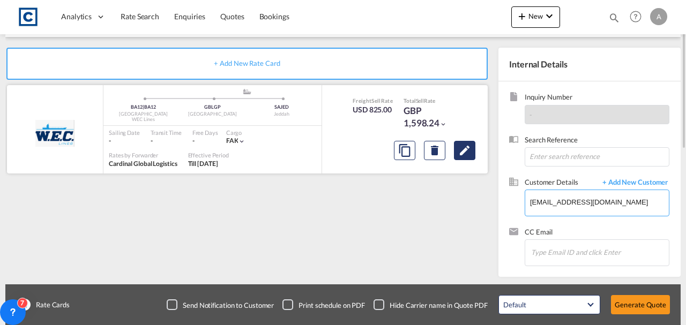
scroll to position [42, 0]
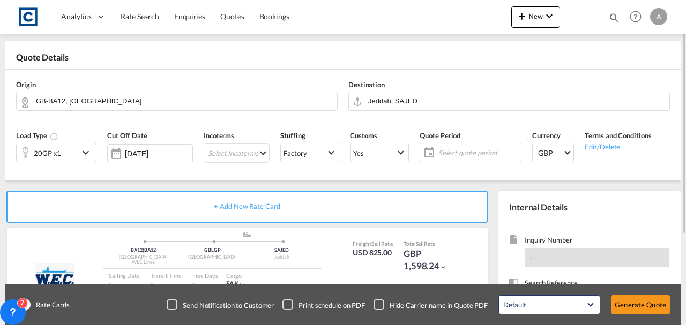
click at [461, 155] on span "Select quote period" at bounding box center [479, 153] width 80 height 10
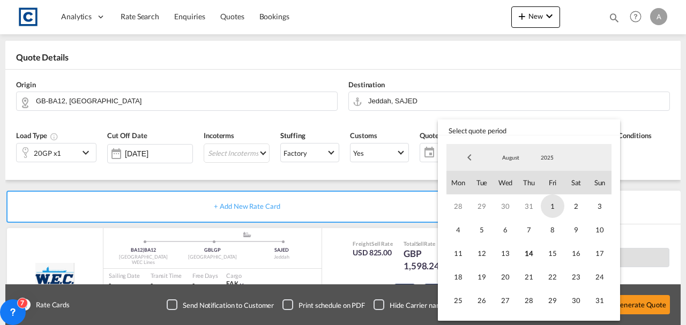
click at [557, 204] on span "1" at bounding box center [553, 207] width 24 height 24
click at [591, 300] on span "31" at bounding box center [600, 301] width 24 height 24
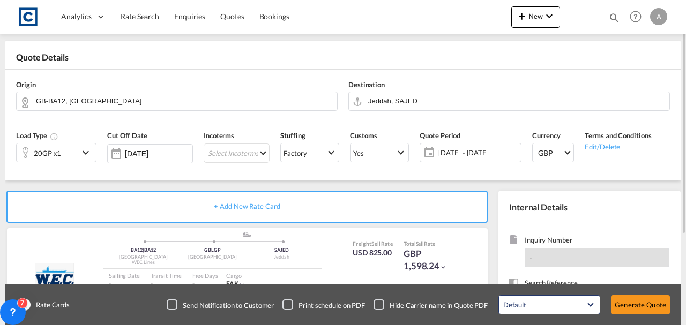
scroll to position [185, 0]
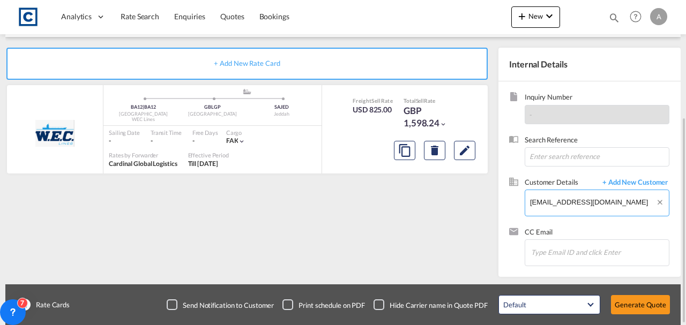
click at [569, 195] on body "Analytics Dashboard Rate Search Enquiries Quotes Bookings" at bounding box center [343, 162] width 686 height 325
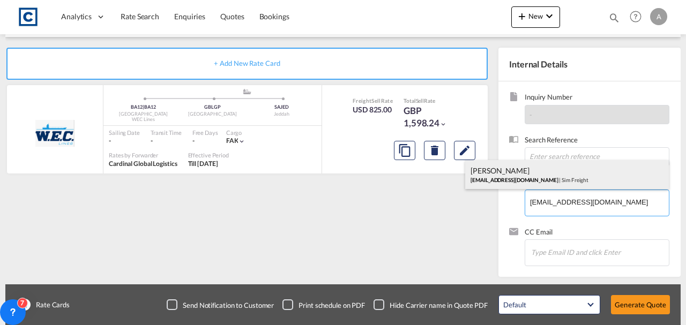
click at [535, 172] on div "Francesca Haiphong exports@simfreight.com | Sim Freight" at bounding box center [567, 174] width 204 height 29
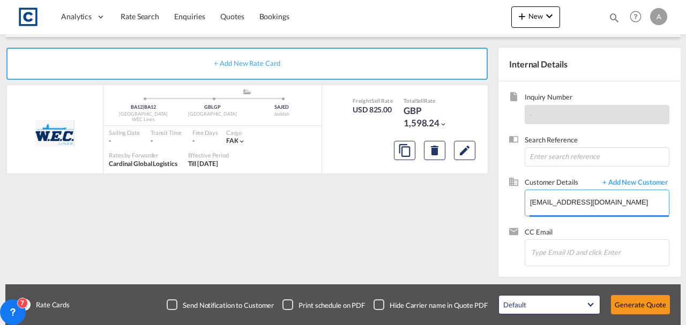
type input "Sim Freight, Francesca Haiphong, exports@simfreight.com"
click at [626, 295] on div "Default All in Leg Totals Default Generate Quote" at bounding box center [584, 305] width 182 height 30
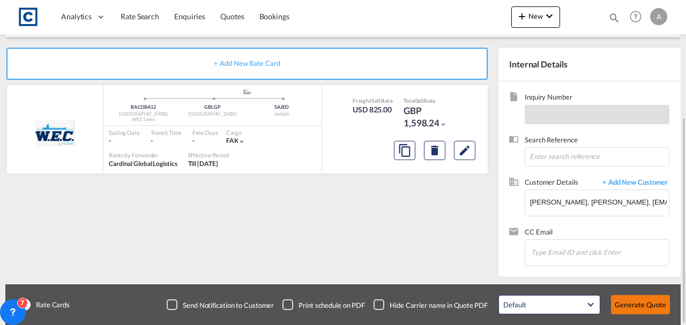
click at [632, 300] on button "Generate Quote" at bounding box center [640, 304] width 59 height 19
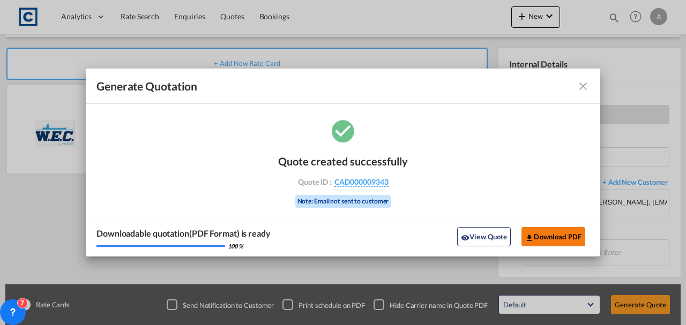
click at [527, 241] on md-icon "icon-download" at bounding box center [529, 238] width 9 height 9
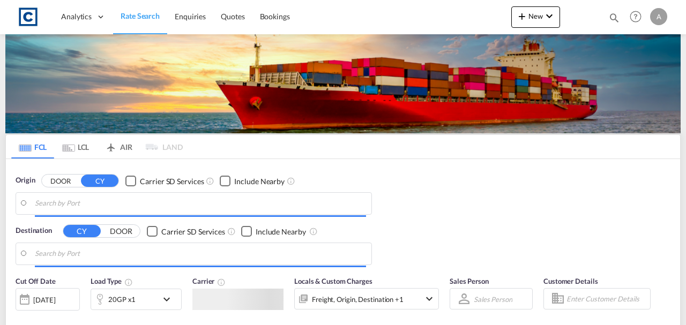
type input "GB-BN3, [GEOGRAPHIC_DATA] and Hove"
type input "[GEOGRAPHIC_DATA] ([GEOGRAPHIC_DATA]), MYPKG"
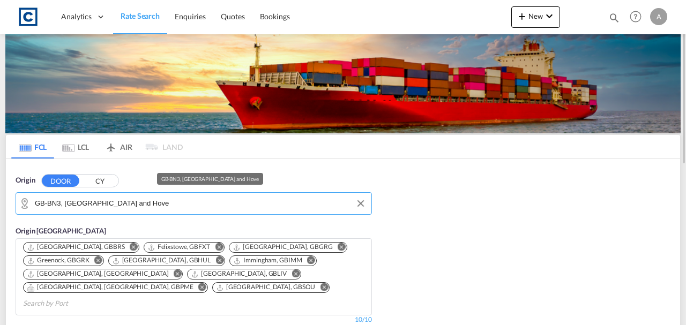
click at [175, 195] on md-autocomplete "GB-BN3, [GEOGRAPHIC_DATA] and Hove" at bounding box center [200, 204] width 331 height 18
click at [167, 199] on input "GB-BN3, [GEOGRAPHIC_DATA] and Hove" at bounding box center [200, 204] width 331 height 16
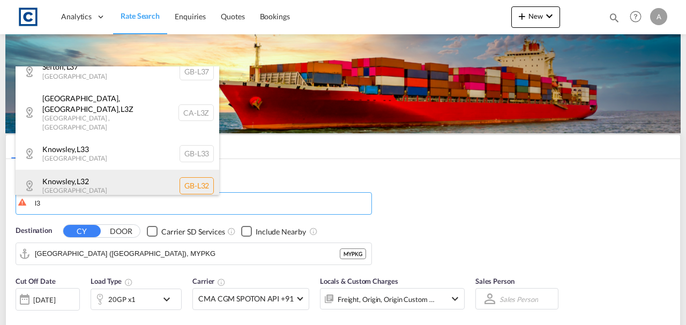
scroll to position [389, 0]
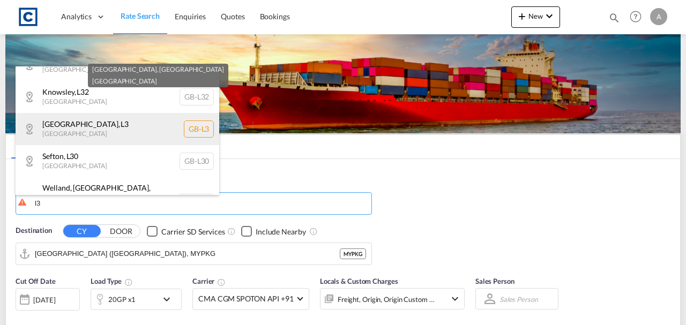
click at [121, 113] on div "[GEOGRAPHIC_DATA] , [GEOGRAPHIC_DATA] [GEOGRAPHIC_DATA]-L3" at bounding box center [118, 129] width 204 height 32
type input "GB-L3, [GEOGRAPHIC_DATA]"
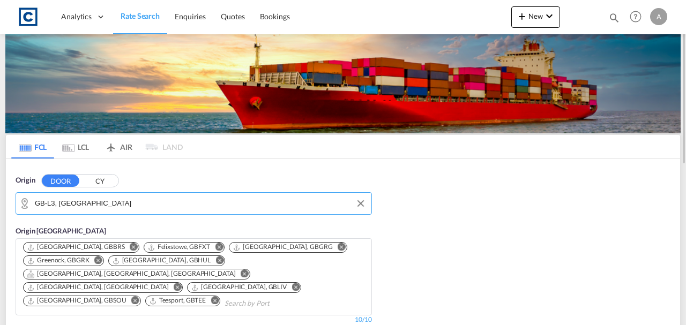
scroll to position [143, 0]
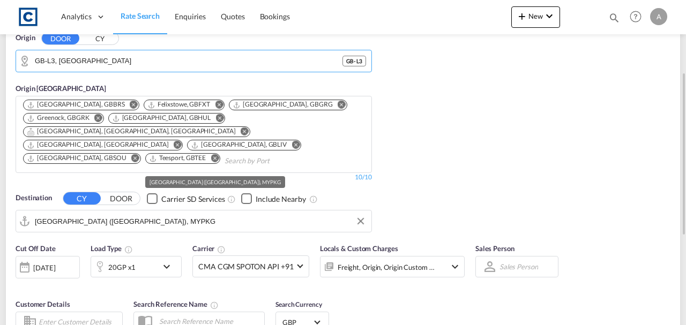
click at [188, 213] on input "[GEOGRAPHIC_DATA] ([GEOGRAPHIC_DATA]), MYPKG" at bounding box center [200, 221] width 331 height 16
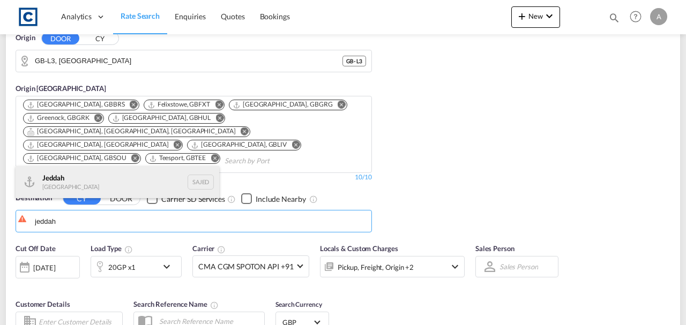
click at [102, 182] on div "Jeddah Saudi Arabia SAJED" at bounding box center [118, 182] width 204 height 32
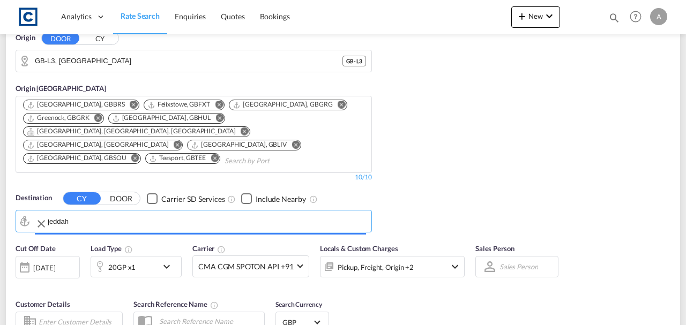
type input "Jeddah, SAJED"
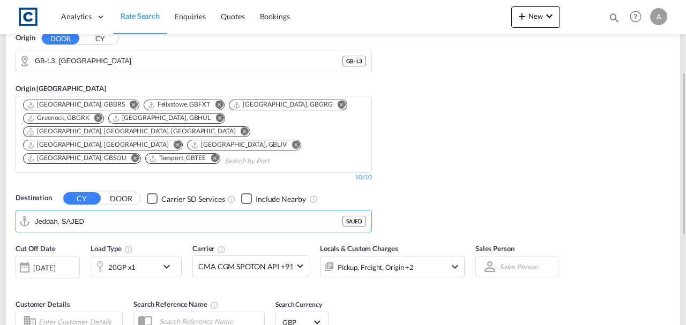
click at [403, 260] on div "Pickup, Freight, Origin +2" at bounding box center [376, 267] width 76 height 15
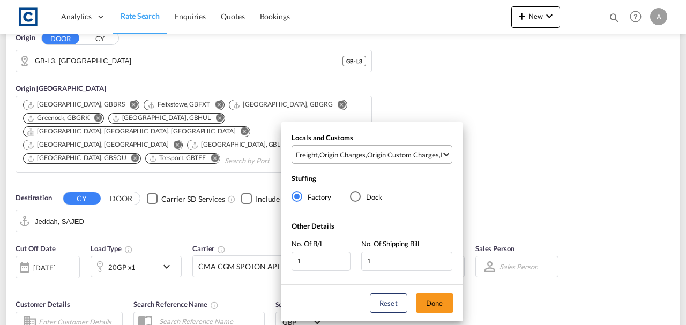
click at [403, 160] on md-select-value "Freight , Origin Charges , Origin Custom Charges , Pickup Charges" at bounding box center [373, 155] width 157 height 18
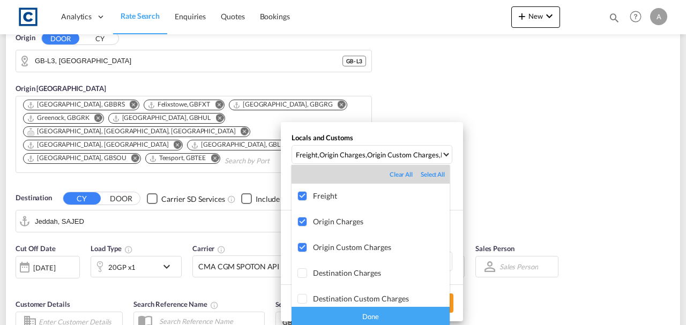
click at [391, 318] on div "Done" at bounding box center [371, 316] width 158 height 19
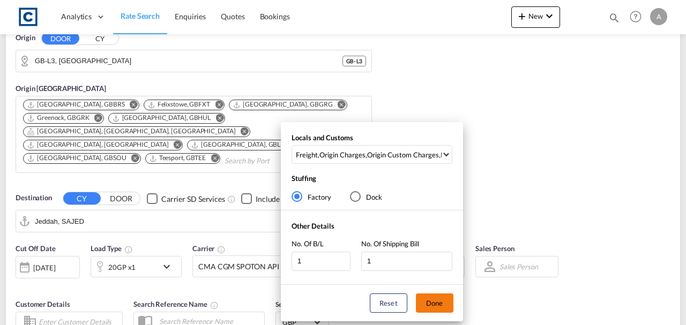
click at [424, 309] on button "Done" at bounding box center [435, 303] width 38 height 19
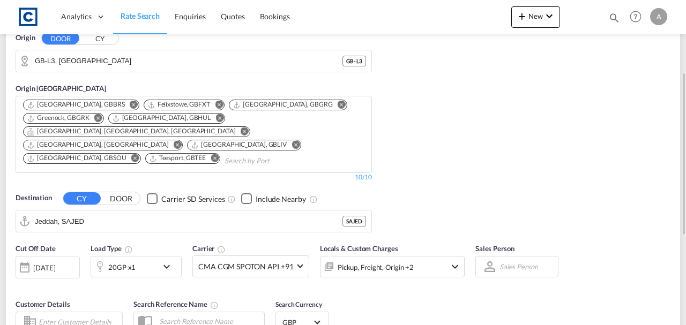
click at [501, 168] on div "Origin DOOR CY GB-L3, Liverpool GB - L3 Origin CY Bristol, GBBRS Felixstowe, GB…" at bounding box center [343, 127] width 675 height 221
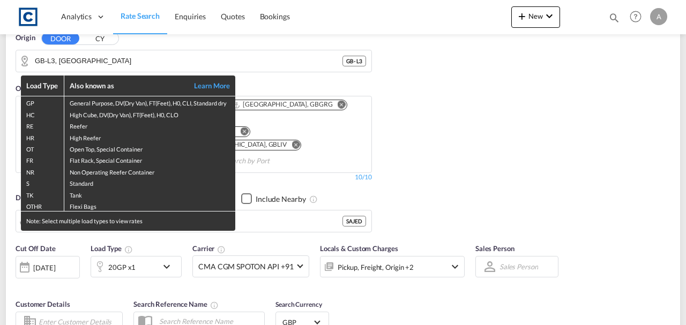
click at [126, 257] on div "Load Type Also known as Learn More GP General Purpose, DV(Dry Van), FT(Feet), H…" at bounding box center [343, 162] width 686 height 325
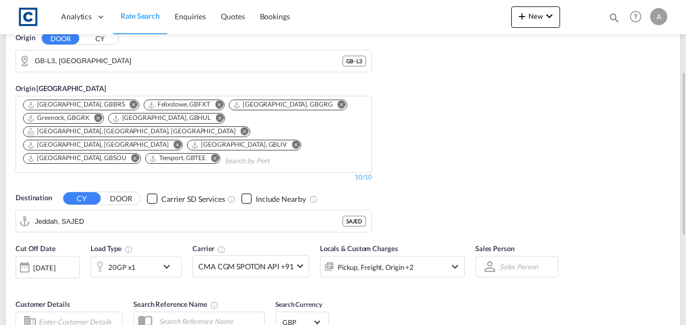
click at [152, 256] on div "20GP x1" at bounding box center [124, 266] width 66 height 21
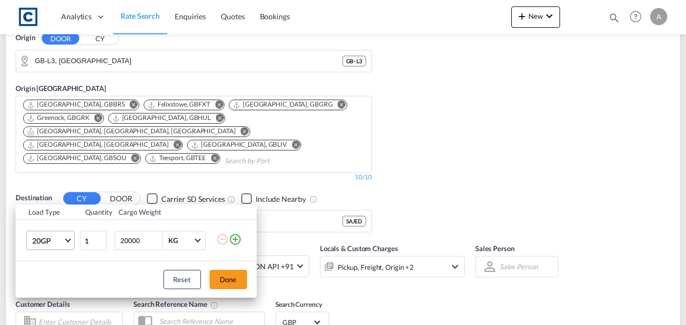
click at [62, 249] on md-select-value "20GP" at bounding box center [52, 241] width 43 height 18
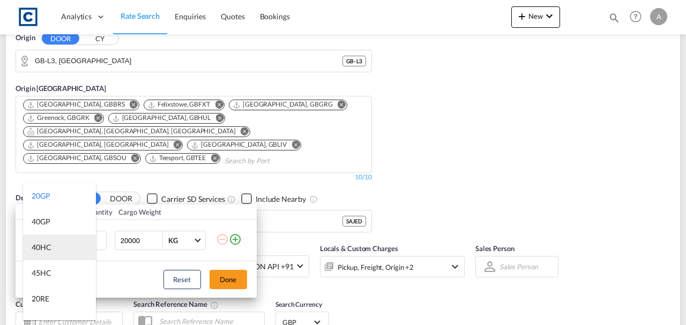
click at [57, 250] on md-option "40HC" at bounding box center [59, 248] width 73 height 26
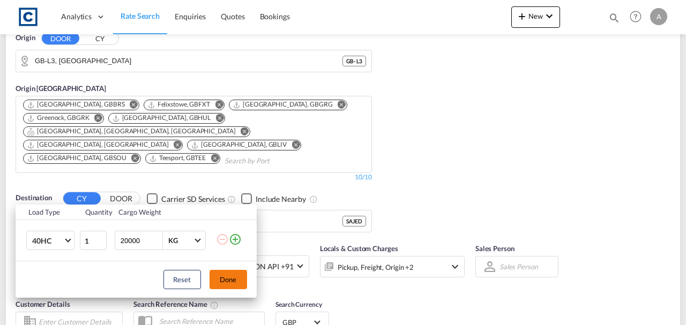
click at [243, 272] on button "Done" at bounding box center [229, 279] width 38 height 19
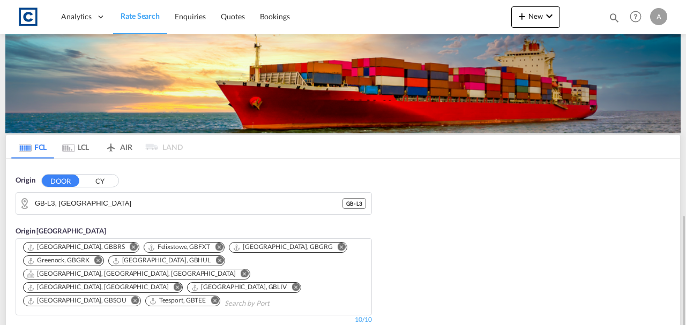
scroll to position [321, 0]
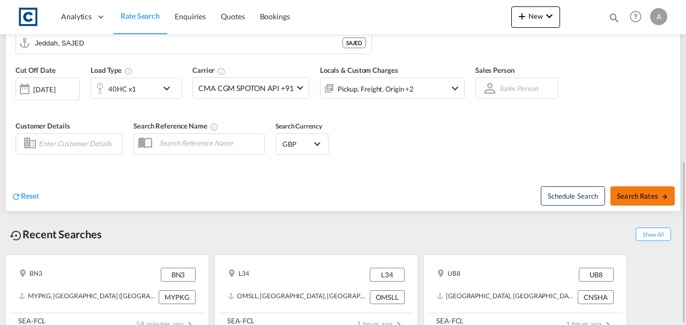
click at [620, 192] on span "Search Rates" at bounding box center [642, 196] width 51 height 9
type input "L3 to SAJED / 14 Aug 2025"
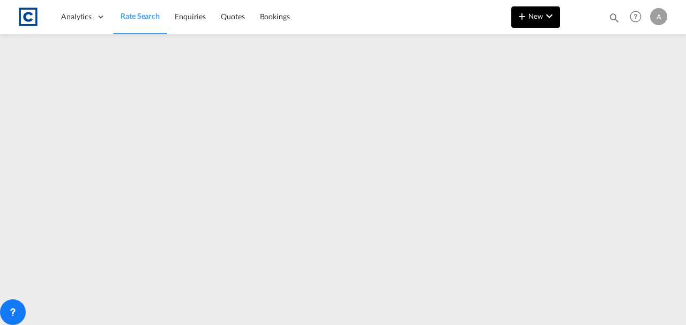
click at [540, 24] on button "New" at bounding box center [536, 16] width 49 height 21
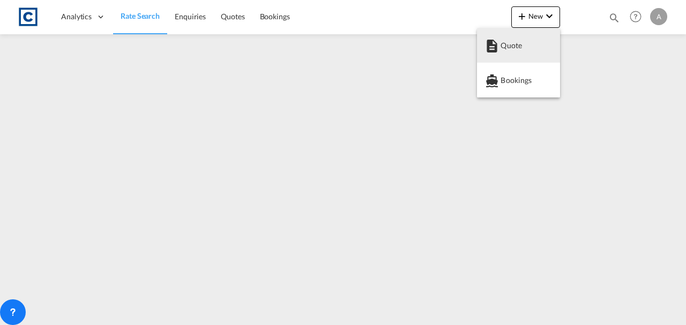
click at [527, 39] on div "Quote" at bounding box center [521, 45] width 40 height 27
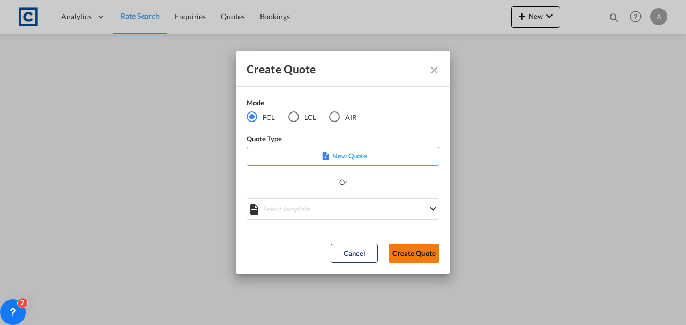
click at [420, 261] on button "Create Quote" at bounding box center [414, 253] width 51 height 19
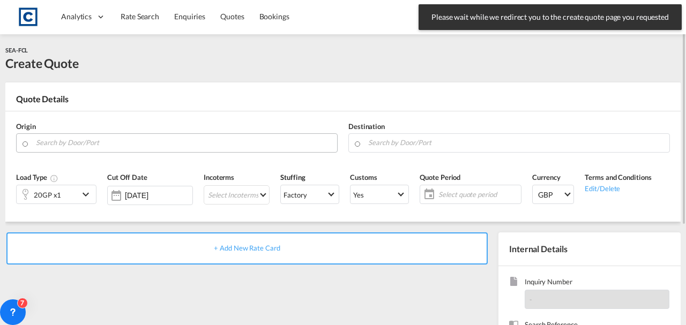
click at [165, 145] on input "Search by Door/Port" at bounding box center [184, 143] width 296 height 19
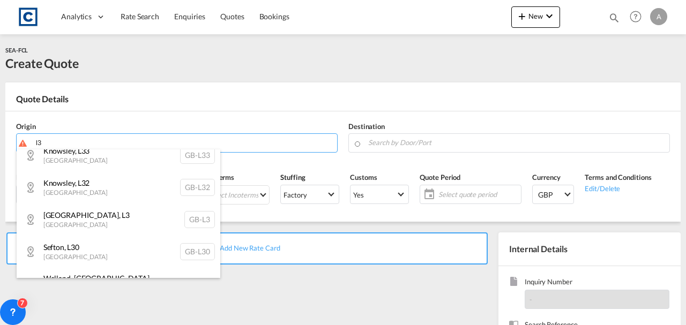
scroll to position [353, 0]
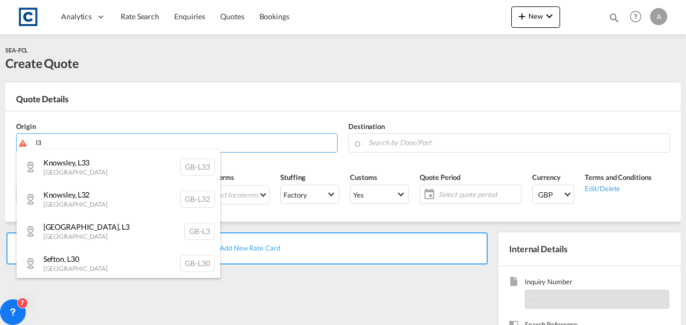
click at [157, 221] on div "Liverpool , L3 United Kingdom GB-L3" at bounding box center [119, 232] width 204 height 32
type input "GB-L3, [GEOGRAPHIC_DATA]"
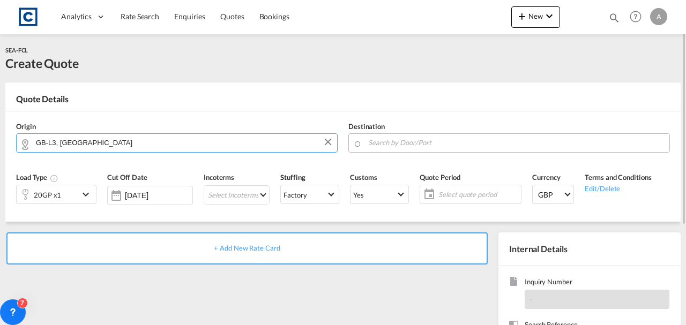
click at [429, 139] on input "Search by Door/Port" at bounding box center [516, 143] width 296 height 19
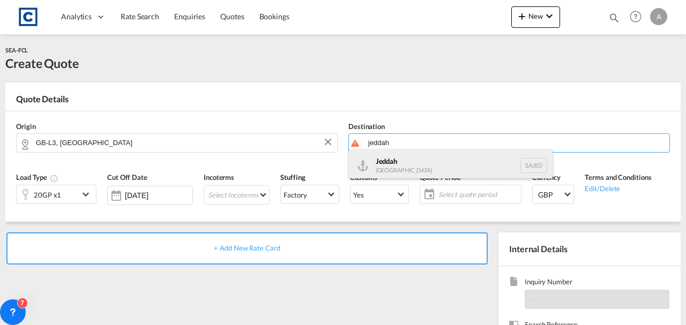
click at [428, 161] on div "Jeddah Saudi Arabia SAJED" at bounding box center [451, 166] width 204 height 32
type input "Jeddah, SAJED"
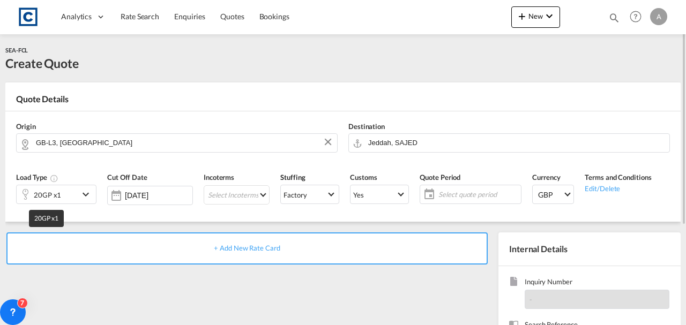
click at [56, 193] on div "20GP x1" at bounding box center [47, 195] width 27 height 15
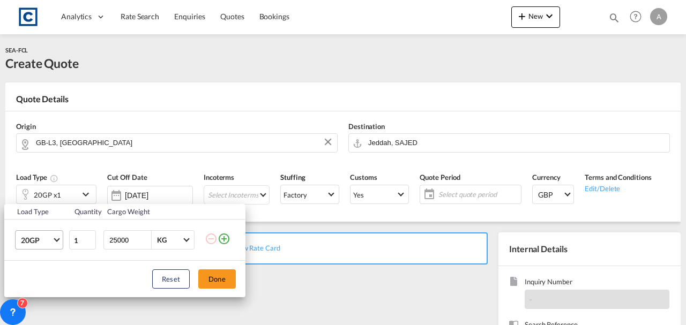
click at [34, 247] on md-select-value "20GP" at bounding box center [41, 240] width 43 height 18
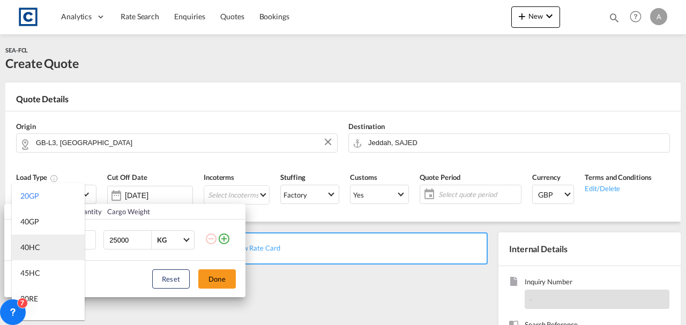
click at [34, 247] on div "40HC" at bounding box center [30, 247] width 20 height 11
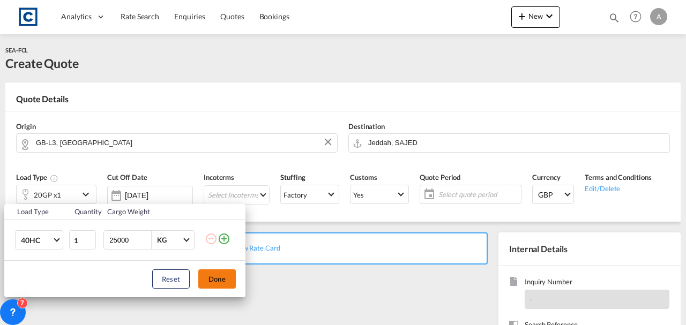
click at [219, 282] on button "Done" at bounding box center [217, 279] width 38 height 19
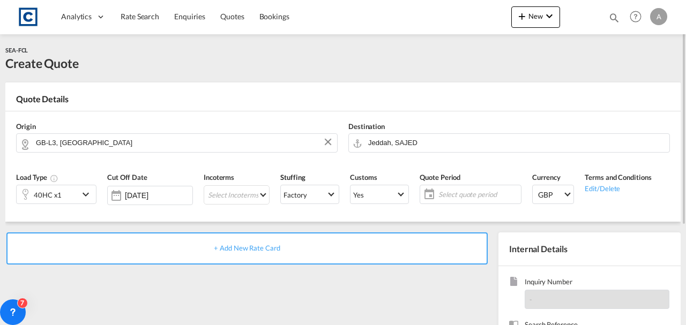
click at [249, 251] on span "+ Add New Rate Card" at bounding box center [247, 248] width 66 height 9
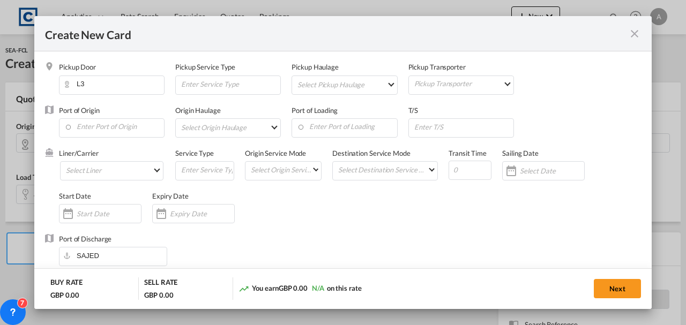
type input "Basic Ocean Freight"
select select "per equipment"
click at [92, 122] on input "Enter Port of Origin" at bounding box center [114, 127] width 100 height 16
click at [112, 131] on input "Enter Port of Origin" at bounding box center [114, 127] width 100 height 16
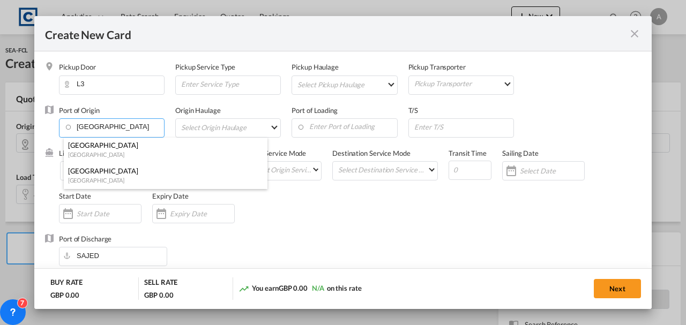
click at [99, 168] on div "London Gateway Port" at bounding box center [162, 171] width 189 height 10
type input "[GEOGRAPHIC_DATA], [GEOGRAPHIC_DATA]"
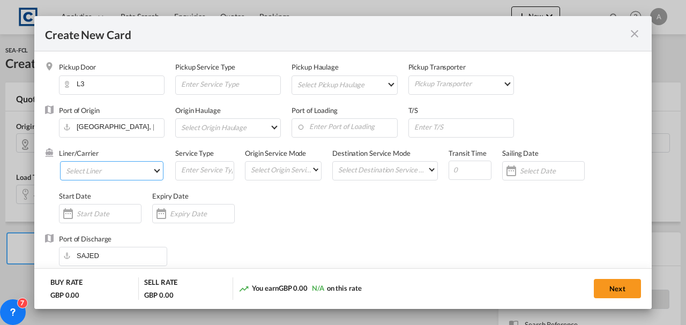
click at [99, 168] on md-select "Select Liner 2HM LOGISTICS D.O.O 2M Alliance AAXL GLOBAL SHIPPING LINES LLC ABD…" at bounding box center [111, 170] width 103 height 19
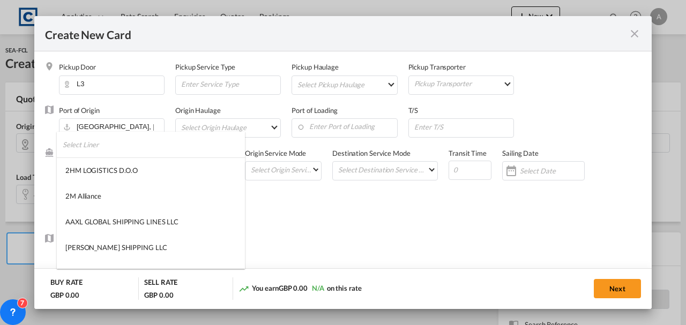
click at [98, 150] on input "search" at bounding box center [154, 145] width 182 height 26
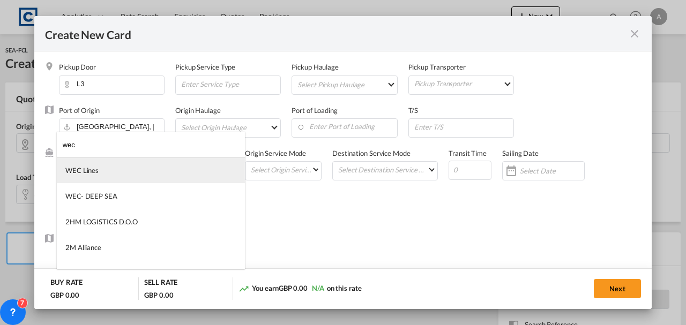
type input "wec"
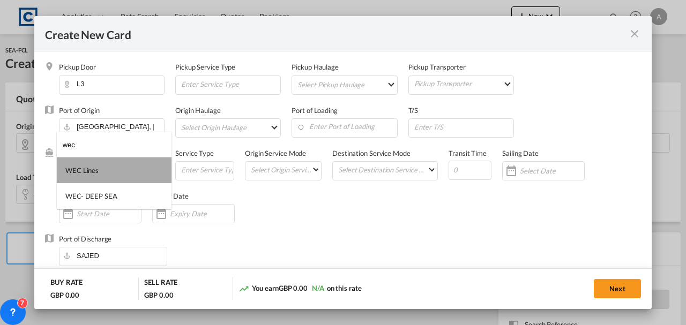
click at [87, 177] on md-option "WEC Lines" at bounding box center [114, 171] width 115 height 26
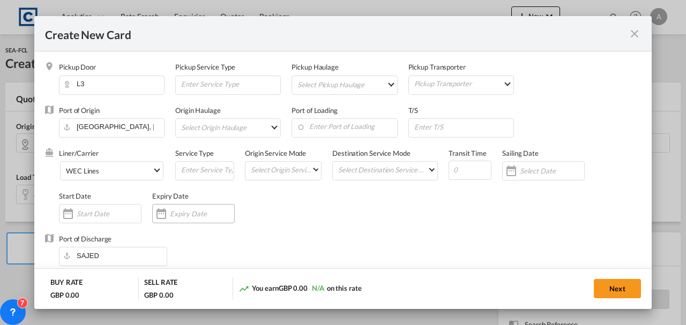
click at [183, 216] on input "Create New Card ..." at bounding box center [202, 214] width 64 height 9
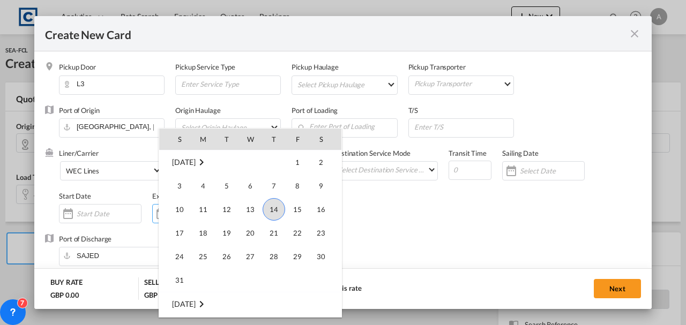
scroll to position [248263, 0]
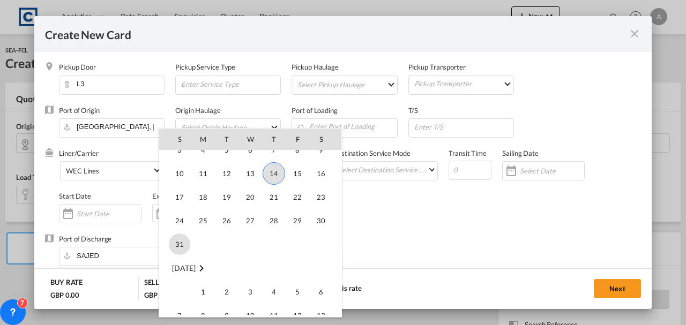
click at [176, 247] on span "31" at bounding box center [179, 244] width 21 height 21
type input "[DATE]"
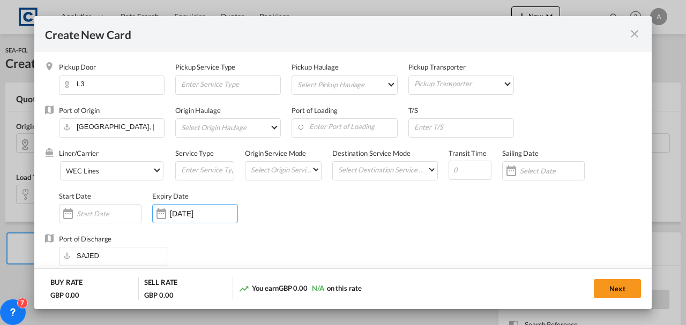
scroll to position [250, 0]
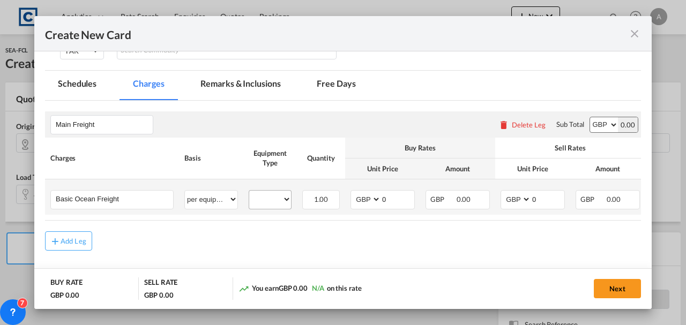
click at [267, 207] on div "40HC" at bounding box center [270, 199] width 43 height 19
click at [271, 202] on select "40HC" at bounding box center [270, 199] width 42 height 14
select select "40HC"
click at [249, 192] on select "40HC" at bounding box center [270, 199] width 42 height 14
click at [368, 198] on select "AED AFN ALL AMD ANG AOA ARS AUD AWG AZN BAM BBD BDT BGN BHD BIF BMD BND BOB BRL…" at bounding box center [367, 199] width 28 height 14
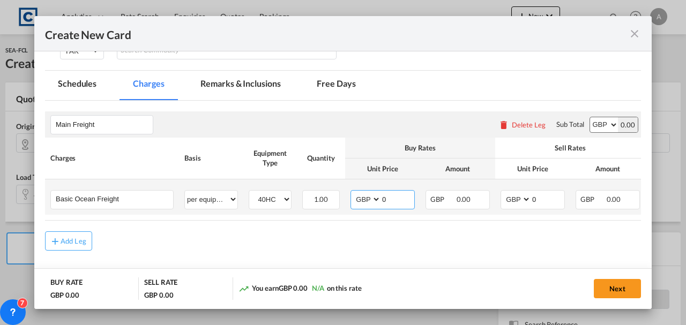
select select "string:USD"
click at [353, 192] on select "AED AFN ALL AMD ANG AOA ARS AUD AWG AZN BAM BBD BDT BGN BHD BIF BMD BND BOB BRL…" at bounding box center [367, 199] width 28 height 14
click at [516, 193] on select "AED AFN ALL AMD ANG AOA ARS AUD AWG AZN BAM BBD BDT BGN BHD BIF BMD BND BOB BRL…" at bounding box center [517, 199] width 28 height 14
select select "string:USD"
click at [503, 192] on select "AED AFN ALL AMD ANG AOA ARS AUD AWG AZN BAM BBD BDT BGN BHD BIF BMD BND BOB BRL…" at bounding box center [517, 199] width 28 height 14
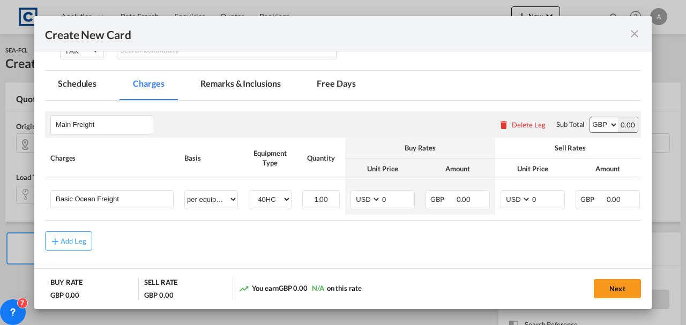
click at [595, 119] on select "AED AFN ALL AMD ANG AOA ARS AUD AWG AZN BAM BBD BDT BGN BHD BIF BMD BND BOB BRL…" at bounding box center [604, 124] width 28 height 15
select select "string:USD"
click at [590, 117] on select "AED AFN ALL AMD ANG AOA ARS AUD AWG AZN BAM BBD BDT BGN BHD BIF BMD BND BOB BRL…" at bounding box center [604, 124] width 28 height 15
click at [394, 191] on input "0" at bounding box center [397, 199] width 33 height 16
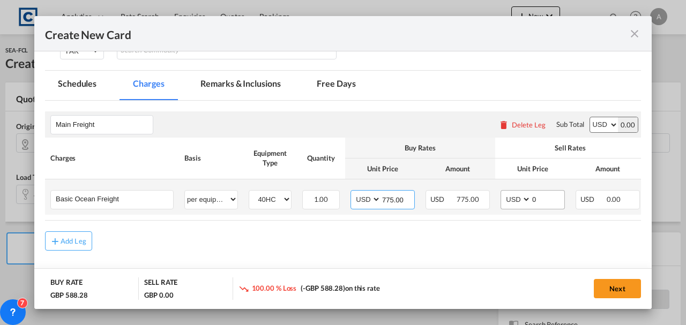
type input "775.00"
click at [538, 194] on input "0" at bounding box center [547, 199] width 33 height 16
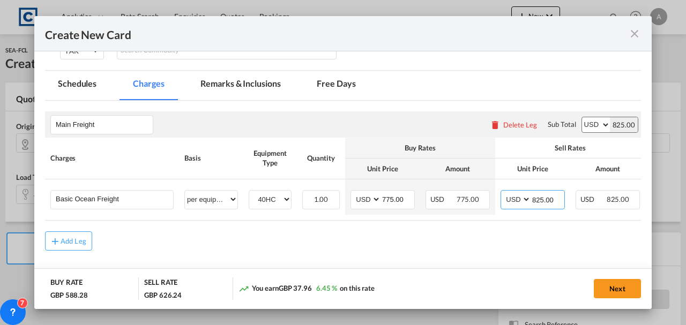
scroll to position [291, 0]
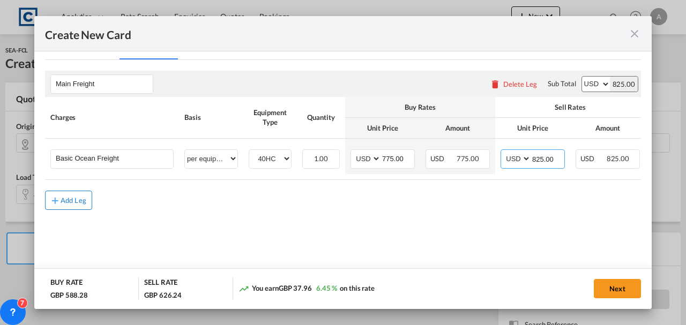
type input "825.00"
click at [74, 196] on button "Add Leg" at bounding box center [68, 200] width 47 height 19
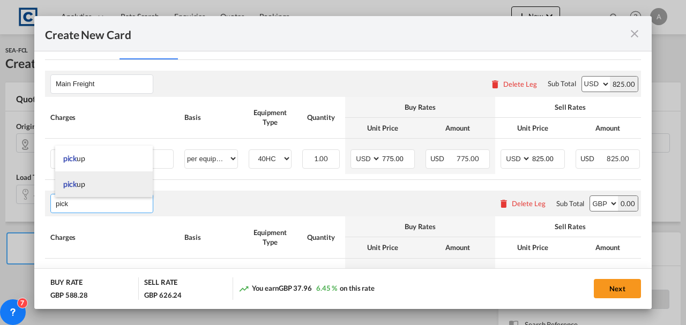
click at [83, 183] on span "pick up" at bounding box center [74, 184] width 22 height 9
type input "pick up"
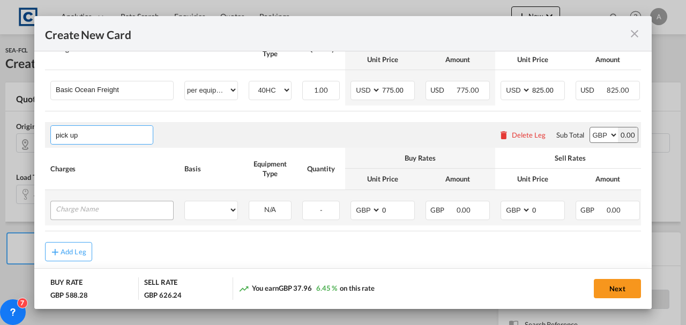
scroll to position [362, 0]
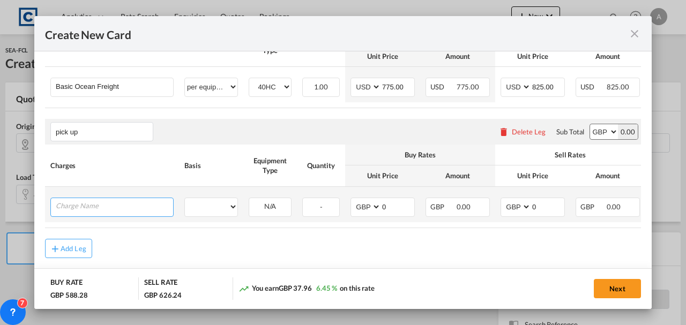
click at [90, 211] on input "Charge Name" at bounding box center [114, 206] width 117 height 16
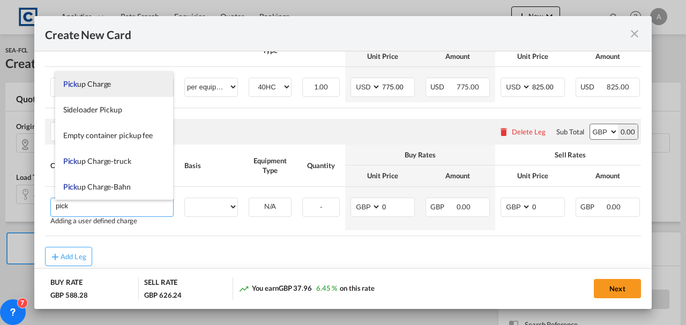
click at [107, 92] on li "Pick up Charge" at bounding box center [114, 84] width 118 height 26
type input "Pickup Charge"
select select "per equipment"
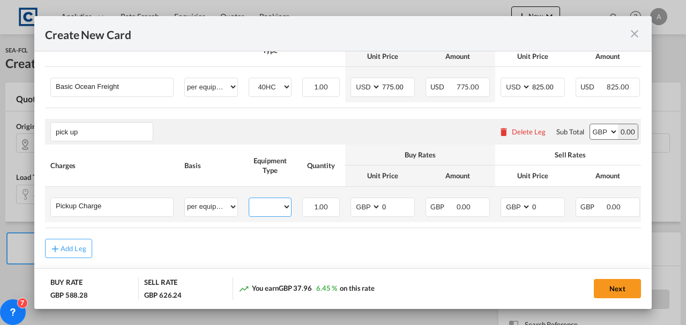
click at [280, 208] on select "40HC" at bounding box center [270, 207] width 42 height 14
select select "40HC"
click at [249, 202] on select "40HC" at bounding box center [270, 207] width 42 height 14
click at [384, 211] on input "0" at bounding box center [397, 206] width 33 height 16
type input "662.00"
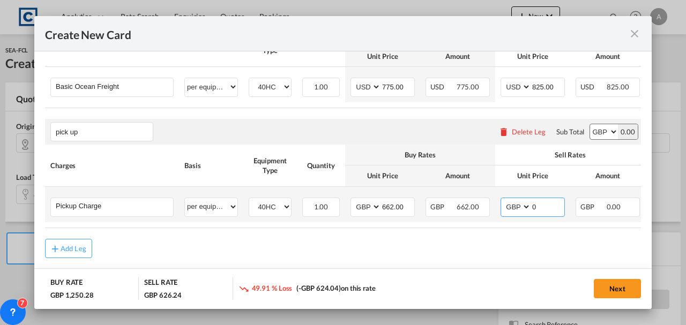
click at [536, 211] on input "0" at bounding box center [547, 206] width 33 height 16
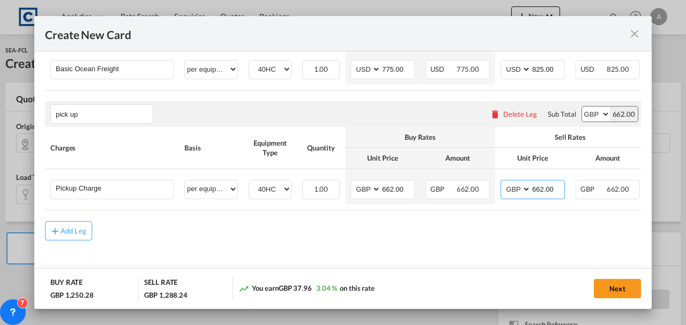
scroll to position [384, 0]
type input "662.00"
click at [72, 232] on div "Add Leg" at bounding box center [74, 231] width 26 height 6
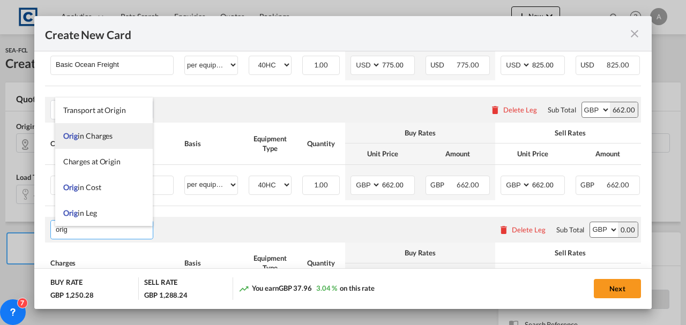
click at [89, 139] on span "Orig in Charges" at bounding box center [88, 135] width 50 height 9
type input "Origin Charges"
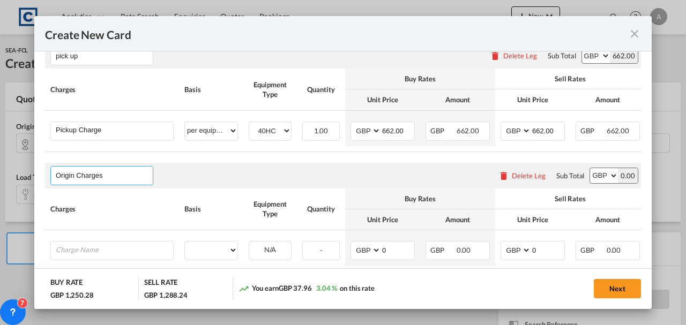
scroll to position [507, 0]
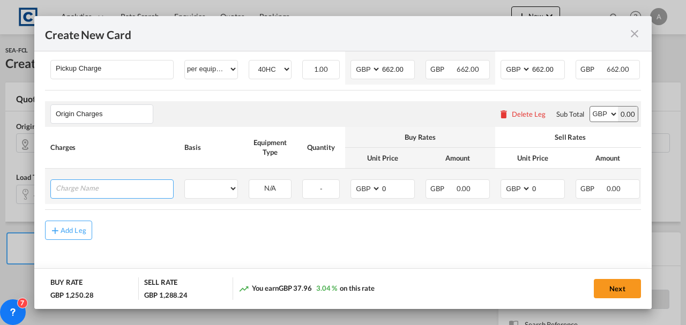
click at [112, 191] on input "Charge Name" at bounding box center [114, 188] width 117 height 16
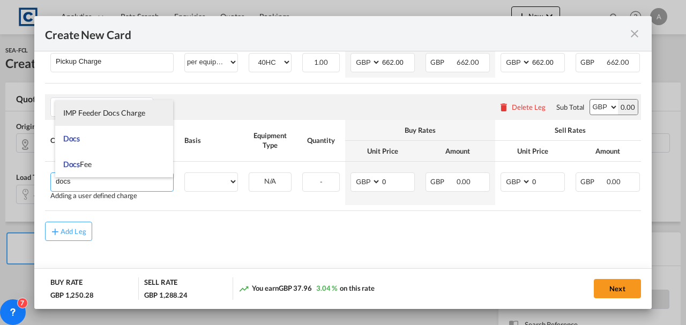
click at [87, 124] on li "IMP Feeder Docs Charge" at bounding box center [114, 113] width 118 height 26
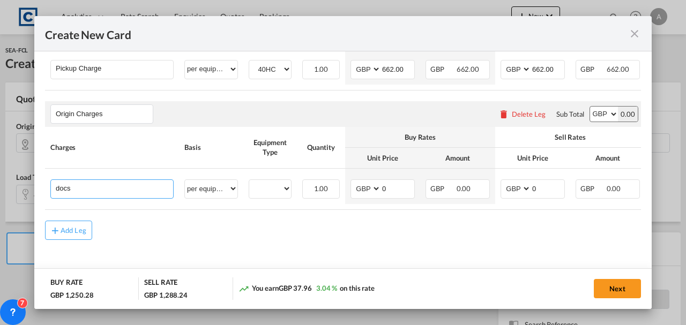
type input "IMP Feeder Docs Charge"
select select "per equipment"
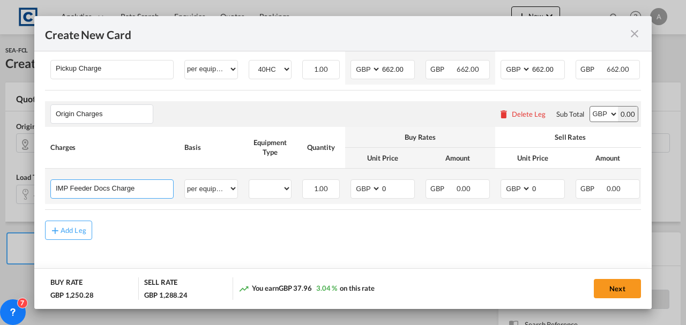
click at [125, 184] on input "IMP Feeder Docs Charge" at bounding box center [114, 188] width 117 height 16
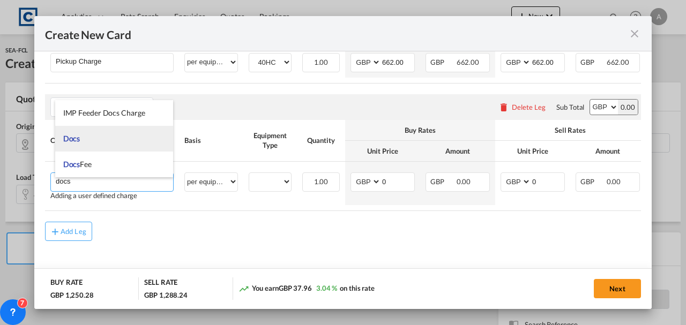
click at [71, 135] on span "Docs" at bounding box center [71, 138] width 17 height 9
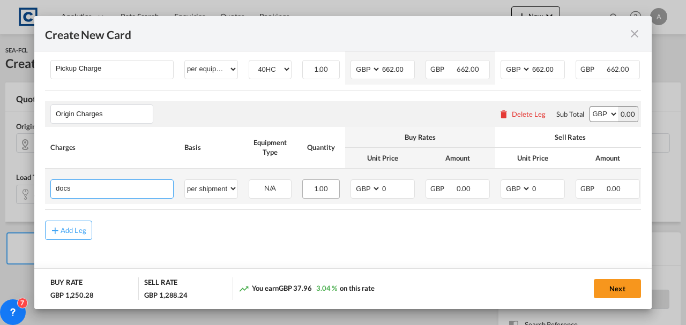
type input "Docs"
select select "per shipment"
click at [392, 189] on input "0" at bounding box center [397, 188] width 33 height 16
type input "50.00"
click at [560, 187] on input "0" at bounding box center [547, 188] width 33 height 16
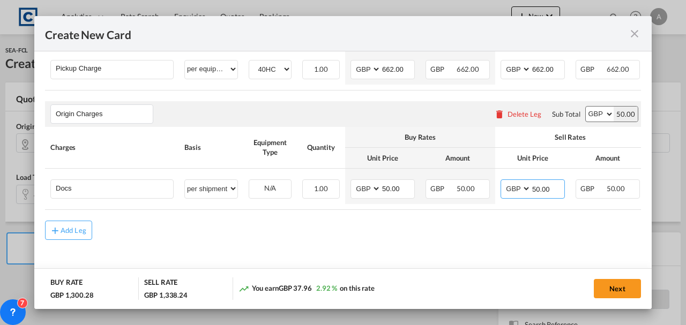
type input "50.00"
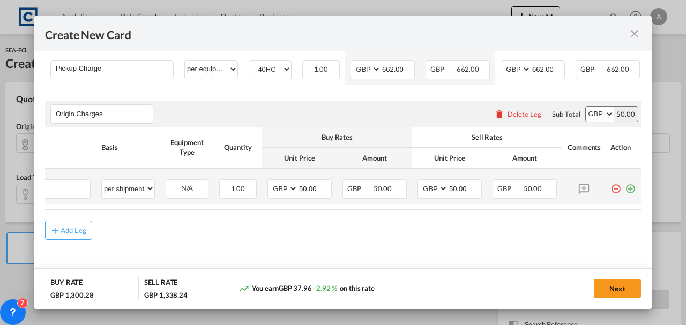
click at [625, 186] on md-icon "icon-plus-circle-outline green-400-fg" at bounding box center [630, 185] width 11 height 11
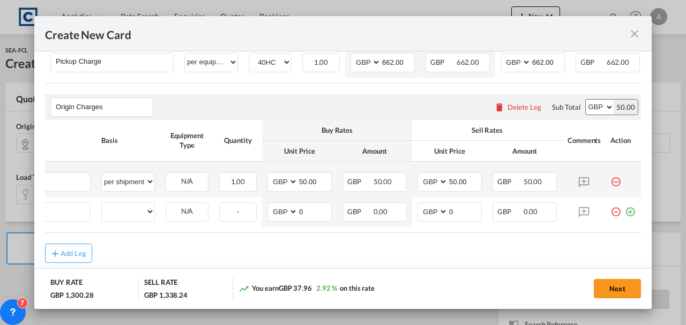
scroll to position [0, 11]
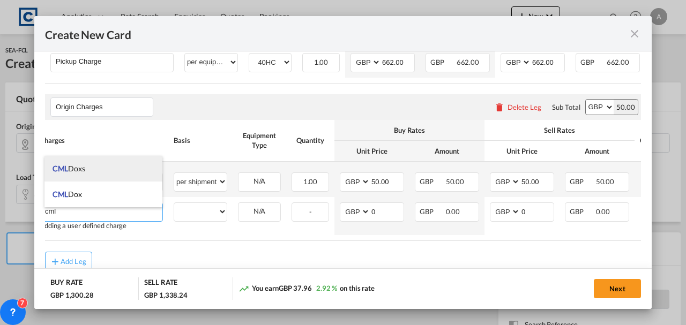
click at [109, 171] on li "CML Doxs" at bounding box center [104, 169] width 118 height 26
type input "CML Doxs"
select select "per B/L"
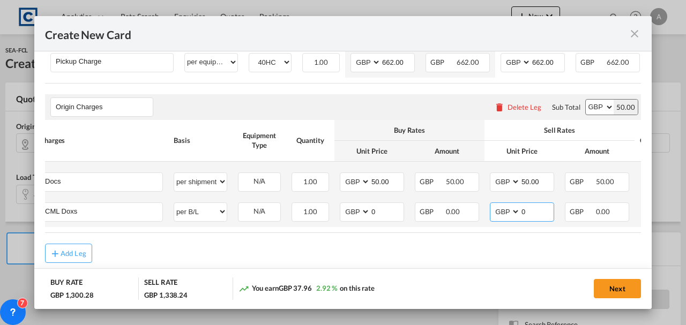
click at [539, 213] on input "0" at bounding box center [537, 211] width 33 height 16
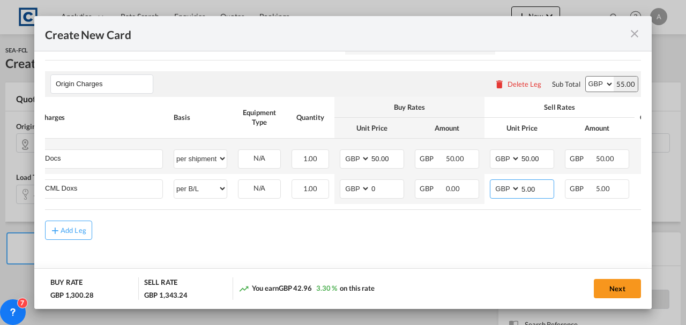
scroll to position [537, 0]
type input "5.00"
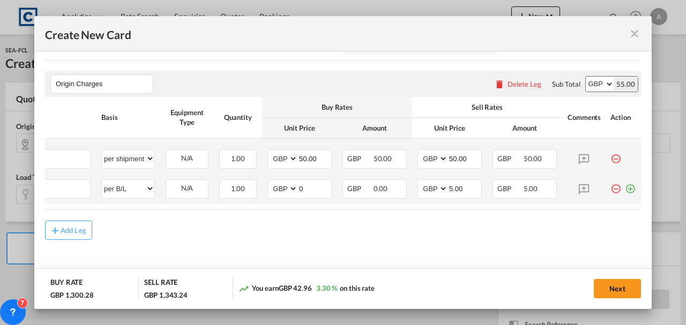
click at [627, 186] on md-icon "icon-plus-circle-outline green-400-fg" at bounding box center [630, 185] width 11 height 11
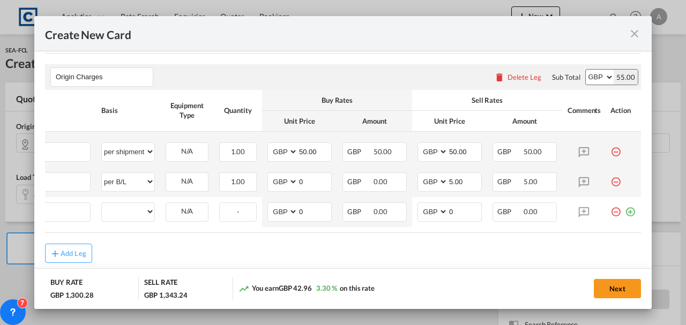
scroll to position [0, 11]
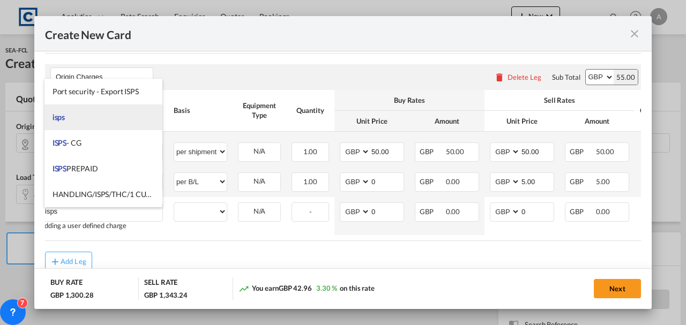
type input "isps"
click at [90, 127] on li "isps" at bounding box center [104, 118] width 118 height 26
select select "per container"
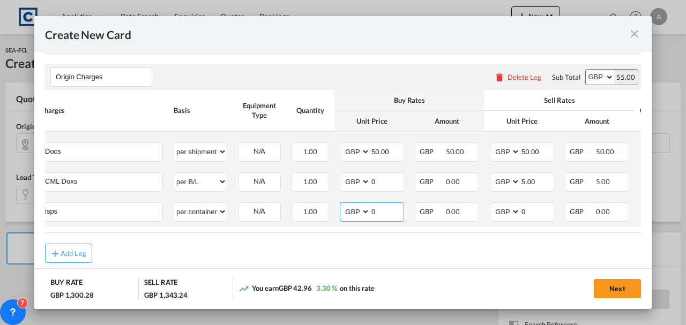
click at [378, 211] on input "0" at bounding box center [387, 211] width 33 height 16
type input "30.00"
click at [536, 215] on input "0" at bounding box center [537, 211] width 33 height 16
type input "30.00"
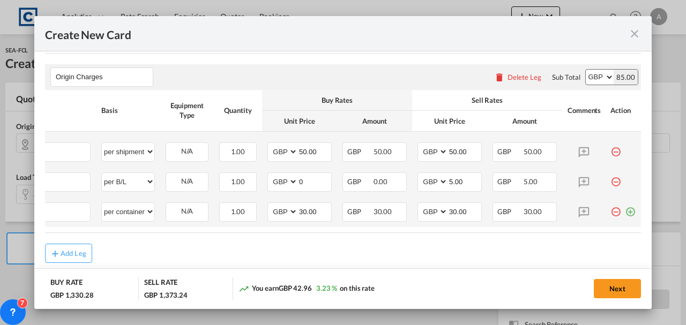
click at [625, 213] on md-icon "icon-plus-circle-outline green-400-fg" at bounding box center [630, 208] width 11 height 11
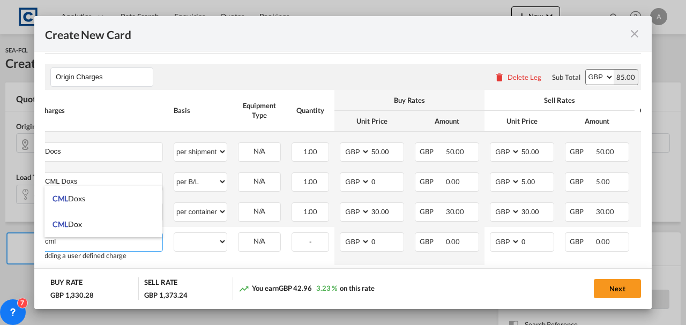
click at [98, 192] on li "CML Doxs" at bounding box center [104, 199] width 118 height 26
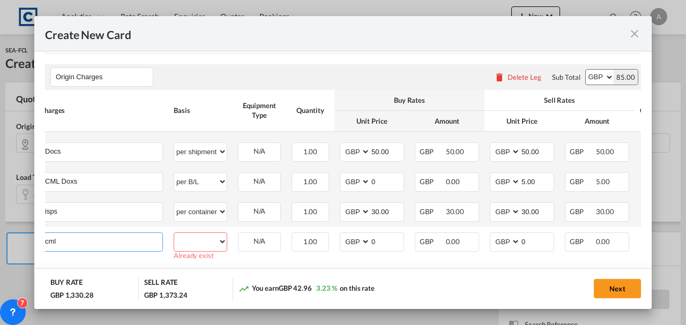
type input "CML Doxs"
select select "? string: ?"
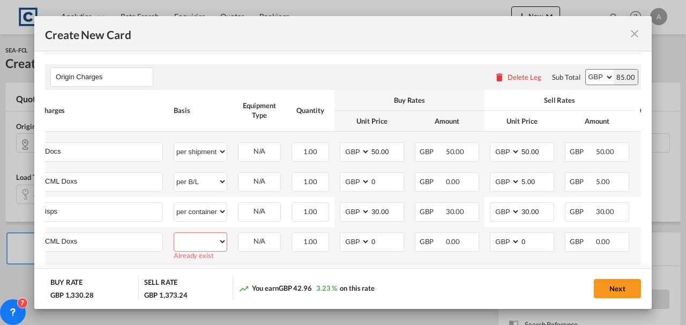
click at [557, 238] on td "AED AFN ALL AMD ANG AOA ARS AUD AWG AZN BAM BBD BDT BGN BHD BIF BMD BND BOB BRL…" at bounding box center [522, 246] width 75 height 38
click at [546, 244] on input "0" at bounding box center [537, 241] width 33 height 16
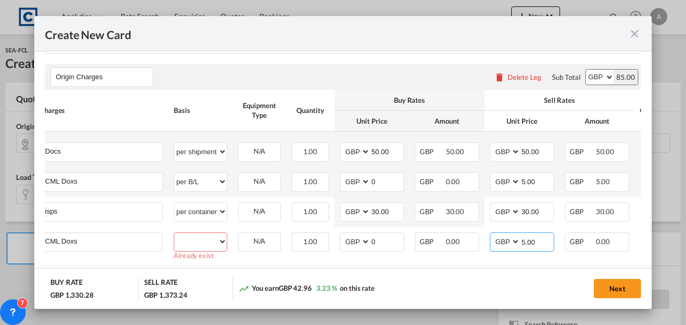
type input "5.00"
click at [208, 244] on md-content "Main Freight Please enter leg name Leg Name Already Exists Delete Leg Sub Total…" at bounding box center [343, 78] width 596 height 530
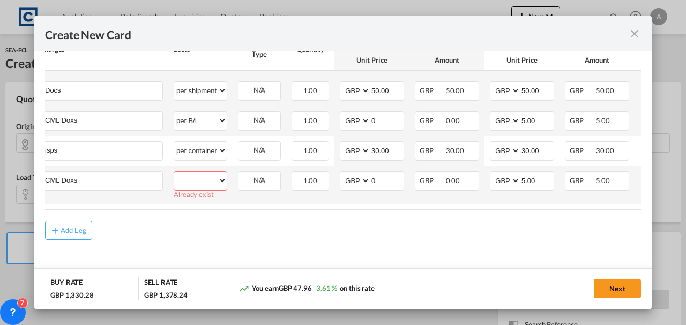
click at [202, 174] on select "per equipment per container per B/L per shipping bill per shipment per pallet p…" at bounding box center [200, 180] width 53 height 17
click at [197, 176] on select "per equipment per container per B/L per shipping bill per shipment per pallet p…" at bounding box center [200, 180] width 53 height 17
click at [198, 175] on select "per equipment per container per B/L per shipping bill per shipment per pallet p…" at bounding box center [200, 180] width 53 height 17
select select "per equipment"
click at [174, 177] on select "per equipment per container per B/L per shipping bill per shipment per pallet p…" at bounding box center [200, 180] width 53 height 17
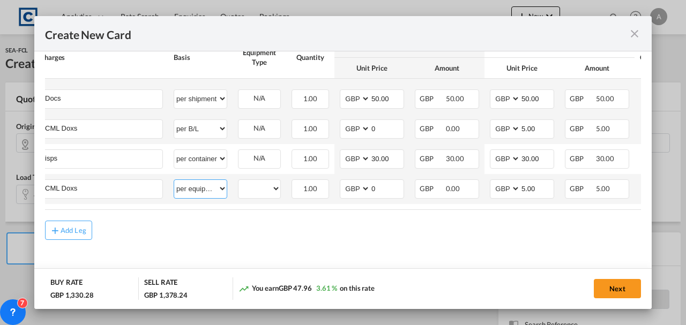
scroll to position [597, 0]
click at [264, 182] on select "40HC" at bounding box center [260, 189] width 42 height 14
select select "40HC"
click at [239, 182] on select "40HC" at bounding box center [260, 189] width 42 height 14
click at [80, 232] on div "Add Leg" at bounding box center [74, 230] width 26 height 6
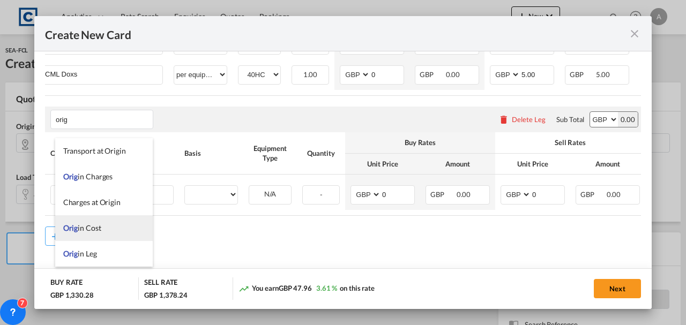
scroll to position [26, 0]
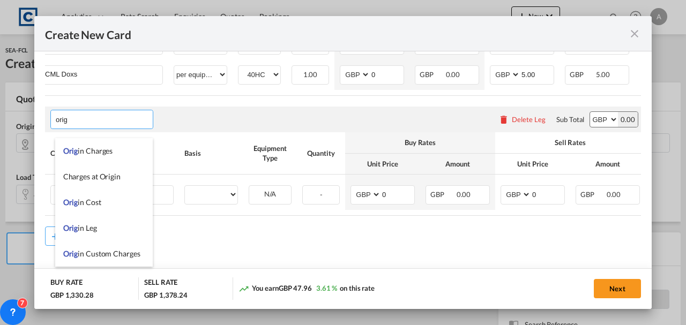
click at [93, 254] on span "Orig in Custom Charges" at bounding box center [101, 253] width 77 height 9
type input "Origin Custom Charges"
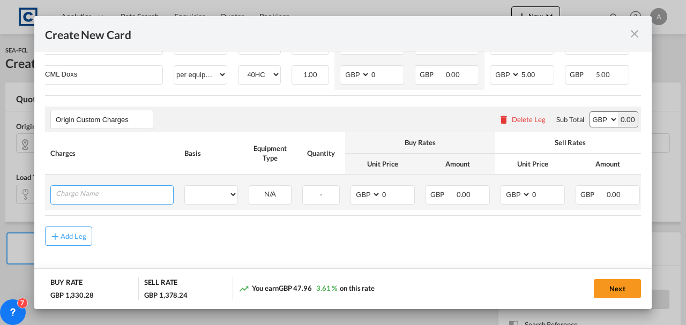
click at [93, 202] on input "Charge Name" at bounding box center [114, 194] width 117 height 16
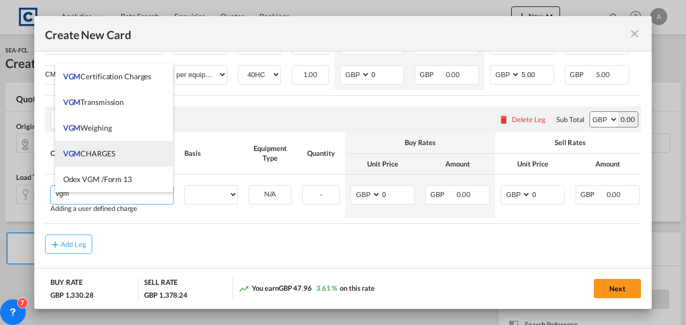
click at [98, 151] on span "VGM CHARGES" at bounding box center [89, 153] width 52 height 9
type input "VGM CHARGES"
select select "per container"
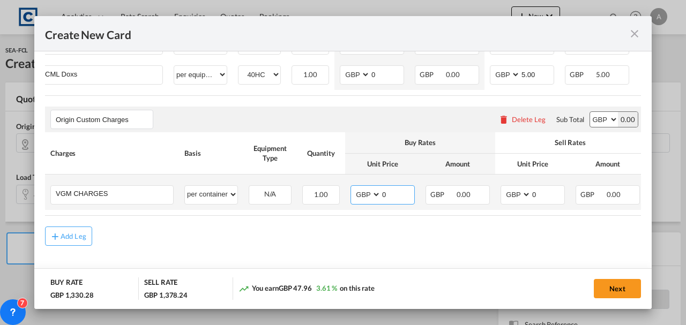
click at [388, 202] on input "0" at bounding box center [397, 194] width 33 height 16
type input "35.00"
click at [553, 202] on input "0" at bounding box center [547, 194] width 33 height 16
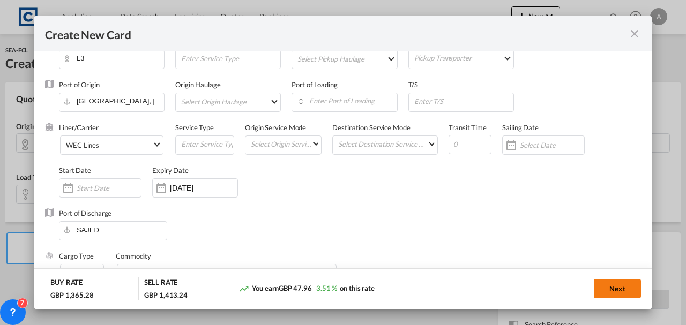
type input "35.00"
click at [610, 287] on button "Next" at bounding box center [617, 288] width 47 height 19
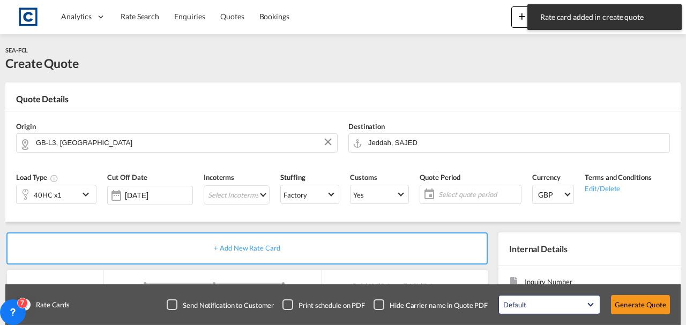
type input "775"
type input "825"
type input "662"
type input "50"
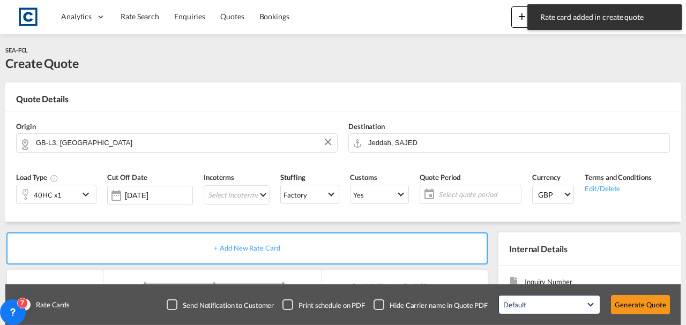
type input "50"
type input "5"
type input "30"
type input "5"
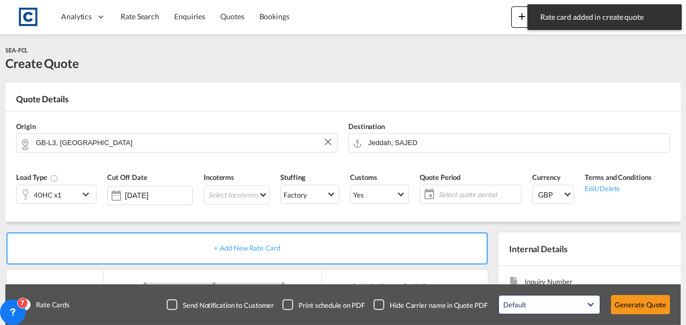
type input "35"
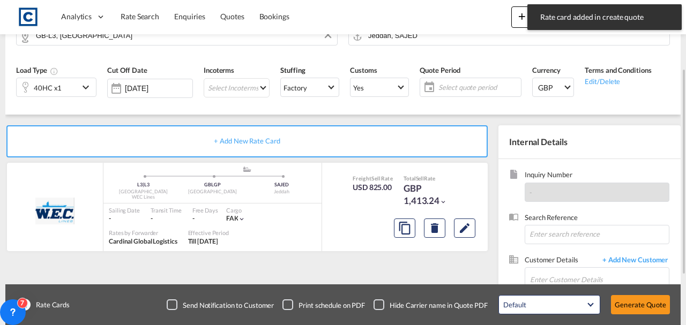
click at [470, 89] on span "Select quote period" at bounding box center [479, 88] width 80 height 10
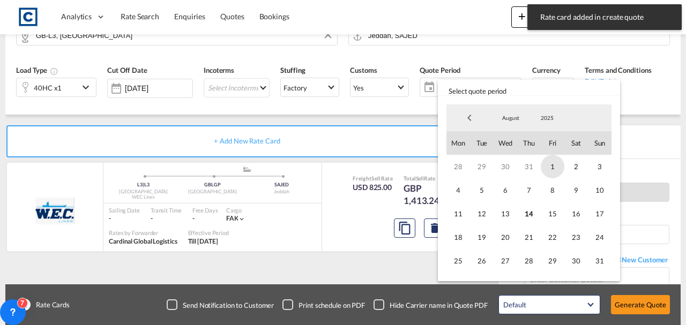
click at [554, 164] on span "1" at bounding box center [553, 167] width 24 height 24
click at [598, 258] on span "31" at bounding box center [600, 261] width 24 height 24
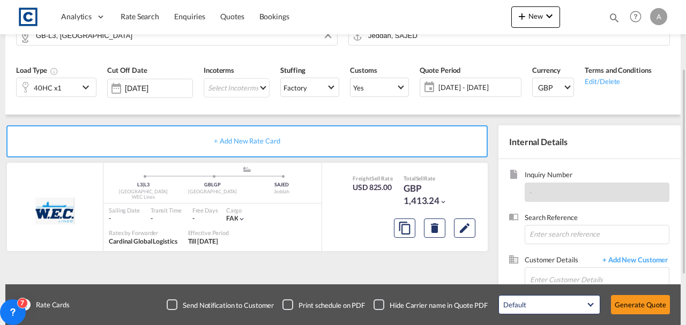
scroll to position [185, 0]
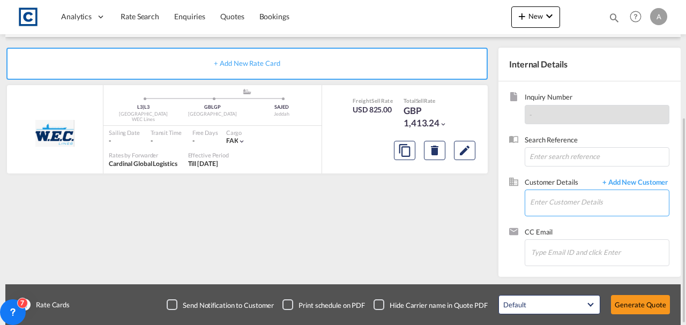
click at [535, 204] on input "Enter Customer Details" at bounding box center [599, 202] width 139 height 24
paste input "exports@simfreight.com"
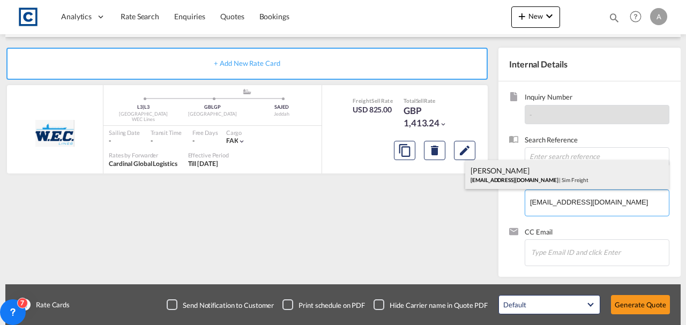
click at [536, 176] on div "Francesca Haiphong exports@simfreight.com | Sim Freight" at bounding box center [567, 174] width 204 height 29
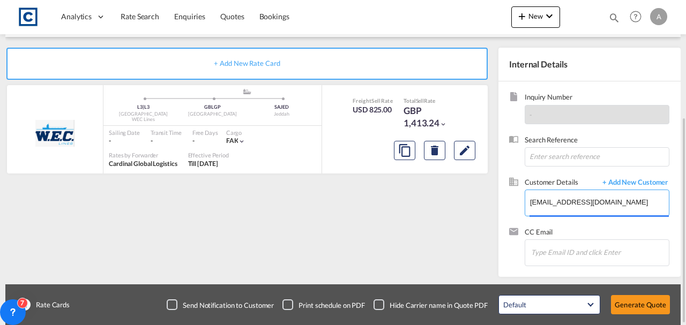
type input "Sim Freight, Francesca Haiphong, exports@simfreight.com"
click at [639, 301] on button "Generate Quote" at bounding box center [640, 304] width 59 height 19
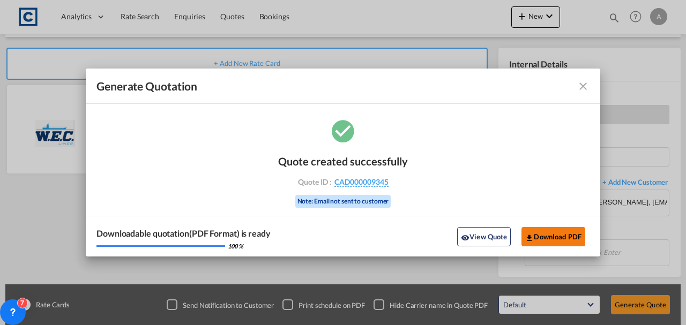
click at [575, 243] on button "Download PDF" at bounding box center [554, 236] width 64 height 19
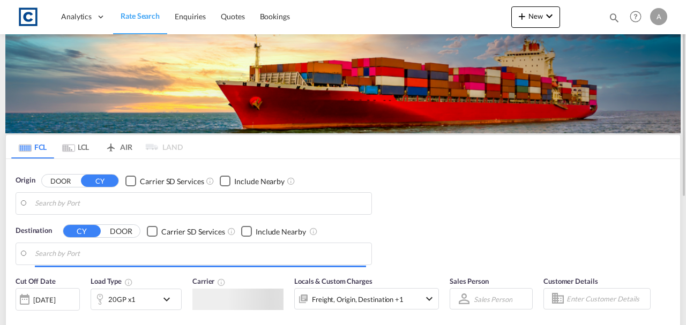
type input "GB-L3, [GEOGRAPHIC_DATA]"
type input "Jeddah, SAJED"
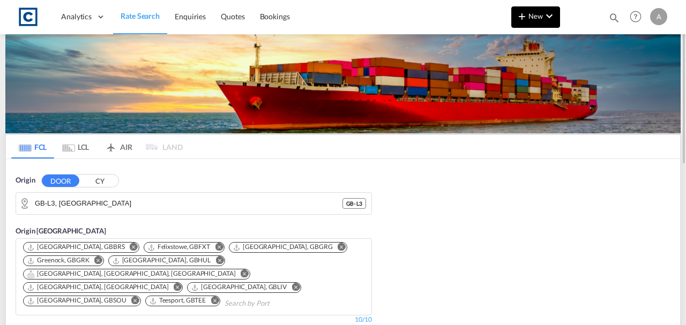
click at [533, 16] on span "New" at bounding box center [536, 16] width 40 height 9
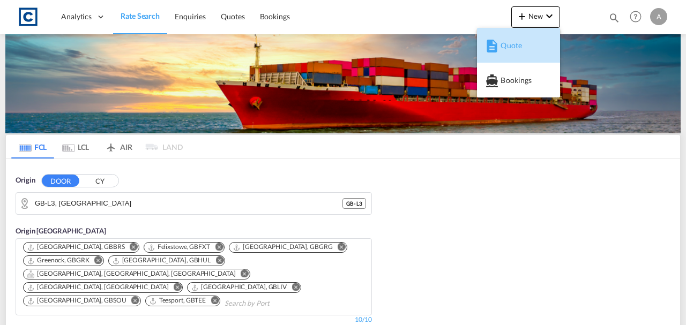
click at [513, 46] on span "Quote" at bounding box center [507, 45] width 12 height 21
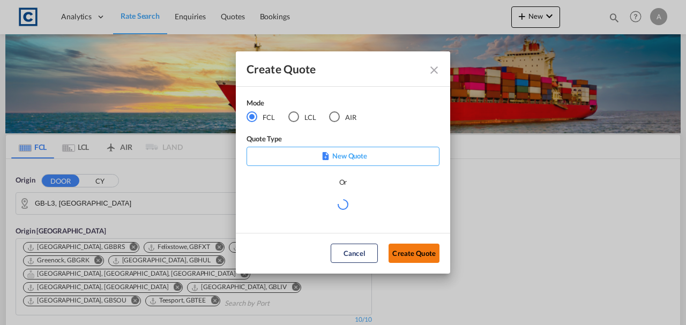
click at [405, 253] on button "Create Quote" at bounding box center [414, 253] width 51 height 19
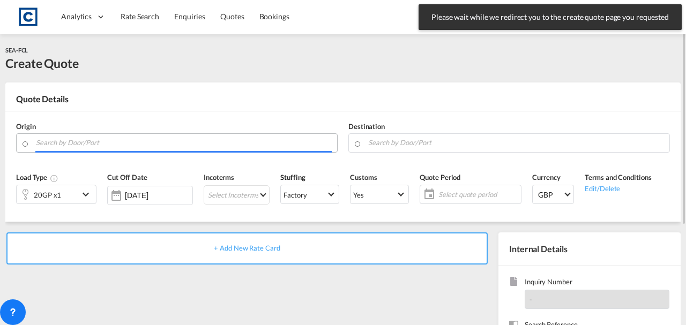
click at [124, 143] on input "Search by Door/Port" at bounding box center [184, 143] width 296 height 19
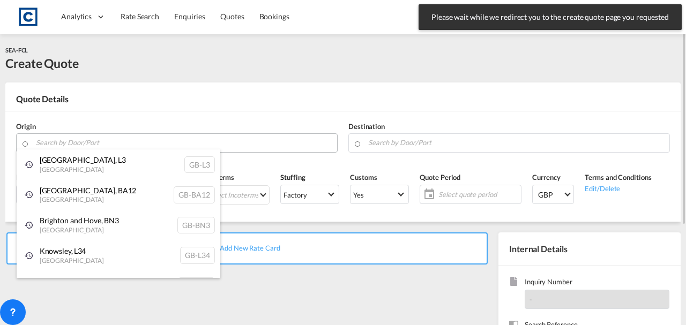
type input "y"
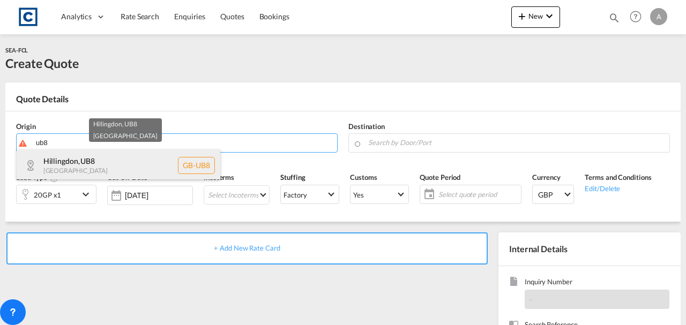
click at [91, 165] on div "Hillingdon , UB8 [GEOGRAPHIC_DATA] [GEOGRAPHIC_DATA]-UB8" at bounding box center [119, 166] width 204 height 32
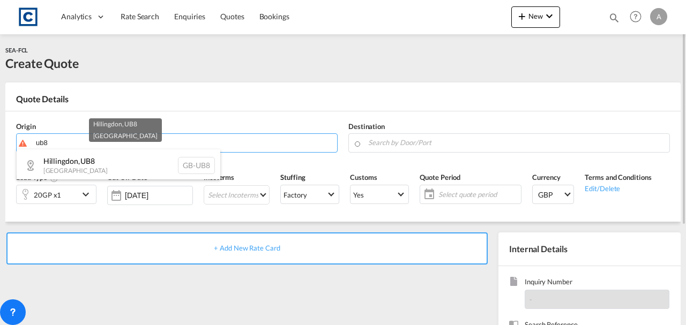
type input "GB-UB8, Hillingdon"
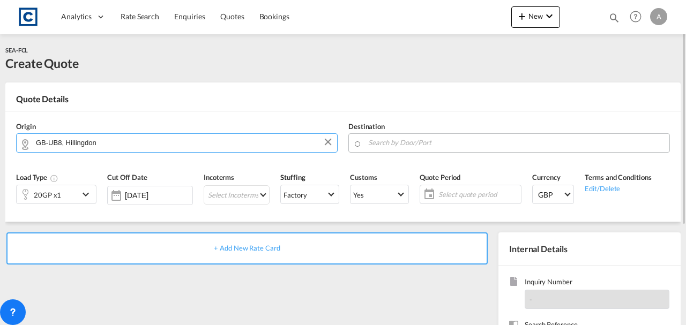
click at [402, 145] on input "Search by Door/Port" at bounding box center [516, 143] width 296 height 19
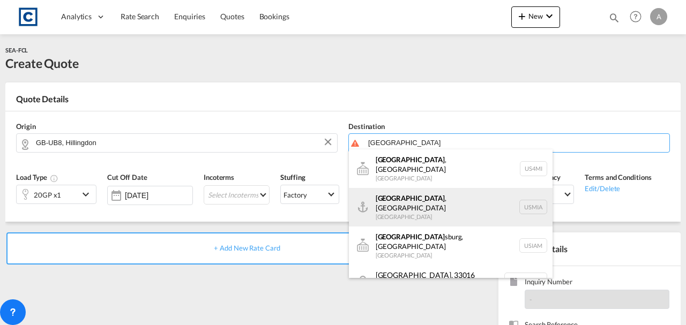
click at [395, 195] on div "[GEOGRAPHIC_DATA] , [GEOGRAPHIC_DATA] [GEOGRAPHIC_DATA] USMIA" at bounding box center [451, 207] width 204 height 39
type input "[GEOGRAPHIC_DATA], [GEOGRAPHIC_DATA], [GEOGRAPHIC_DATA]"
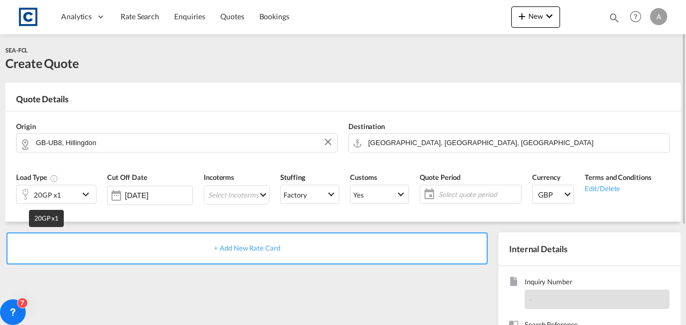
click at [39, 194] on div "20GP x1" at bounding box center [47, 195] width 27 height 15
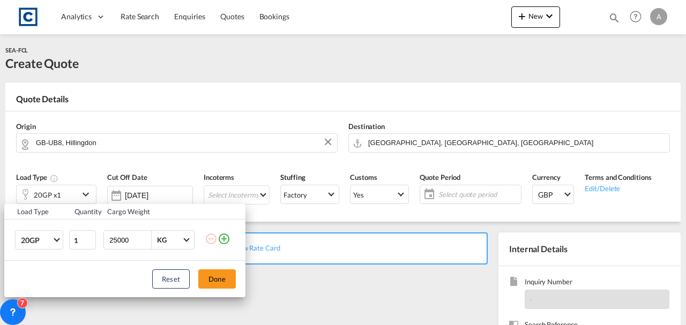
click at [225, 236] on md-icon "icon-plus-circle-outline" at bounding box center [224, 239] width 13 height 13
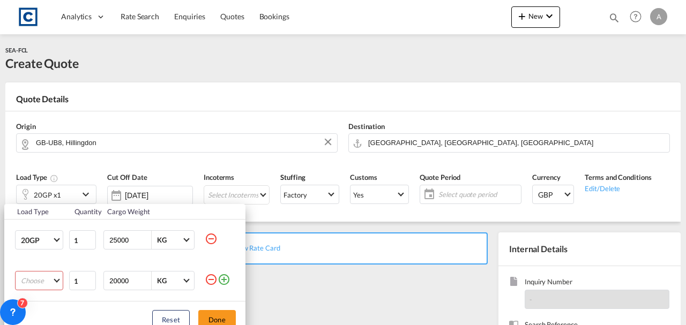
click at [43, 277] on md-select "Choose 20GP 40GP 40HC 45HC 20RE 40RE 40HR 20OT 40OT 20FR 40FR 40NR 20NR 45S 20T…" at bounding box center [39, 280] width 48 height 19
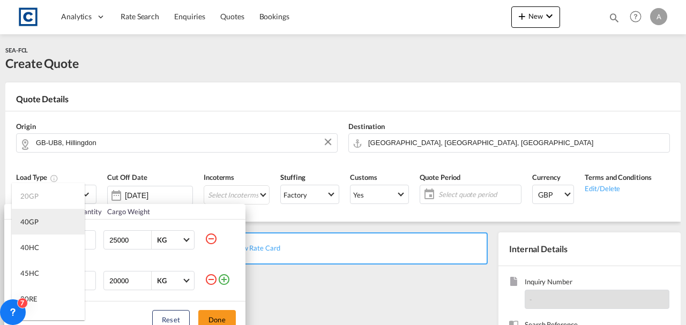
click at [42, 233] on md-option "40GP" at bounding box center [48, 222] width 73 height 26
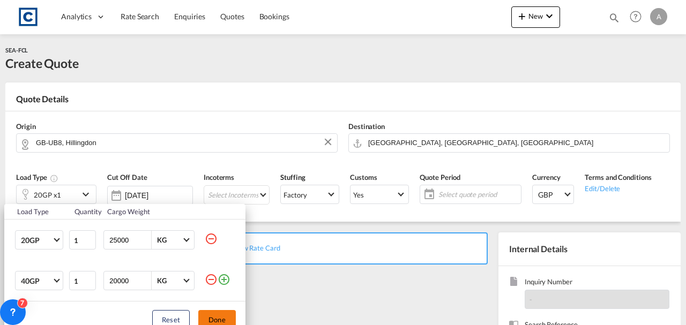
click at [220, 325] on button "Done" at bounding box center [217, 319] width 38 height 19
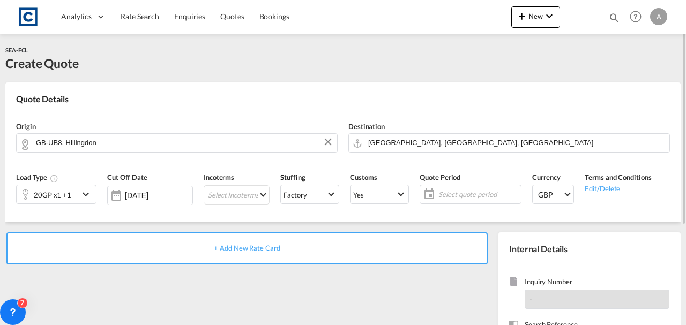
click at [229, 252] on div "+ Add New Rate Card" at bounding box center [246, 249] width 481 height 32
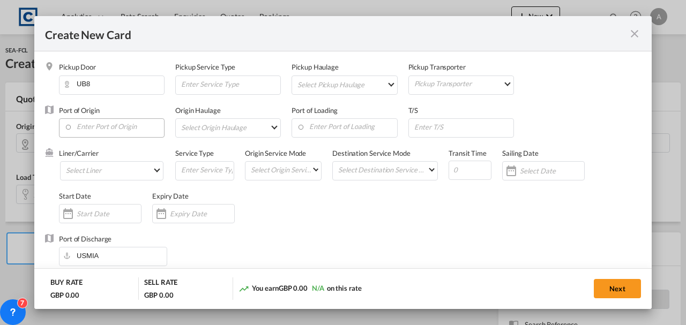
type input "Basic Ocean Freight"
select select "per equipment"
click at [104, 119] on input "Enter Port of Origin" at bounding box center [114, 127] width 100 height 16
click at [120, 130] on input "Enter Port of Origin" at bounding box center [114, 127] width 100 height 16
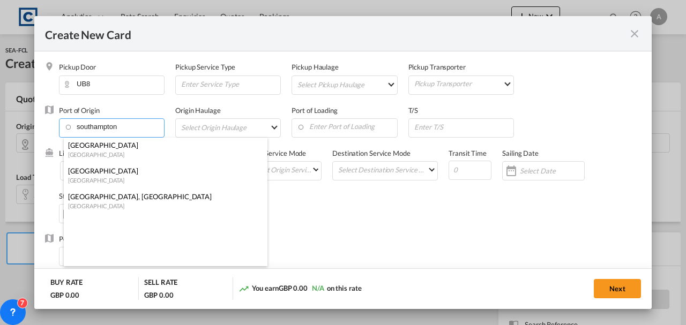
click at [98, 180] on div "[GEOGRAPHIC_DATA]" at bounding box center [162, 180] width 189 height 8
type input "[GEOGRAPHIC_DATA], GBSOU"
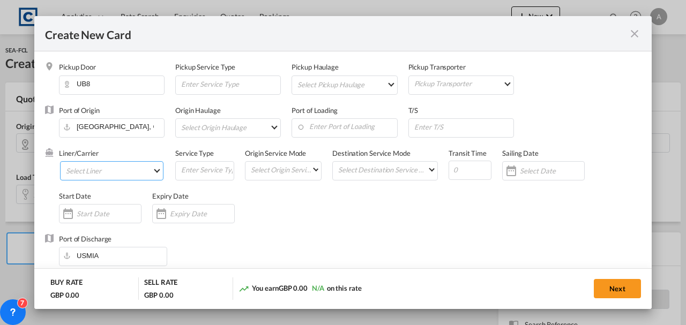
click at [98, 171] on md-select "Select Liner 2HM LOGISTICS D.O.O 2M Alliance AAXL GLOBAL SHIPPING LINES LLC [PE…" at bounding box center [111, 170] width 103 height 19
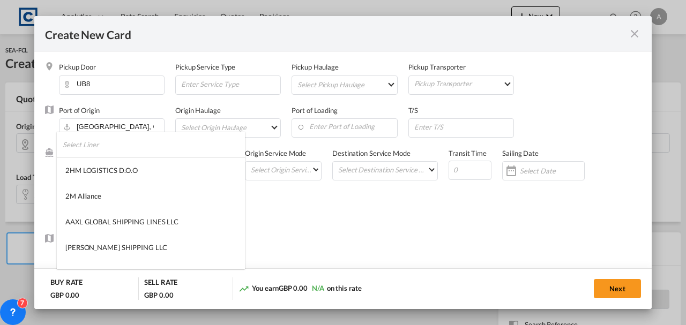
click at [103, 153] on input "search" at bounding box center [154, 145] width 182 height 26
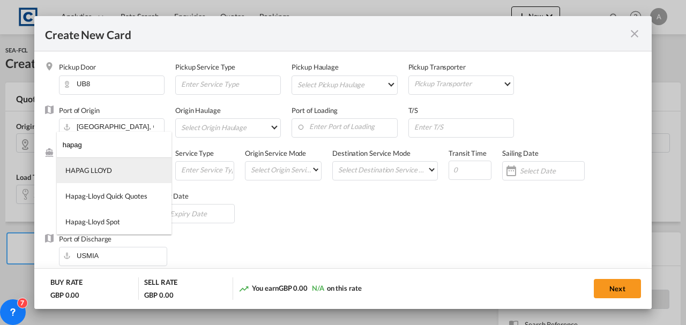
type input "hapag"
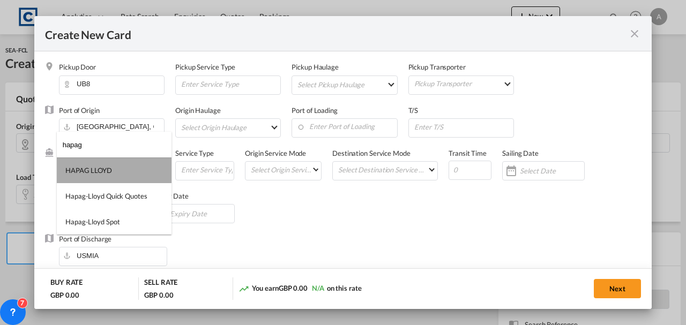
click at [91, 170] on div "HAPAG LLOYD" at bounding box center [88, 171] width 47 height 10
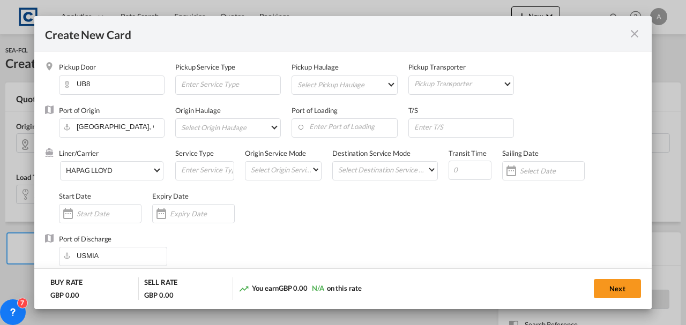
click at [189, 213] on input "Create New Card ..." at bounding box center [202, 214] width 64 height 9
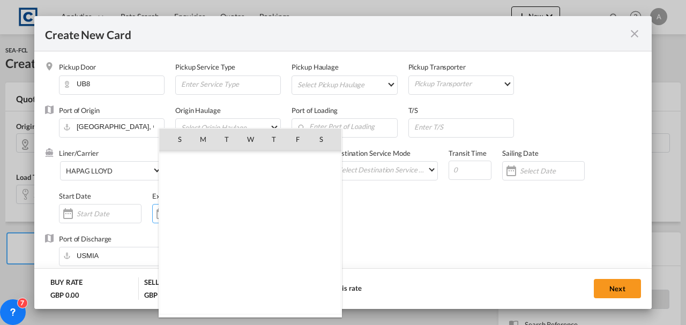
scroll to position [248227, 0]
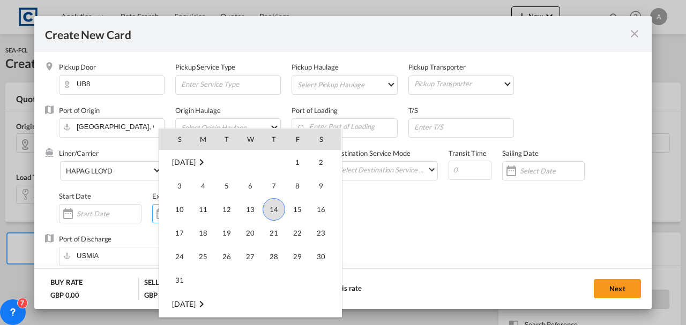
click at [177, 279] on span "31" at bounding box center [179, 280] width 21 height 21
type input "[DATE]"
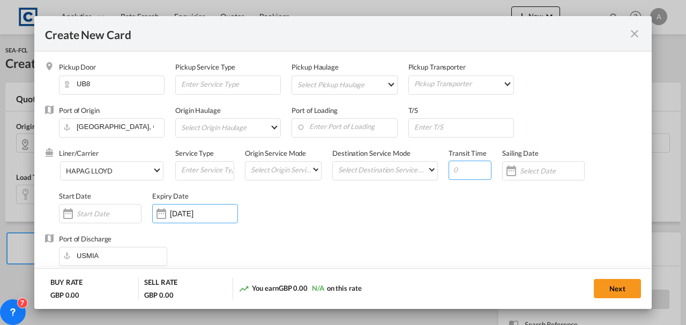
click at [452, 175] on input "Create New Card ..." at bounding box center [470, 170] width 43 height 19
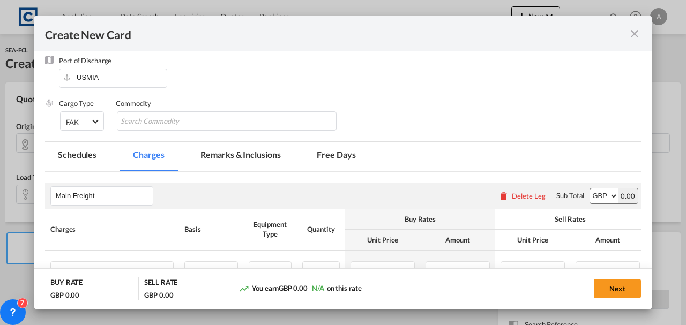
scroll to position [286, 0]
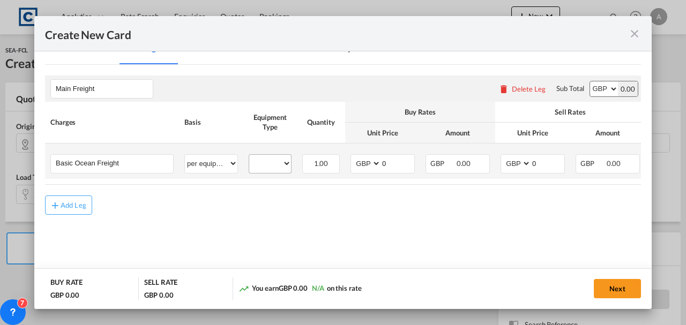
type input "33"
click at [265, 160] on select "20GP 40GP" at bounding box center [270, 164] width 42 height 14
select select "20GP"
click at [249, 157] on select "20GP 40GP" at bounding box center [270, 164] width 42 height 14
click at [374, 163] on select "AED AFN ALL AMD ANG AOA ARS AUD AWG AZN BAM BBD BDT BGN BHD BIF BMD BND [PERSON…" at bounding box center [367, 164] width 28 height 14
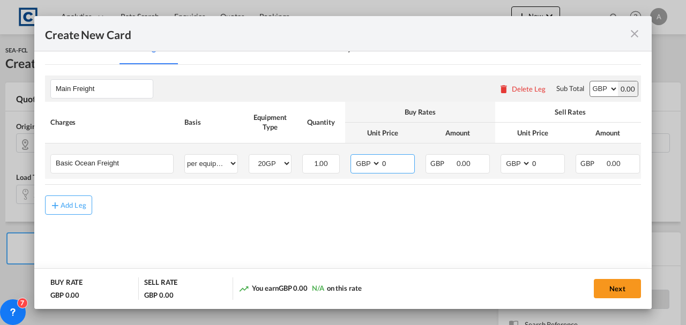
select select "string:USD"
click at [353, 157] on select "AED AFN ALL AMD ANG AOA ARS AUD AWG AZN BAM BBD BDT BGN BHD BIF BMD BND [PERSON…" at bounding box center [367, 164] width 28 height 14
click at [510, 164] on select "AED AFN ALL AMD ANG AOA ARS AUD AWG AZN BAM BBD BDT BGN BHD BIF BMD BND [PERSON…" at bounding box center [517, 164] width 28 height 14
select select "string:USD"
click at [503, 157] on select "AED AFN ALL AMD ANG AOA ARS AUD AWG AZN BAM BBD BDT BGN BHD BIF BMD BND [PERSON…" at bounding box center [517, 164] width 28 height 14
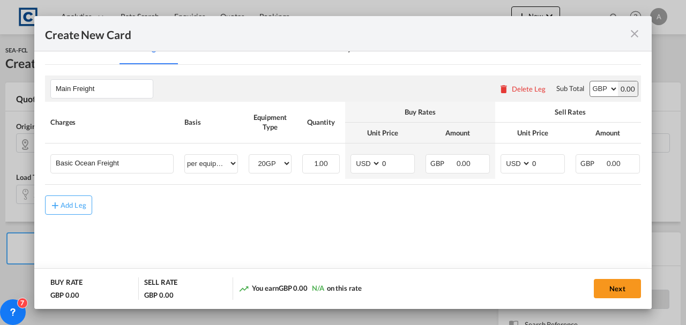
click at [590, 86] on select "AED AFN ALL AMD ANG AOA ARS AUD AWG AZN BAM BBD BDT BGN BHD BIF BMD BND [PERSON…" at bounding box center [604, 88] width 28 height 15
select select "string:USD"
click at [590, 81] on select "AED AFN ALL AMD ANG AOA ARS AUD AWG AZN BAM BBD BDT BGN BHD BIF BMD BND [PERSON…" at bounding box center [604, 88] width 28 height 15
click at [398, 162] on input "0" at bounding box center [397, 163] width 33 height 16
type input "1"
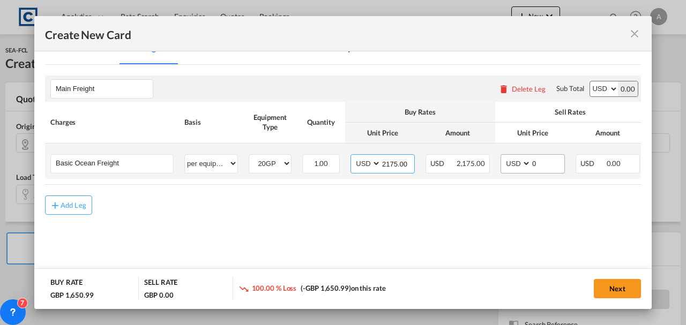
type input "2175.00"
click at [536, 161] on input "0" at bounding box center [547, 163] width 33 height 16
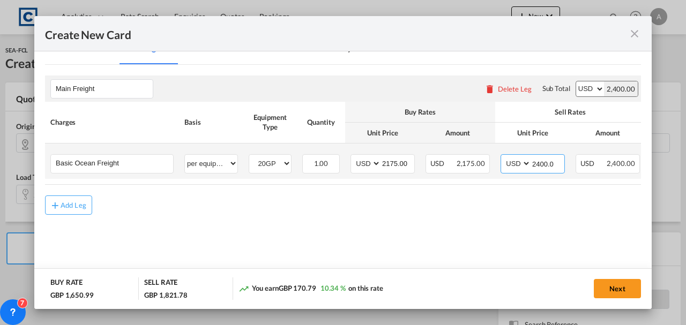
type input "2400.00"
click at [538, 158] on input "2400.00" at bounding box center [547, 163] width 33 height 16
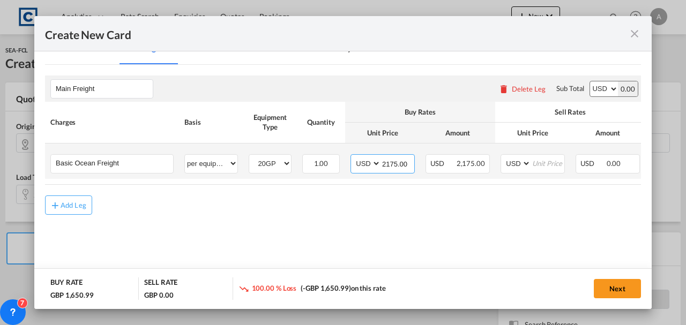
click at [399, 165] on input "2175.00" at bounding box center [397, 163] width 33 height 16
click at [398, 165] on input "2175.00" at bounding box center [397, 163] width 33 height 16
click at [398, 165] on input "Create New Card ..." at bounding box center [397, 163] width 33 height 16
type input "2122.00"
click at [544, 164] on input "Create New Card ..." at bounding box center [547, 163] width 33 height 16
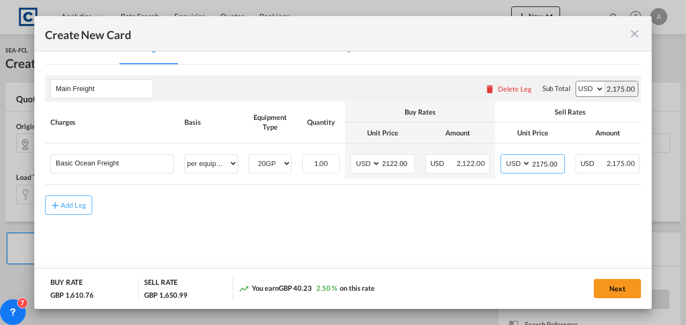
type input "2175.00"
drag, startPoint x: 504, startPoint y: 183, endPoint x: 618, endPoint y: 181, distance: 114.2
click at [618, 181] on table "Charges Basis Equipment Type Quantity Buy Rates Sell Rates Comments Action Unit…" at bounding box center [384, 143] width 679 height 83
click at [513, 193] on rate-modification "Main Freight Please enter leg name Leg Name Already Exists Delete Leg Sub Total…" at bounding box center [343, 140] width 596 height 150
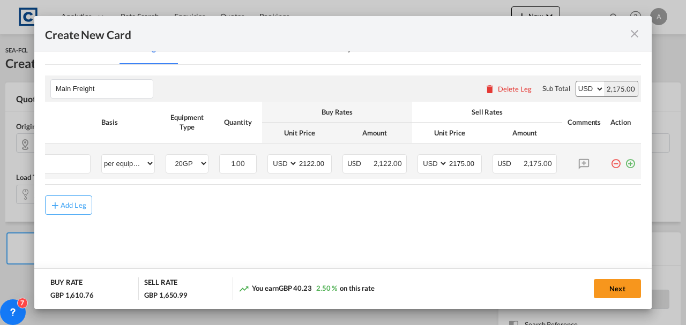
click at [625, 162] on md-icon "icon-plus-circle-outline green-400-fg" at bounding box center [630, 159] width 11 height 11
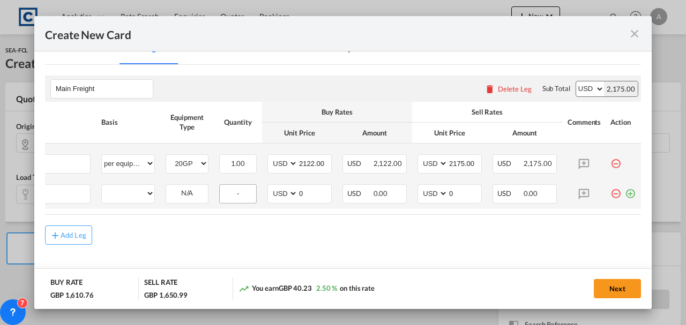
scroll to position [0, 11]
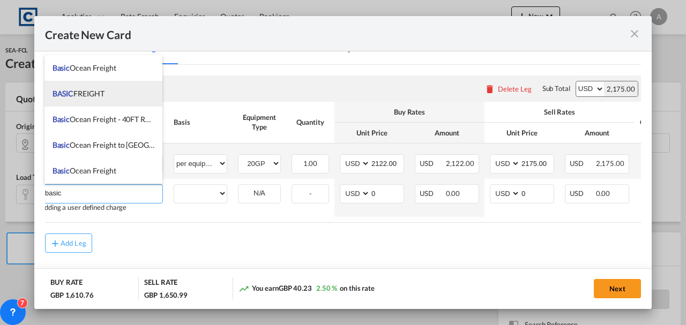
click at [77, 91] on span "BASIC FREIGHT" at bounding box center [79, 93] width 52 height 9
type input "BASIC FREIGHT"
select select "per equipment"
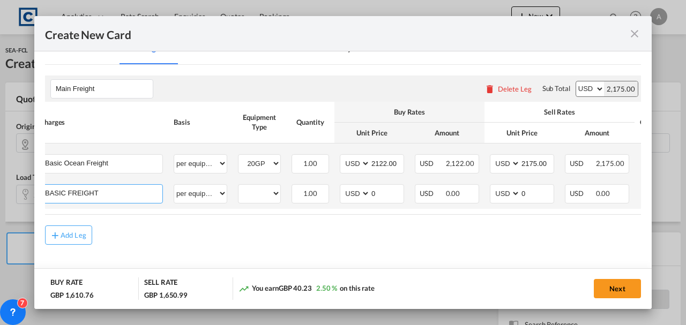
click at [80, 192] on input "BASIC FREIGHT" at bounding box center [103, 193] width 117 height 16
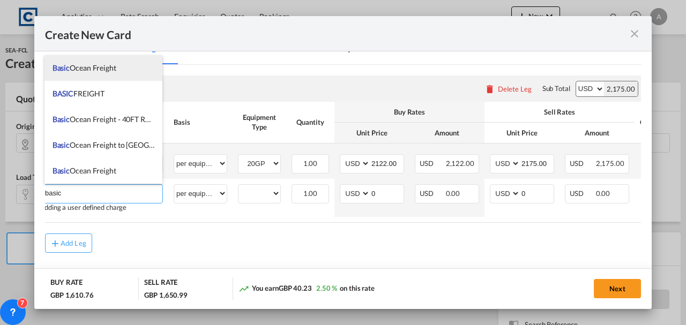
click at [99, 63] on li "Basic Ocean Freight" at bounding box center [104, 68] width 118 height 26
type input "Basic Ocean Freight"
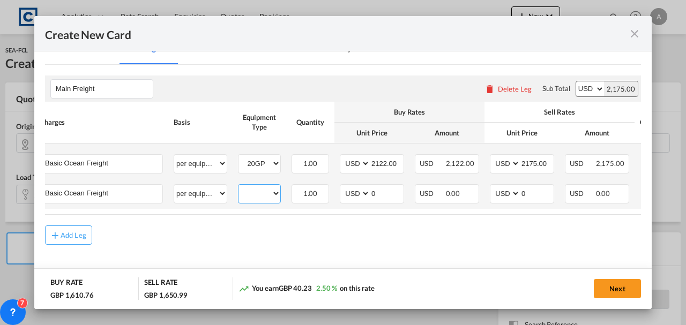
click at [244, 195] on select "20GP 40GP" at bounding box center [260, 194] width 42 height 14
select select "40GP"
click at [239, 187] on select "20GP 40GP" at bounding box center [260, 194] width 42 height 14
click at [402, 191] on input "0" at bounding box center [387, 193] width 33 height 16
type input "2351.00"
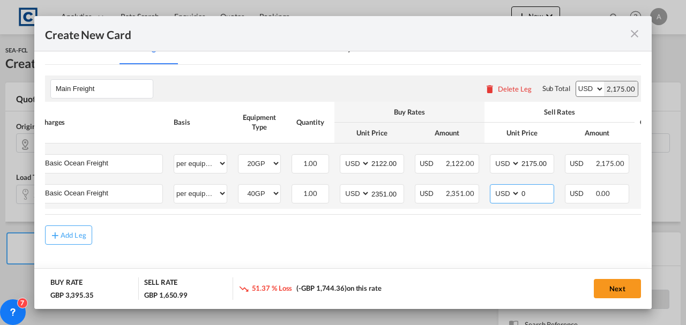
click at [533, 194] on input "0" at bounding box center [537, 193] width 33 height 16
type input "2400.00"
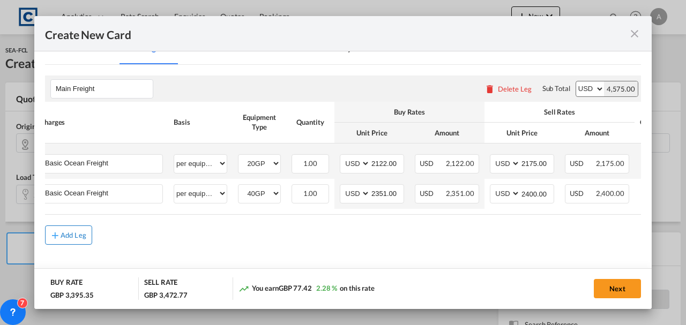
click at [65, 236] on div "Add Leg" at bounding box center [74, 235] width 26 height 6
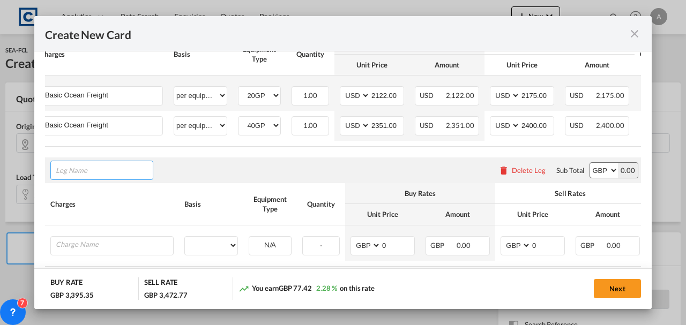
scroll to position [357, 0]
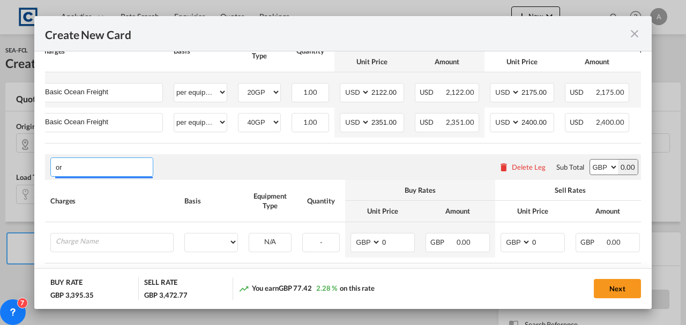
type input "o"
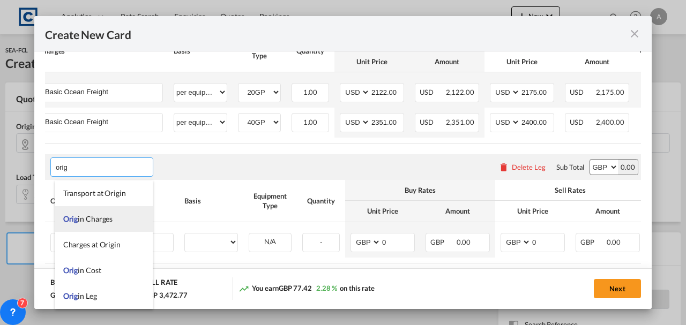
click at [92, 214] on span "Orig in Charges" at bounding box center [88, 218] width 50 height 9
type input "Origin Charges"
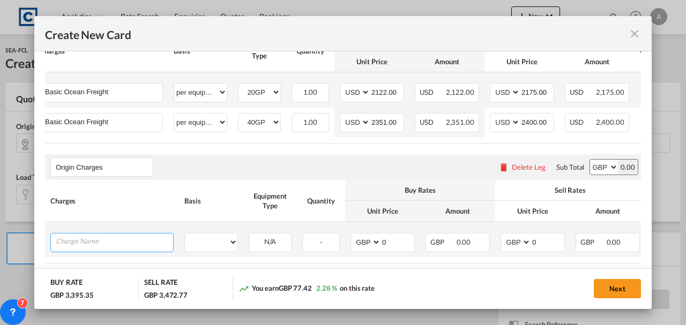
click at [98, 247] on input "Charge Name" at bounding box center [114, 242] width 117 height 16
click at [99, 247] on input "docs" at bounding box center [114, 242] width 117 height 16
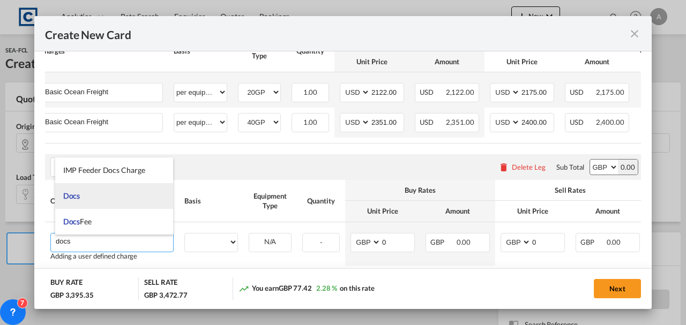
click at [99, 194] on li "Docs" at bounding box center [114, 196] width 118 height 26
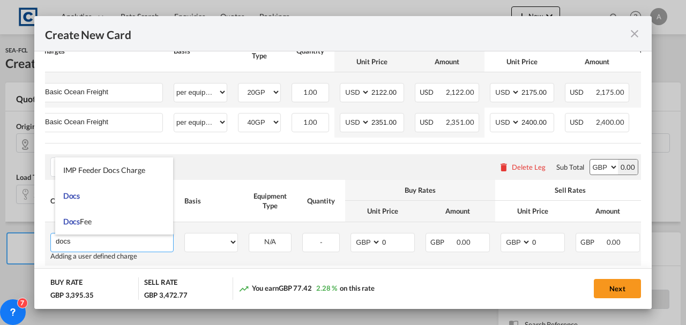
type input "Docs"
select select "per shipment"
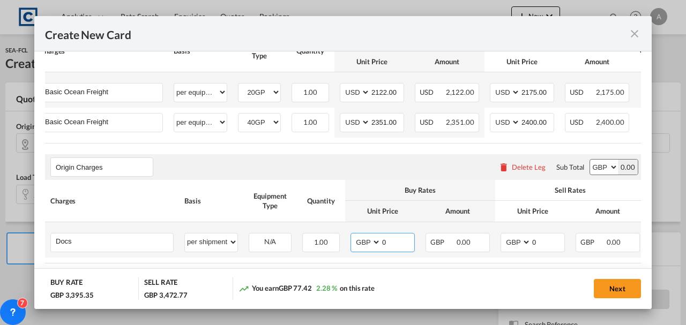
click at [385, 238] on input "0" at bounding box center [397, 242] width 33 height 16
type input "20.00"
click at [537, 250] on input "0" at bounding box center [547, 242] width 33 height 16
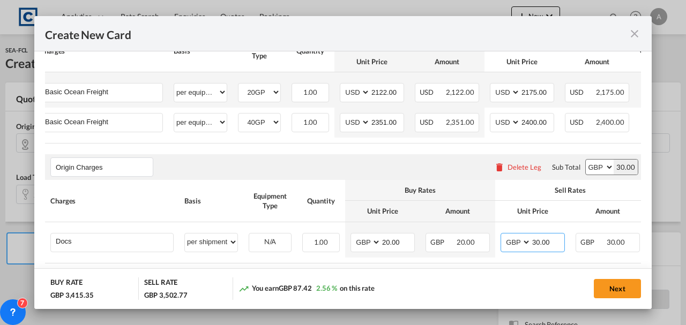
type input "30.00"
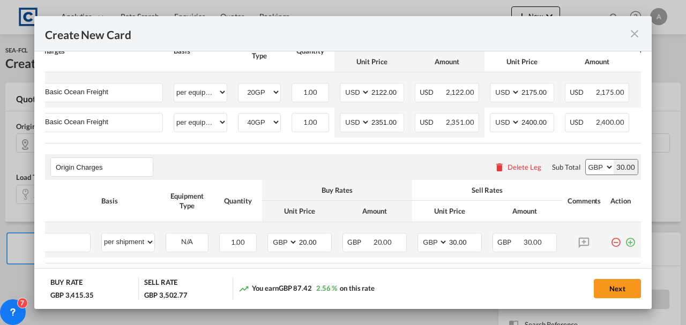
click at [629, 244] on md-icon "icon-plus-circle-outline green-400-fg" at bounding box center [630, 238] width 11 height 11
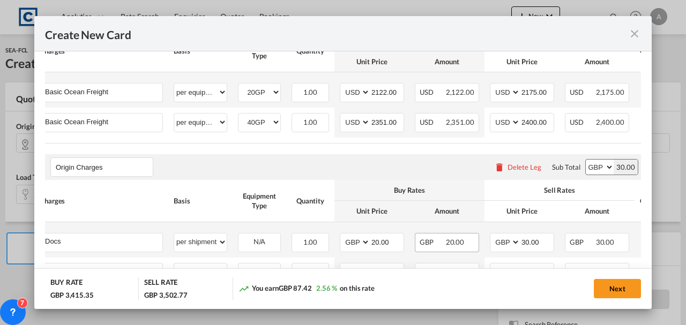
scroll to position [429, 0]
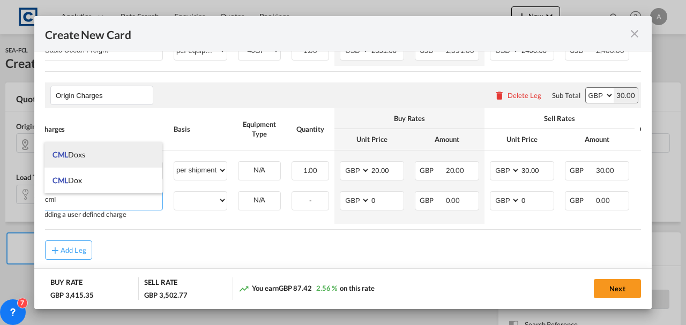
click at [55, 149] on li "CML Doxs" at bounding box center [104, 155] width 118 height 26
type input "CML Doxs"
select select "per B/L"
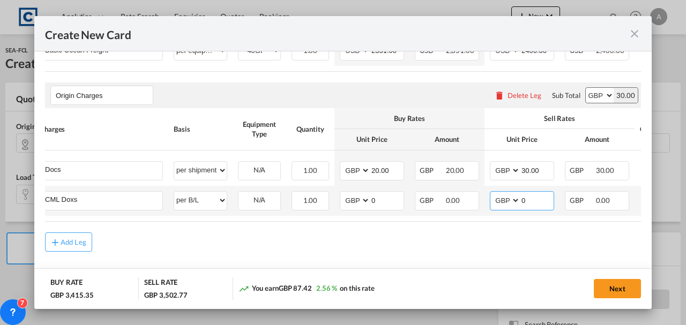
click at [545, 204] on input "0" at bounding box center [537, 200] width 33 height 16
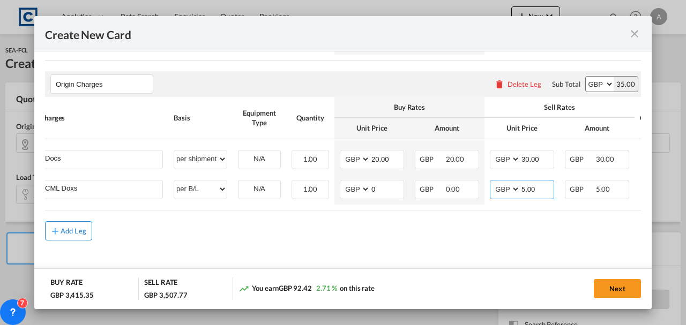
type input "5.00"
click at [84, 236] on button "Add Leg" at bounding box center [68, 230] width 47 height 19
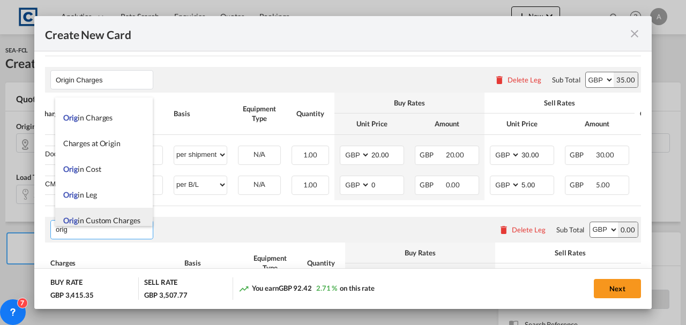
scroll to position [26, 0]
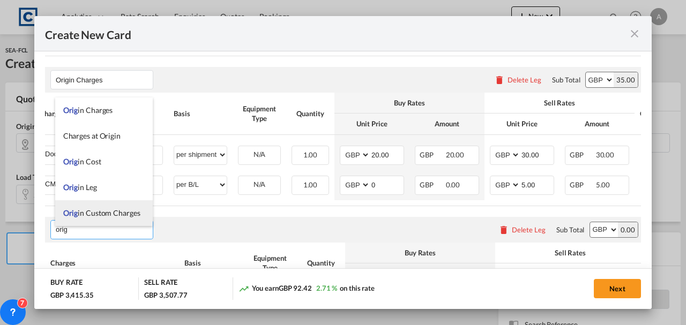
click at [121, 216] on span "Orig in Custom Charges" at bounding box center [101, 213] width 77 height 9
type input "Origin Custom Charges"
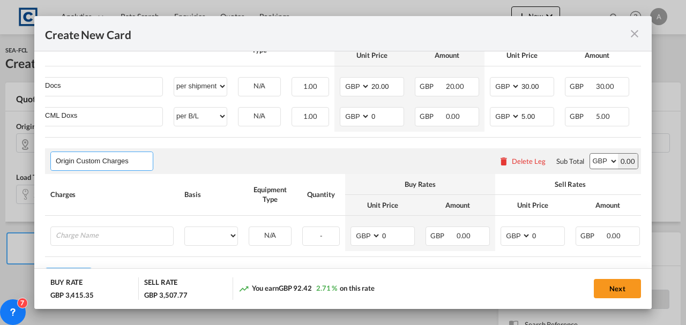
scroll to position [567, 0]
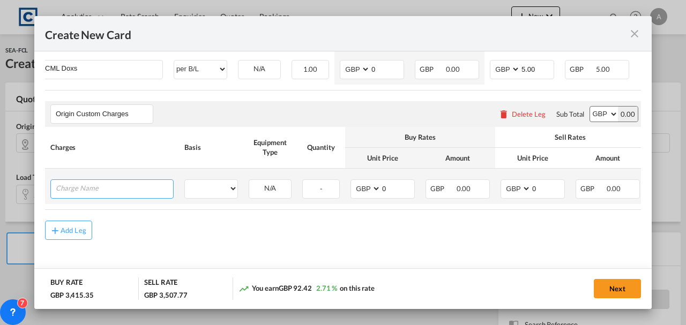
click at [95, 180] on input "Charge Name" at bounding box center [114, 188] width 117 height 16
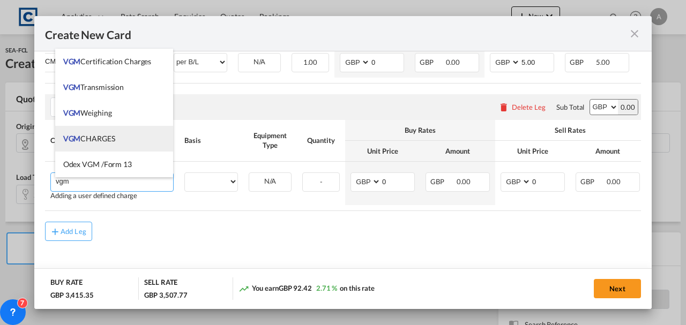
click at [108, 134] on span "VGM CHARGES" at bounding box center [89, 138] width 52 height 9
type input "VGM CHARGES"
select select "per container"
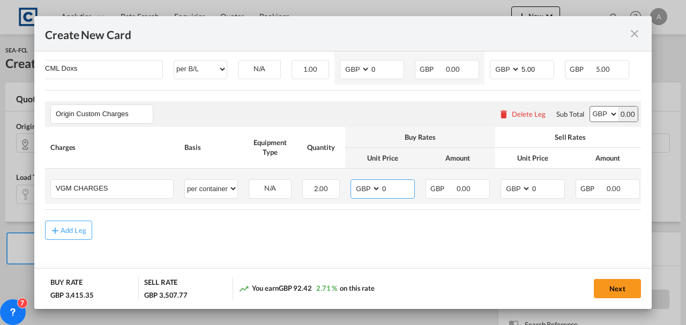
click at [401, 184] on input "0" at bounding box center [397, 188] width 33 height 16
type input "35.00"
click at [546, 194] on md-input-container "0" at bounding box center [548, 189] width 34 height 18
click at [544, 180] on input "0" at bounding box center [547, 188] width 33 height 16
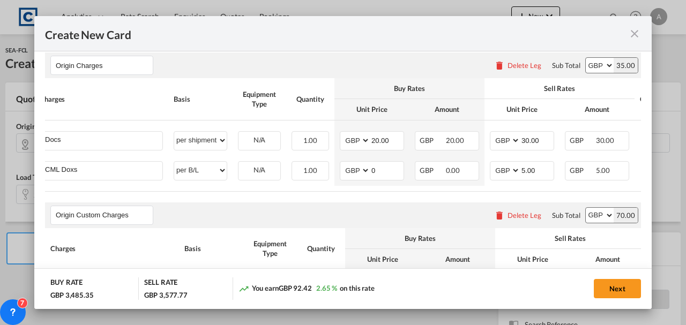
scroll to position [460, 0]
type input "35.00"
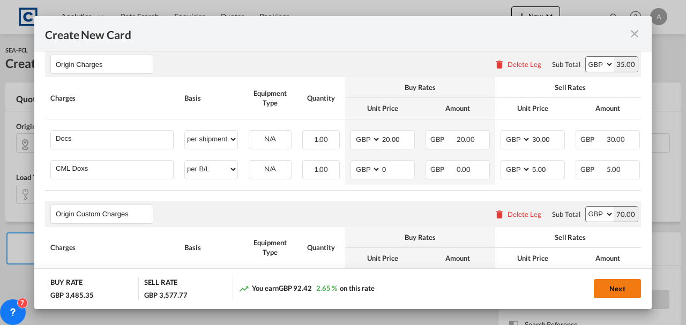
click at [613, 290] on button "Next" at bounding box center [617, 288] width 47 height 19
type input "2122"
type input "2175"
type input "2351"
type input "2400"
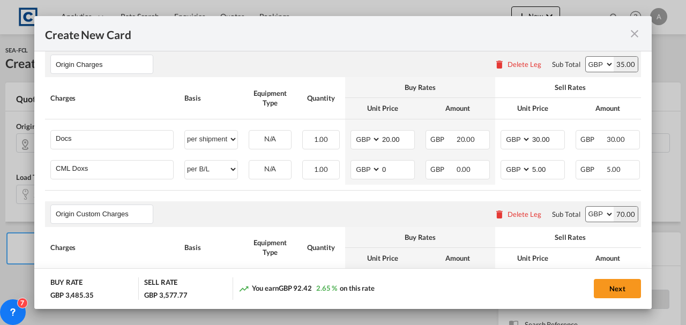
type input "20"
type input "30"
type input "5"
type input "35"
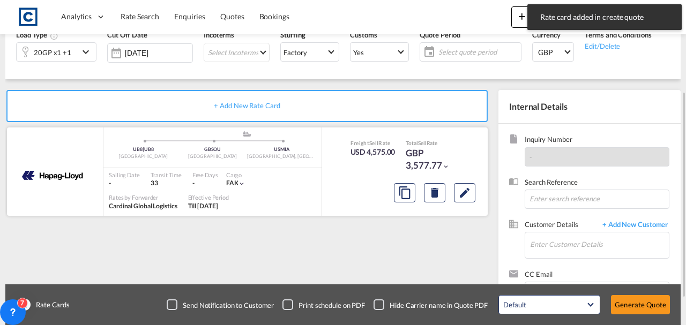
scroll to position [71, 0]
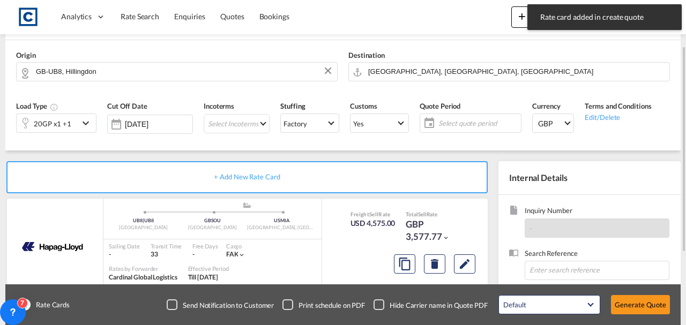
click at [441, 128] on span "Select quote period" at bounding box center [478, 123] width 85 height 15
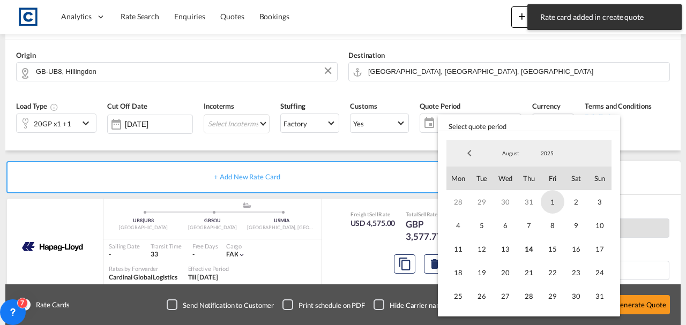
click at [552, 201] on span "1" at bounding box center [553, 202] width 24 height 24
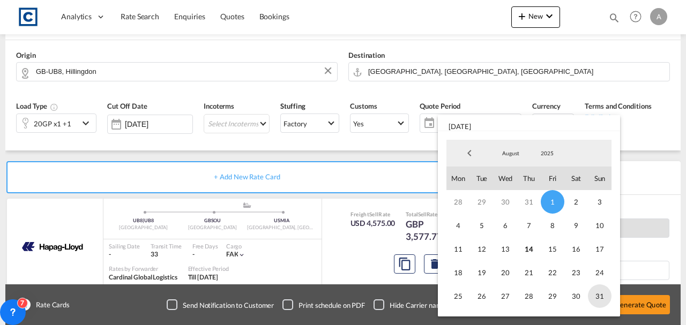
click at [598, 293] on span "31" at bounding box center [600, 297] width 24 height 24
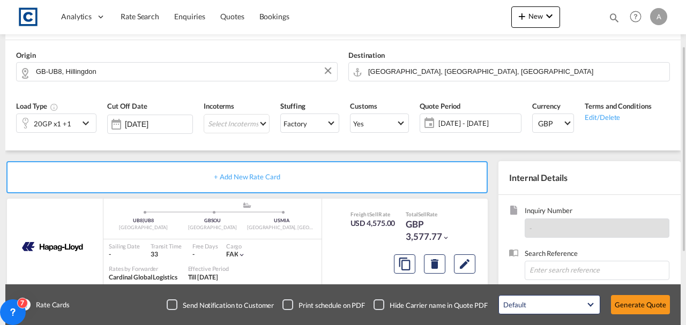
scroll to position [185, 0]
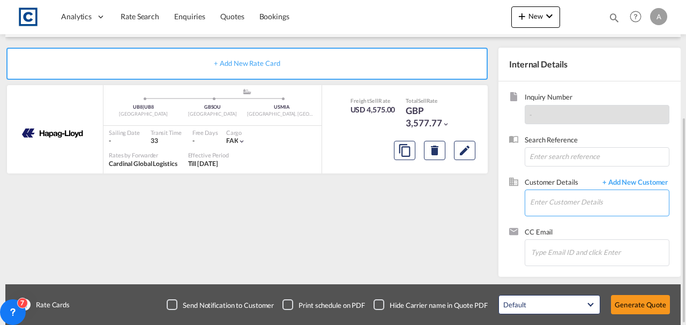
click at [546, 206] on input "Enter Customer Details" at bounding box center [599, 202] width 139 height 24
paste input "[EMAIL_ADDRESS][DOMAIN_NAME]"
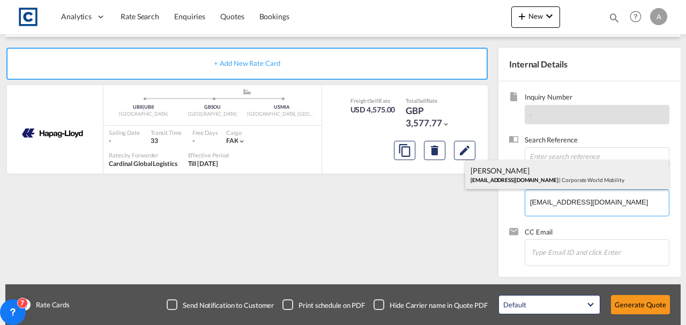
click at [545, 171] on div "[PERSON_NAME] [EMAIL_ADDRESS][DOMAIN_NAME] | Corporate World Mobility" at bounding box center [567, 174] width 204 height 29
type input "Corporate World Mobility, [PERSON_NAME], [EMAIL_ADDRESS][DOMAIN_NAME]"
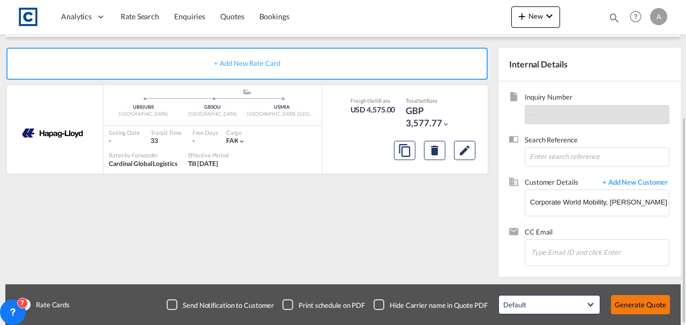
click at [637, 300] on button "Generate Quote" at bounding box center [640, 304] width 59 height 19
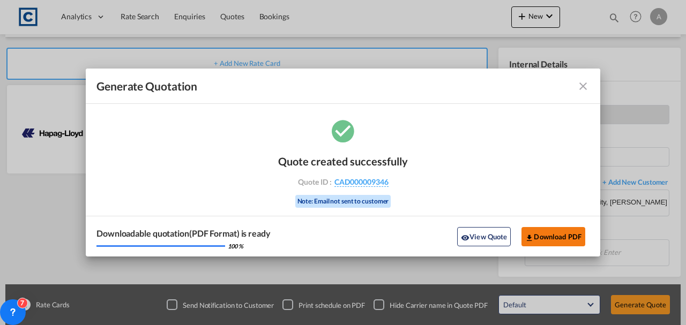
click at [560, 238] on button "Download PDF" at bounding box center [554, 236] width 64 height 19
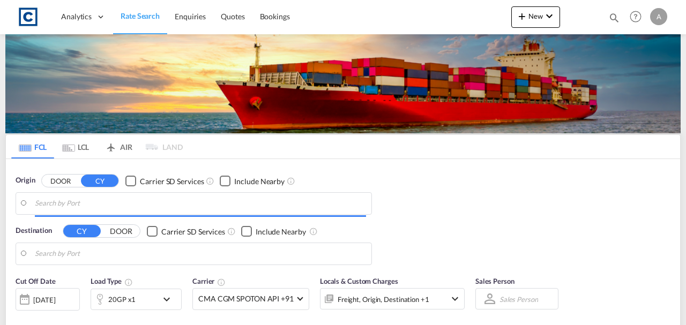
type input "GB-L3, [GEOGRAPHIC_DATA]"
type input "Jeddah, SAJED"
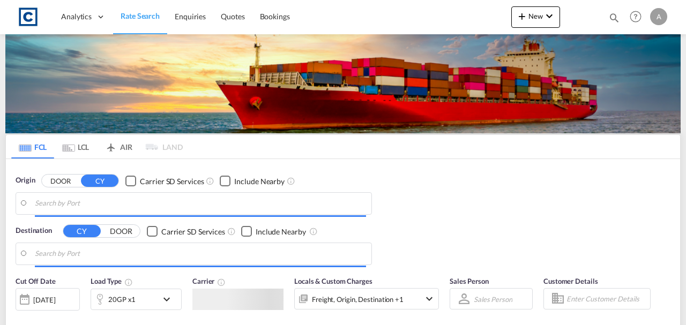
type input "GB-L3, [GEOGRAPHIC_DATA]"
type input "Jeddah, SAJED"
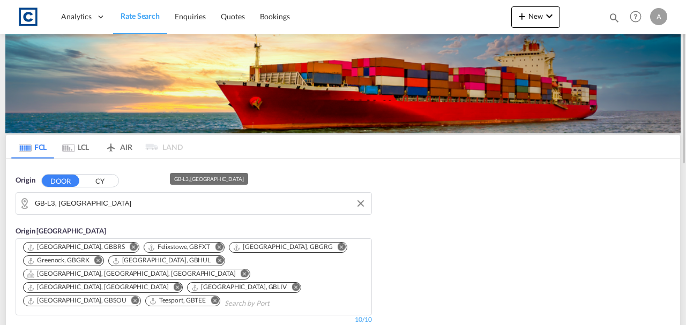
click at [130, 196] on input "GB-L3, [GEOGRAPHIC_DATA]" at bounding box center [200, 204] width 331 height 16
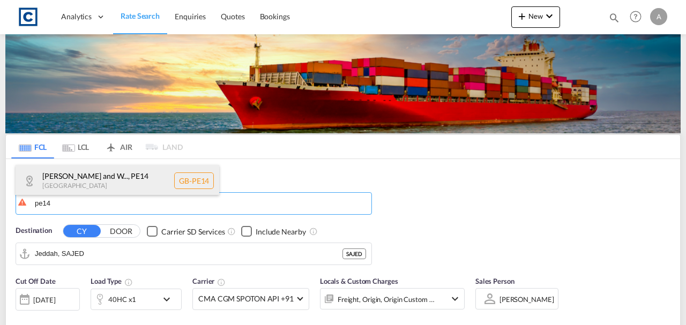
click at [110, 180] on div "[PERSON_NAME] and W... , PE14 [GEOGRAPHIC_DATA] [GEOGRAPHIC_DATA]-PE14" at bounding box center [118, 181] width 204 height 32
type input "GB-PE14, [PERSON_NAME] and [GEOGRAPHIC_DATA]"
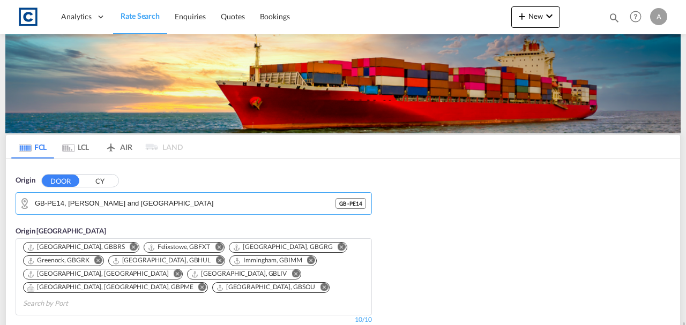
scroll to position [214, 0]
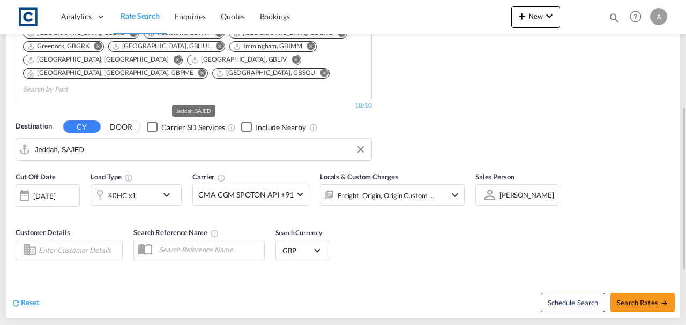
click at [109, 142] on input "Jeddah, SAJED" at bounding box center [200, 150] width 331 height 16
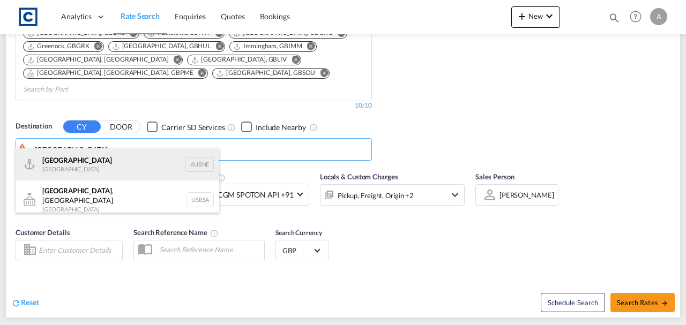
click at [62, 169] on div "[GEOGRAPHIC_DATA] [GEOGRAPHIC_DATA] AUBNE" at bounding box center [118, 165] width 204 height 32
type input "[GEOGRAPHIC_DATA], AUBNE"
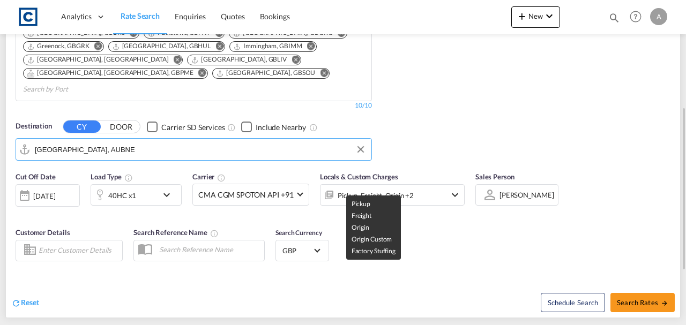
click at [384, 188] on div "Pickup, Freight, Origin +2" at bounding box center [376, 195] width 76 height 15
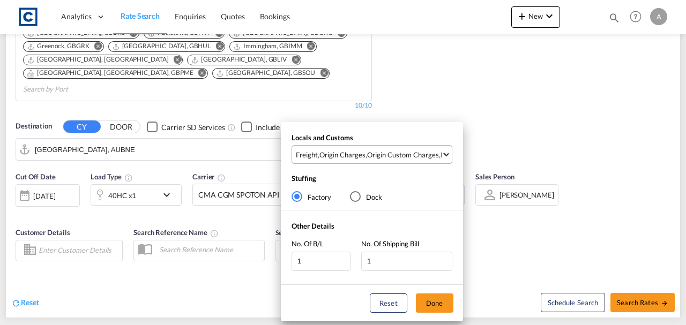
click at [395, 154] on div "Origin Custom Charges" at bounding box center [403, 155] width 72 height 10
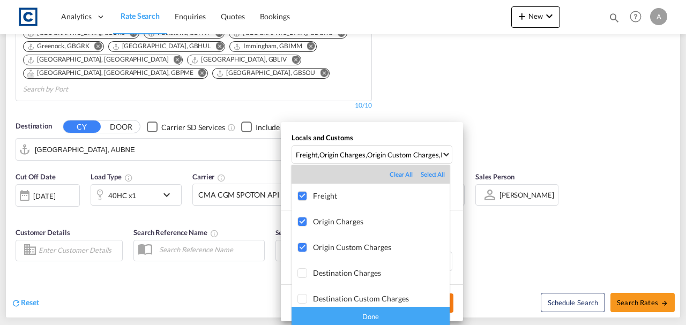
drag, startPoint x: 394, startPoint y: 318, endPoint x: 432, endPoint y: 309, distance: 39.3
click at [395, 318] on div "Done" at bounding box center [371, 316] width 158 height 19
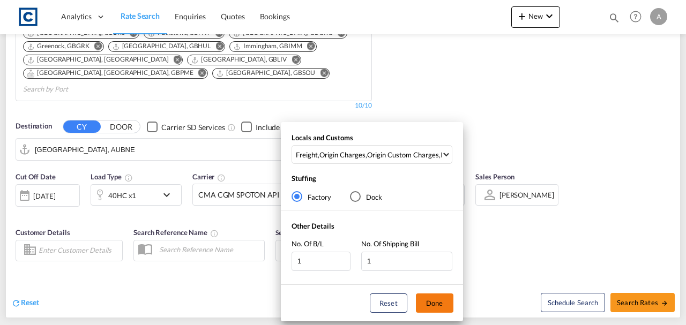
click at [434, 308] on button "Done" at bounding box center [435, 303] width 38 height 19
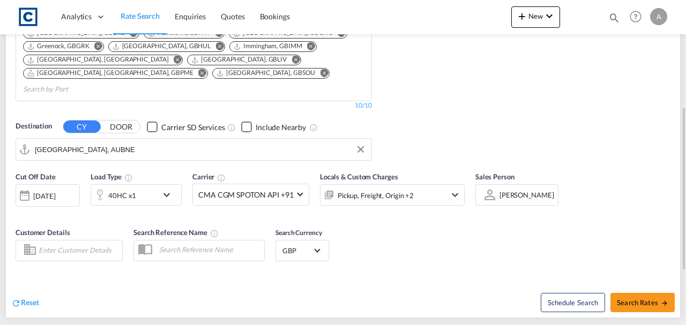
click at [119, 188] on div "40HC x1" at bounding box center [122, 195] width 28 height 15
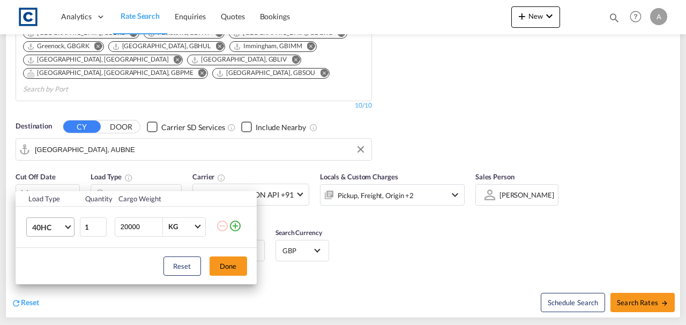
click at [49, 223] on span "40HC" at bounding box center [47, 228] width 31 height 11
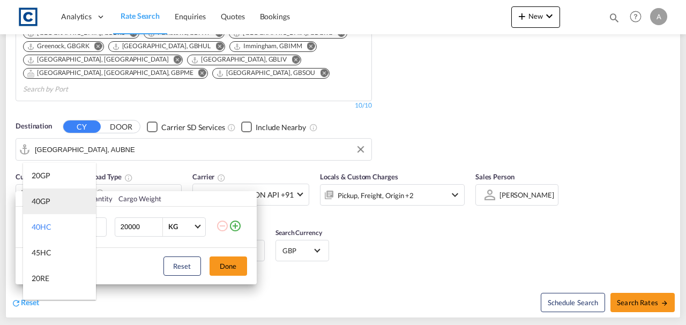
click at [50, 207] on md-option "40GP" at bounding box center [59, 202] width 73 height 26
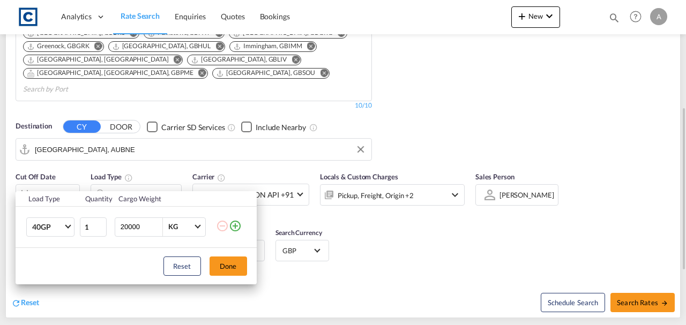
drag, startPoint x: 226, startPoint y: 271, endPoint x: 273, endPoint y: 257, distance: 49.2
click at [227, 270] on button "Done" at bounding box center [229, 266] width 38 height 19
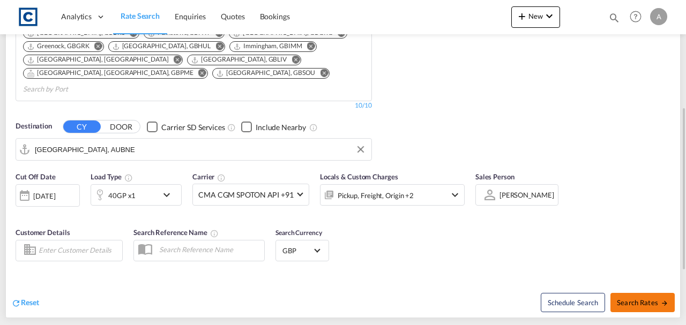
click at [633, 299] on span "Search Rates" at bounding box center [642, 303] width 51 height 9
type input "PE14 to AUBNE / 14 Aug 2025"
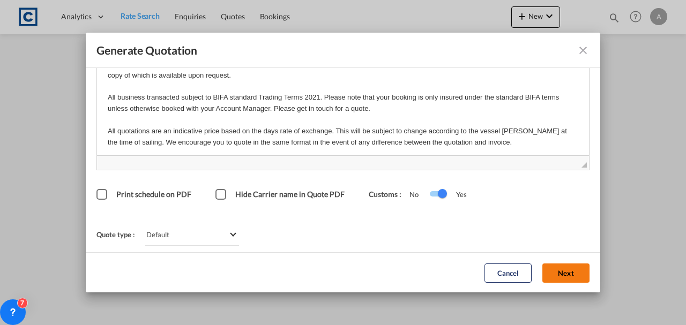
click at [550, 270] on button "Next" at bounding box center [566, 272] width 47 height 19
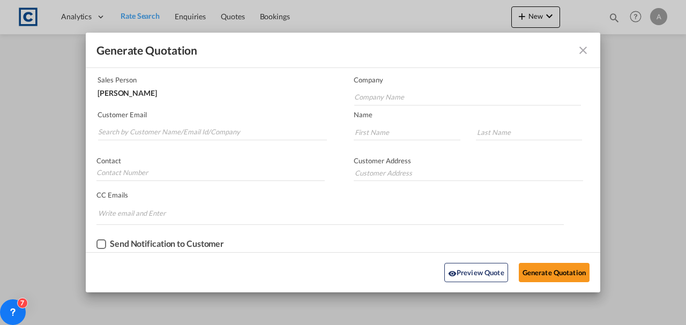
scroll to position [65, 0]
click at [159, 128] on input "Search by Customer Name/Email Id/Company" at bounding box center [212, 133] width 229 height 16
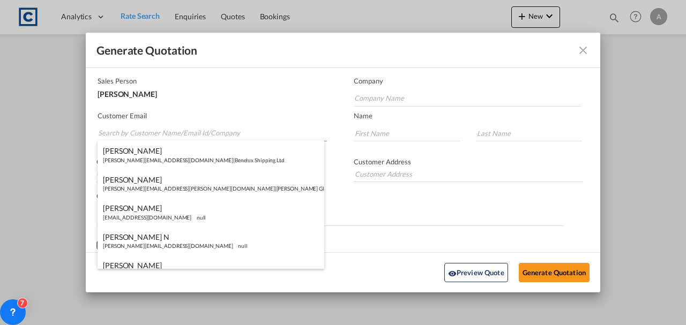
paste input "Beth@dfsworldwide.com"
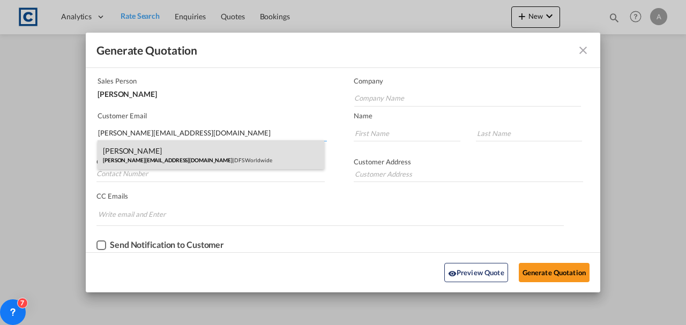
type input "Beth@dfsworldwide.com"
click at [211, 164] on div "Bethan Wilkinson beth@dfsworldwide.com | DFS Worldwide" at bounding box center [211, 154] width 227 height 29
type input "DFS Worldwide"
type input "beth@dfsworldwide.com"
type input "Bethan"
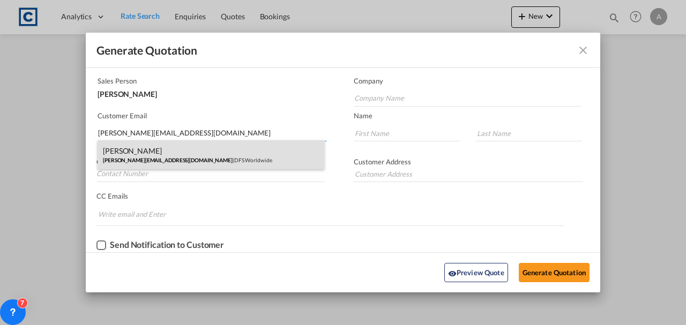
type input "Wilkinson"
type input "02088670904"
type input "Unit 7, Marlin Park, Central Way, Feltham, London, TW14 0XD"
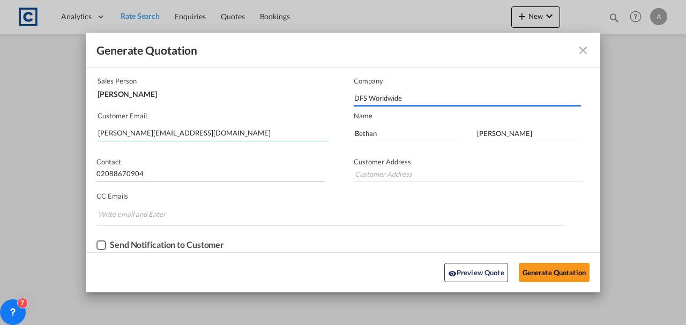
type input "Unit 7, Marlin Park, Central Way, Feltham, London, TW14 0XD"
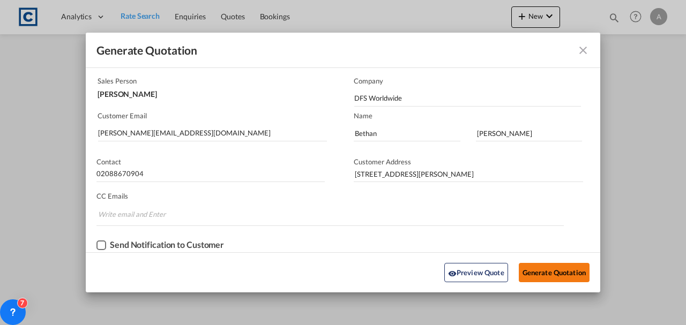
click at [559, 268] on button "Generate Quotation" at bounding box center [554, 272] width 71 height 19
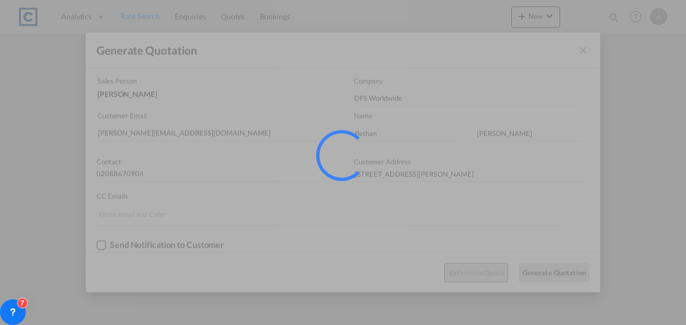
scroll to position [0, 0]
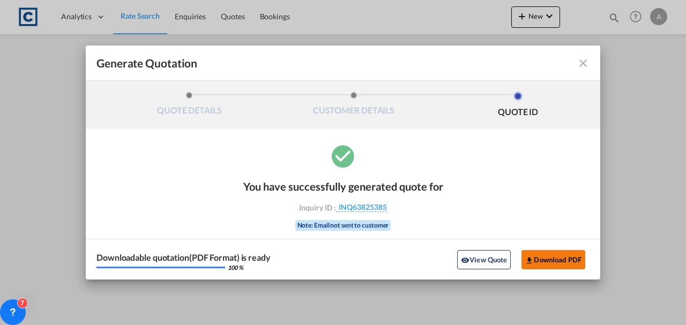
click at [548, 266] on button "Download PDF" at bounding box center [554, 259] width 64 height 19
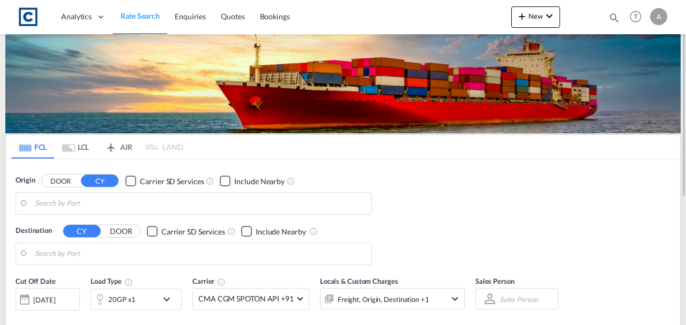
type input "GB-PE14, [PERSON_NAME] and [GEOGRAPHIC_DATA]"
type input "[GEOGRAPHIC_DATA], AUBNE"
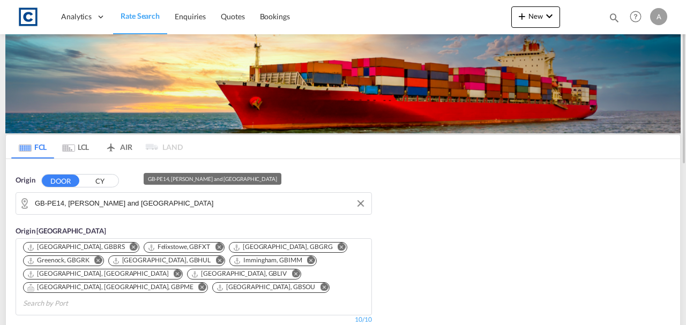
click at [194, 203] on input "GB-PE14, [PERSON_NAME] and [GEOGRAPHIC_DATA]" at bounding box center [200, 204] width 331 height 16
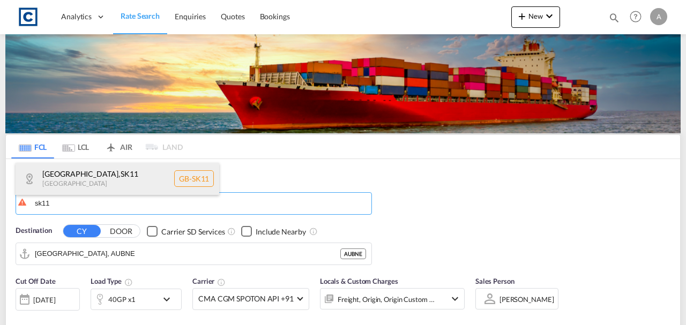
click at [112, 171] on div "[GEOGRAPHIC_DATA] [GEOGRAPHIC_DATA]-SK11" at bounding box center [118, 179] width 204 height 32
type input "GB-SK11, [GEOGRAPHIC_DATA]"
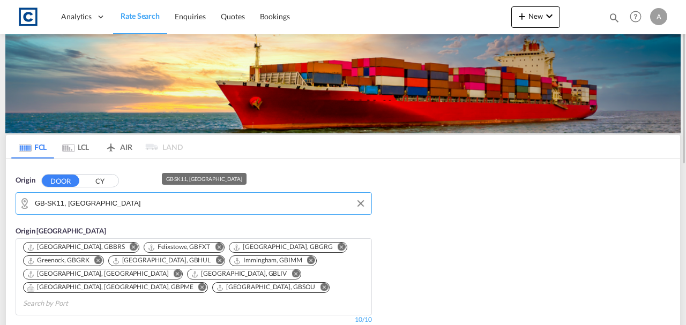
scroll to position [107, 0]
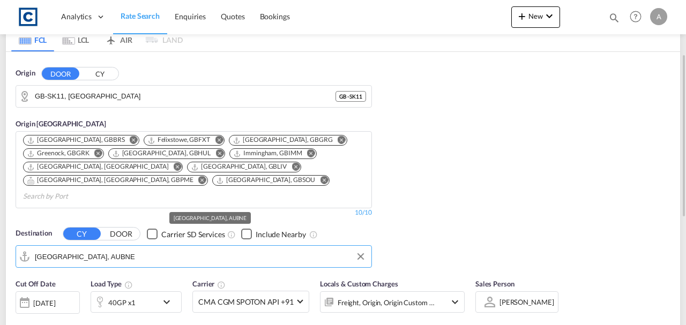
click at [112, 249] on input "[GEOGRAPHIC_DATA], AUBNE" at bounding box center [200, 257] width 331 height 16
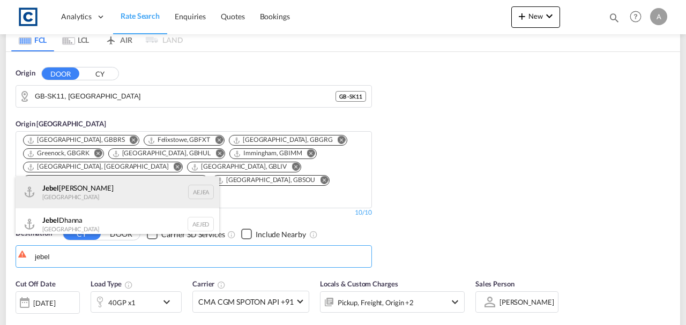
click at [84, 197] on div "[GEOGRAPHIC_DATA] [GEOGRAPHIC_DATA]" at bounding box center [118, 192] width 204 height 32
type input "[GEOGRAPHIC_DATA], [GEOGRAPHIC_DATA]"
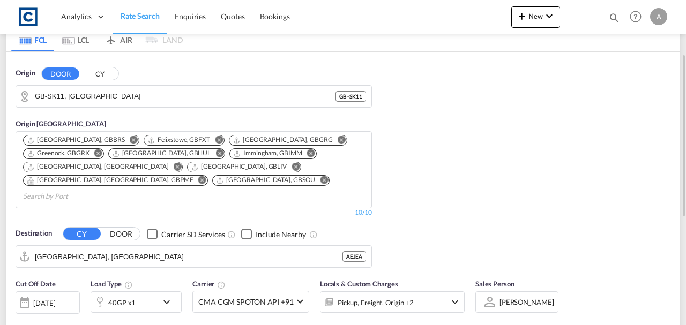
click at [376, 284] on body "Analytics Dashboard Rate Search Enquiries Quotes Bookings" at bounding box center [343, 162] width 686 height 325
click at [417, 300] on div "Locals & Custom Charges Pickup, Freight, Origin +2" at bounding box center [392, 301] width 145 height 45
click at [420, 292] on div "Pickup, Freight, Origin +2" at bounding box center [378, 302] width 115 height 21
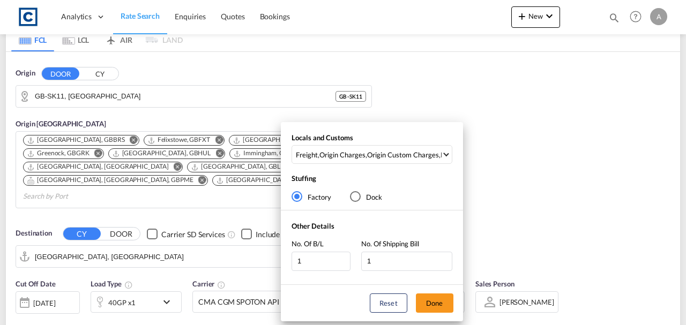
click at [384, 143] on div "Locals and Customs Freight , Origin Charges , Origin Custom Charges , Pickup Ch…" at bounding box center [372, 151] width 182 height 36
click at [384, 150] on div "Origin Custom Charges" at bounding box center [403, 155] width 72 height 10
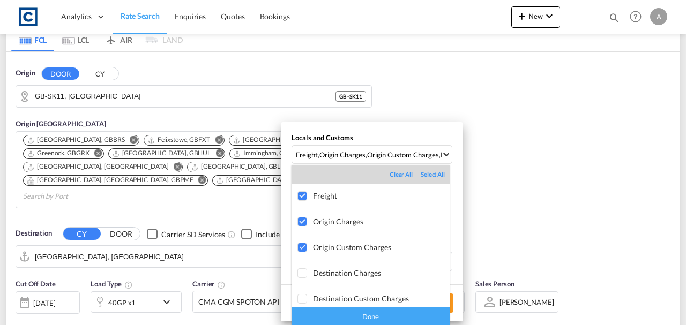
click at [404, 318] on div "Done" at bounding box center [371, 316] width 158 height 19
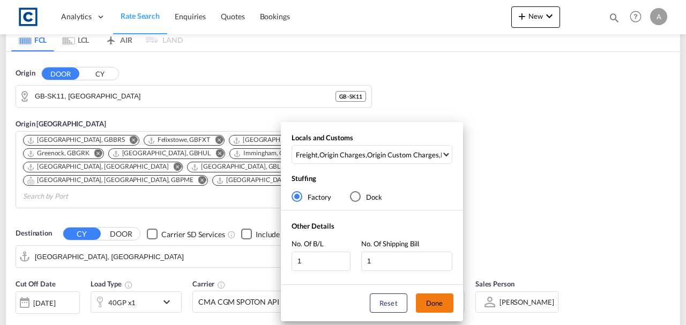
click at [435, 306] on button "Done" at bounding box center [435, 303] width 38 height 19
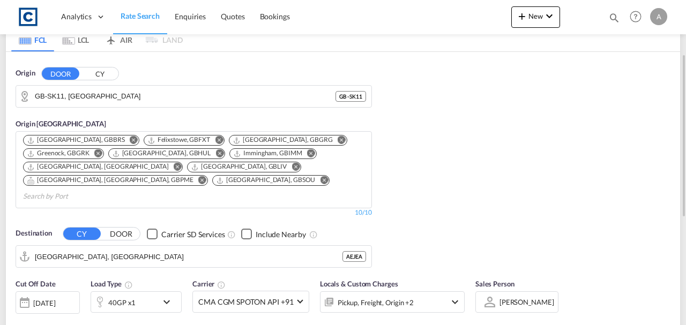
click at [535, 190] on div "Origin DOOR CY GB-SK11, [GEOGRAPHIC_DATA] - SK11 Origin [GEOGRAPHIC_DATA] [GEOG…" at bounding box center [343, 162] width 675 height 221
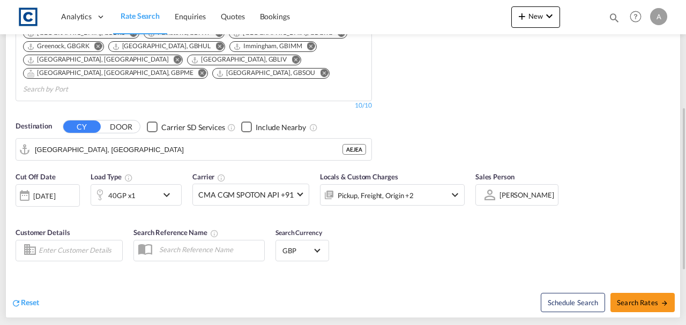
click at [132, 188] on div "40GP x1" at bounding box center [121, 195] width 27 height 15
click at [109, 188] on div "40GP x1" at bounding box center [121, 195] width 27 height 15
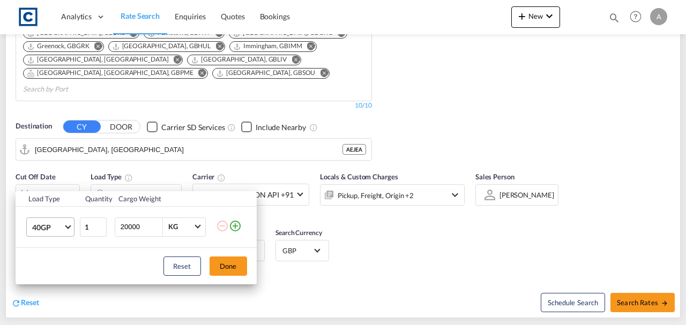
click at [46, 223] on span "40GP" at bounding box center [47, 228] width 31 height 11
click at [49, 179] on md-backdrop at bounding box center [343, 162] width 686 height 325
click at [47, 192] on th "Load Type" at bounding box center [48, 199] width 64 height 16
click at [58, 223] on span "40GP" at bounding box center [47, 228] width 31 height 11
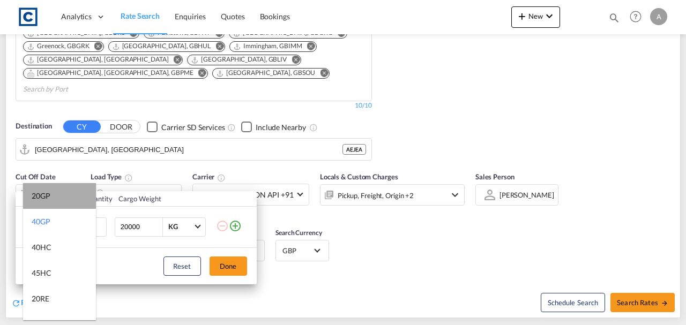
click at [63, 199] on md-option "20GP" at bounding box center [59, 196] width 73 height 26
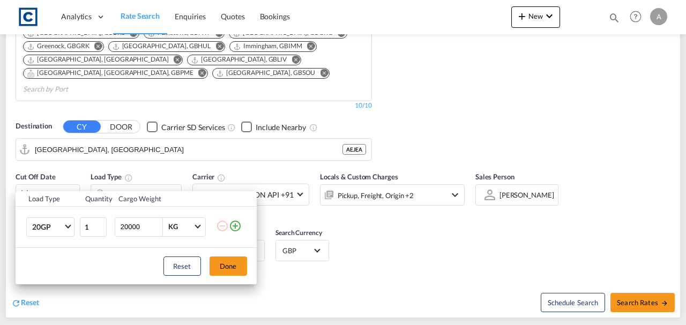
click at [239, 228] on md-icon "icon-plus-circle-outline" at bounding box center [235, 226] width 13 height 13
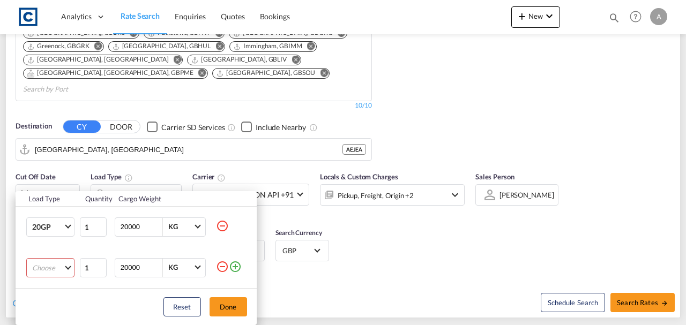
click at [64, 267] on md-select "Choose 20GP 40GP 40HC 45HC 20RE 40RE 40HR 20OT 40OT 20FR 40FR 40NR 20NR 45S 20T…" at bounding box center [50, 267] width 48 height 19
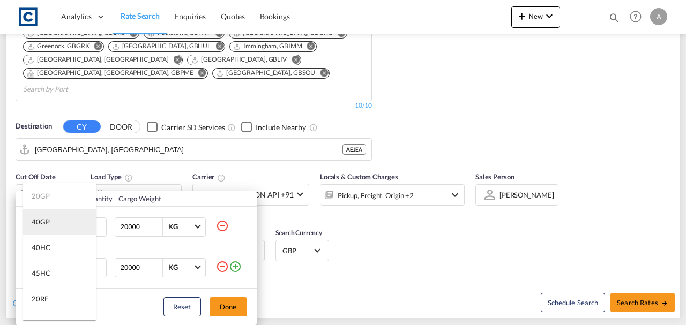
click at [48, 225] on div "40GP" at bounding box center [41, 222] width 18 height 10
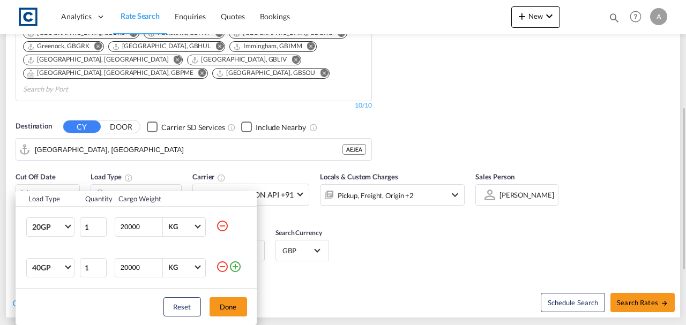
drag, startPoint x: 225, startPoint y: 303, endPoint x: 311, endPoint y: 283, distance: 88.2
click at [228, 302] on button "Done" at bounding box center [229, 307] width 38 height 19
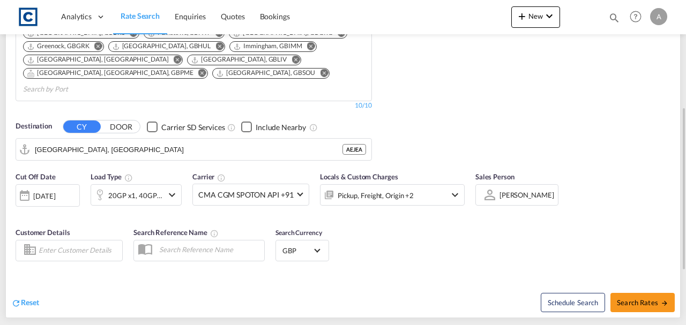
click at [369, 277] on div "Schedule Search Search Rates" at bounding box center [513, 297] width 335 height 41
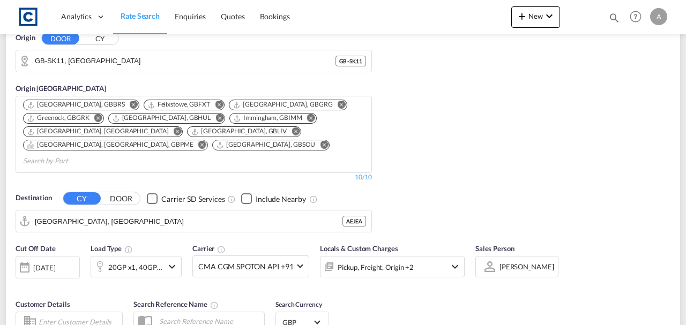
scroll to position [321, 0]
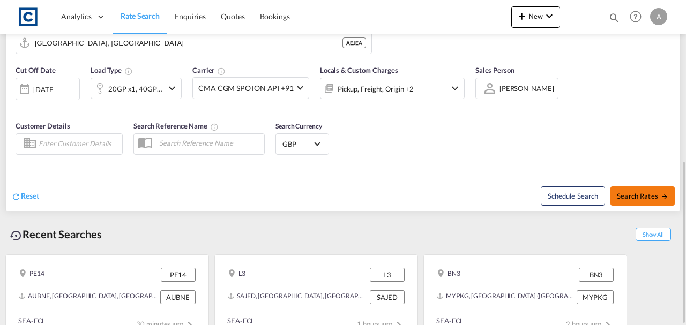
click at [652, 192] on span "Search Rates" at bounding box center [642, 196] width 51 height 9
type input "SK11 to AEJEA / [DATE]"
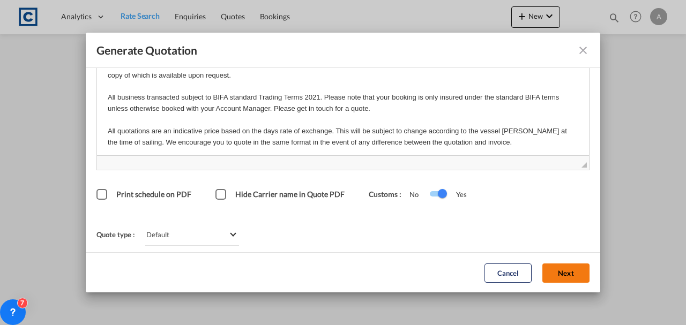
click at [560, 268] on button "Next" at bounding box center [566, 272] width 47 height 19
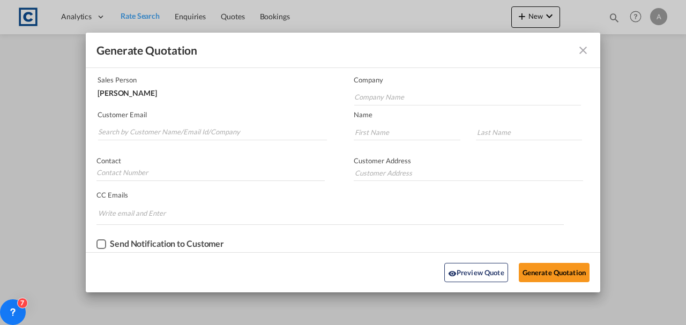
scroll to position [65, 0]
click at [284, 136] on input "Search by Customer Name/Email Id/Company" at bounding box center [212, 133] width 229 height 16
paste input "[EMAIL_ADDRESS][DOMAIN_NAME]"
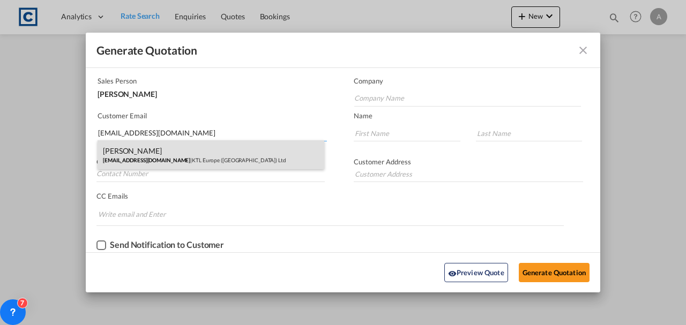
type input "[EMAIL_ADDRESS][DOMAIN_NAME]"
click at [167, 152] on div "[PERSON_NAME] [EMAIL_ADDRESS][DOMAIN_NAME] | KTL Europe ([GEOGRAPHIC_DATA]) Ltd" at bounding box center [211, 154] width 227 height 29
type input "KTL Europe ([GEOGRAPHIC_DATA]) Ltd"
type input "[PERSON_NAME]"
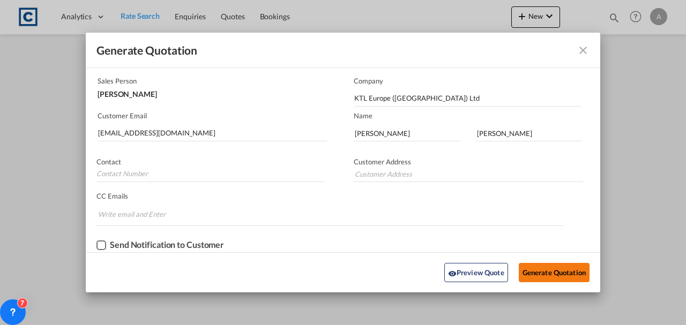
click at [537, 268] on button "Generate Quotation" at bounding box center [554, 272] width 71 height 19
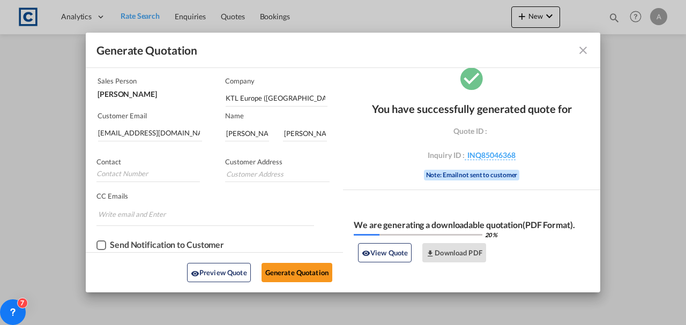
scroll to position [0, 0]
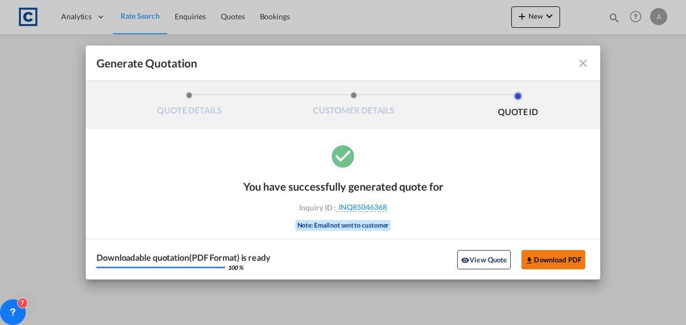
click at [558, 255] on button "Download PDF" at bounding box center [554, 259] width 64 height 19
